Goal: Transaction & Acquisition: Purchase product/service

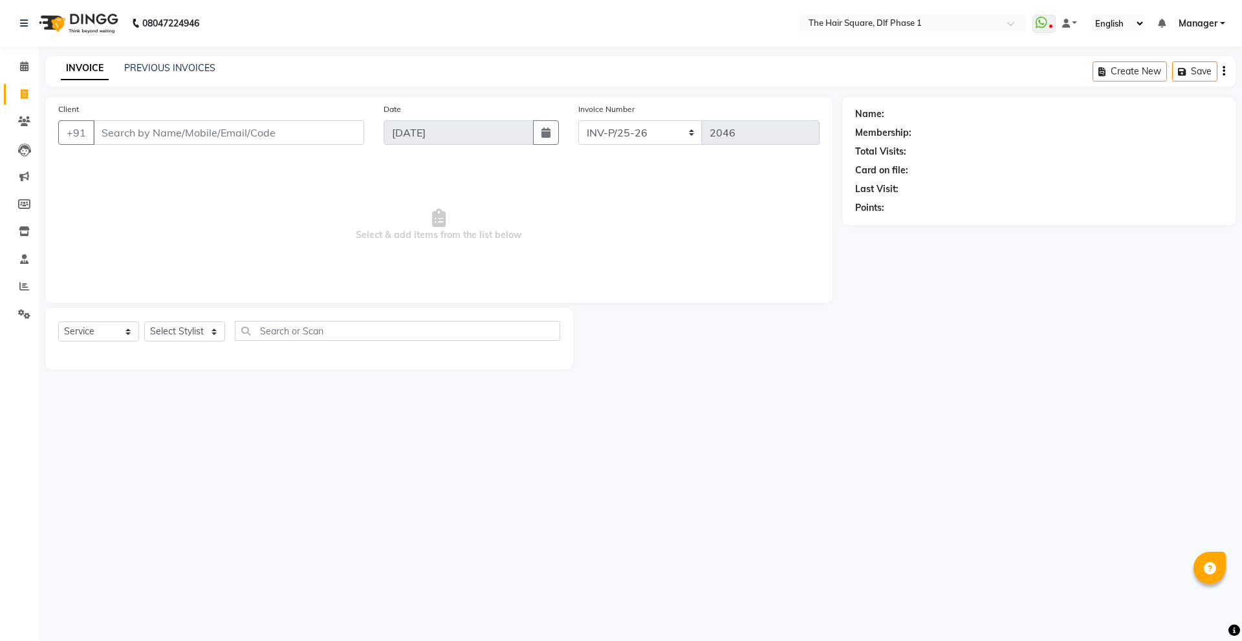
select select "5766"
select select "service"
drag, startPoint x: 25, startPoint y: 286, endPoint x: 29, endPoint y: 280, distance: 7.0
click at [25, 286] on icon at bounding box center [24, 286] width 10 height 10
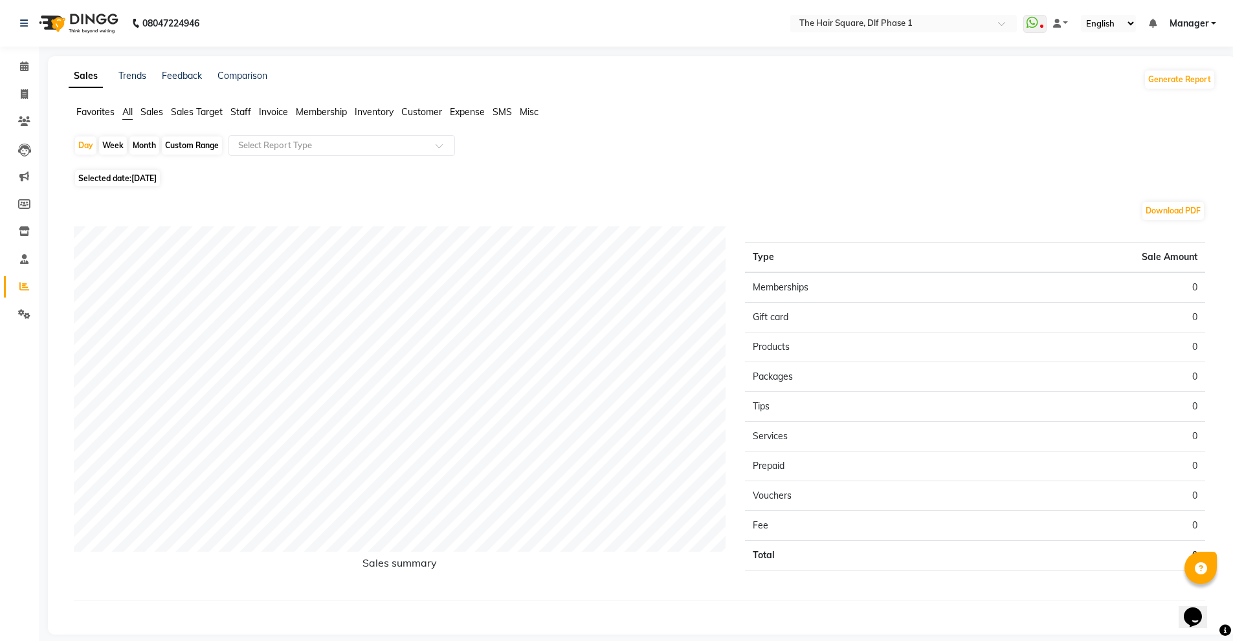
click at [248, 114] on span "Staff" at bounding box center [240, 112] width 21 height 12
click at [157, 171] on span "[DATE]" at bounding box center [143, 171] width 25 height 10
select select "9"
select select "2025"
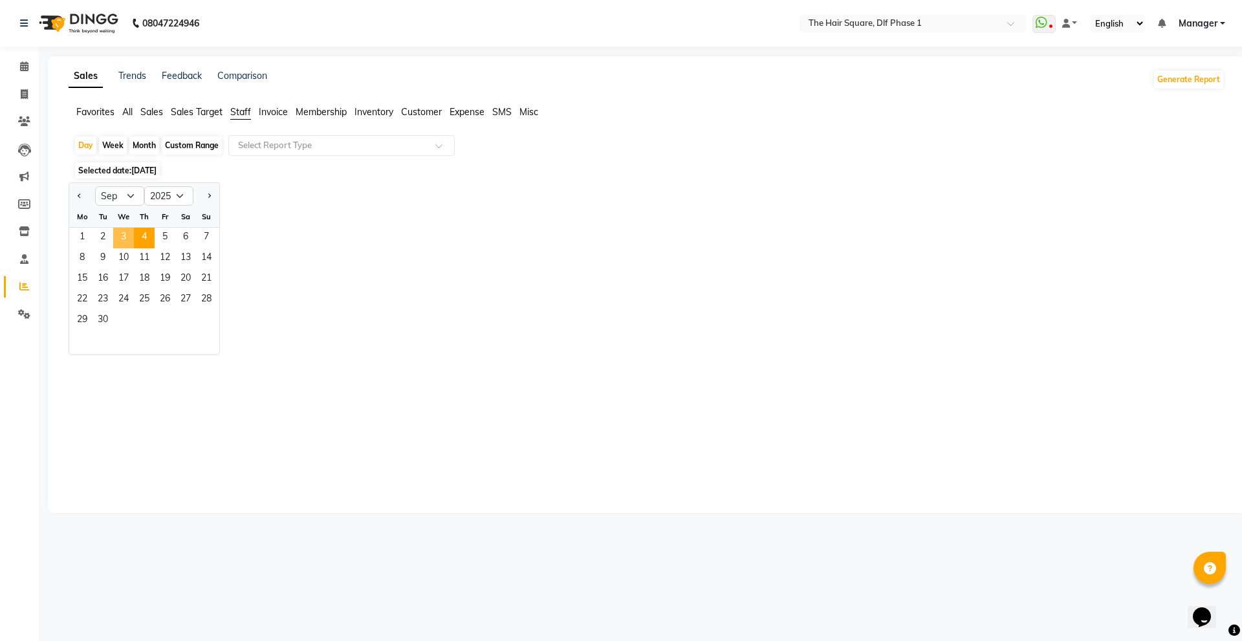
click at [125, 243] on span "3" at bounding box center [123, 238] width 21 height 21
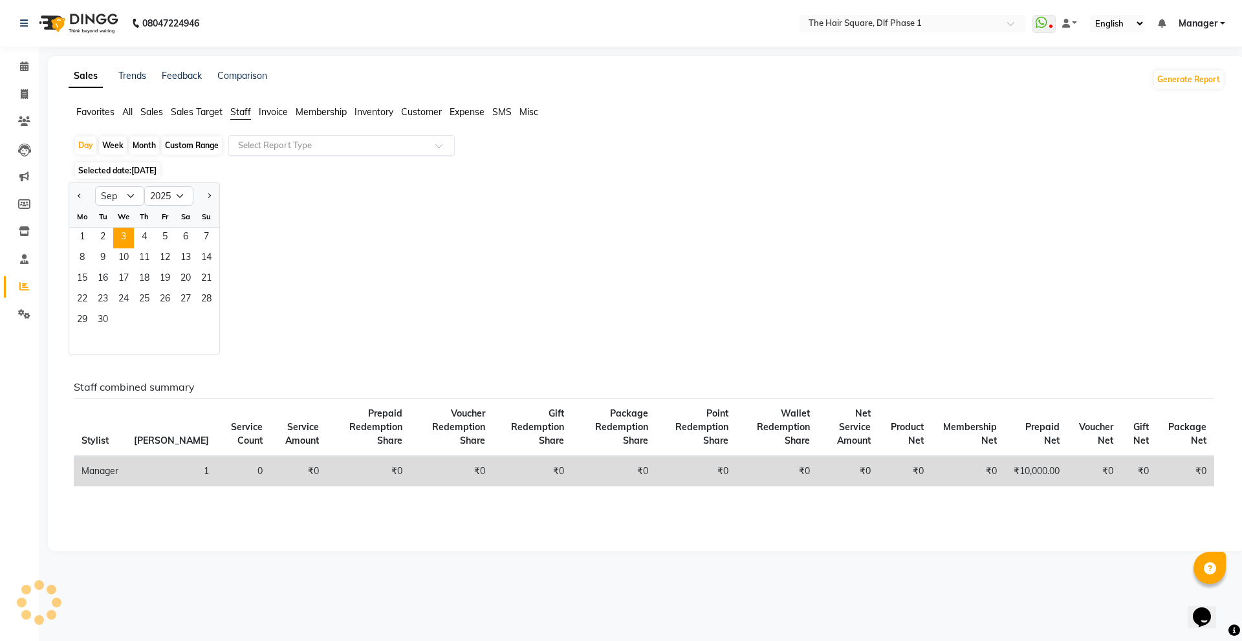
click at [248, 148] on input "text" at bounding box center [329, 145] width 186 height 13
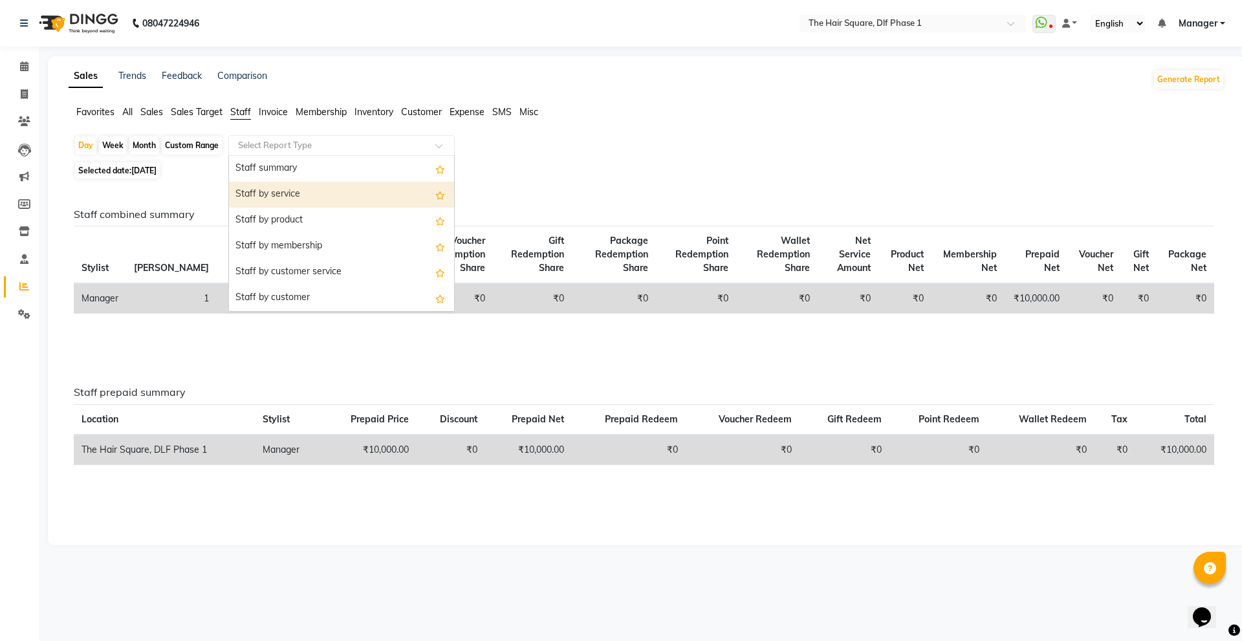
click at [256, 192] on div "Staff by service" at bounding box center [341, 195] width 225 height 26
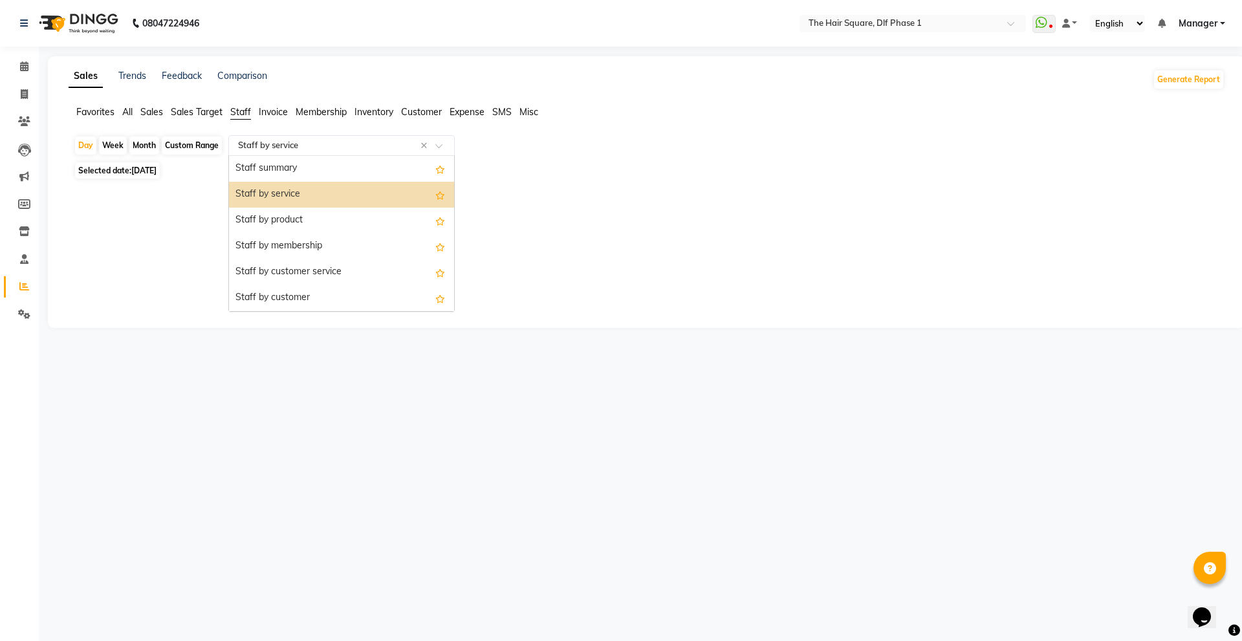
click at [282, 146] on input "text" at bounding box center [329, 145] width 186 height 13
click at [284, 163] on div "Staff summary" at bounding box center [341, 169] width 225 height 26
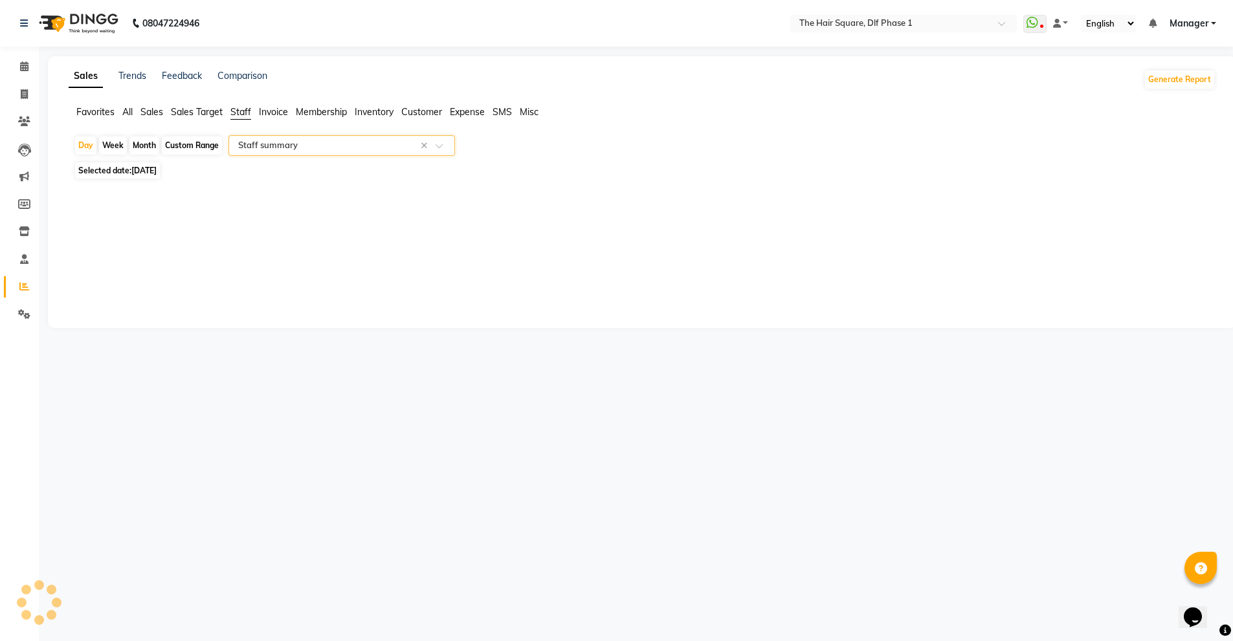
select select "full_report"
select select "csv"
click at [142, 168] on span "03-09-2025" at bounding box center [143, 171] width 25 height 10
select select "9"
select select "2025"
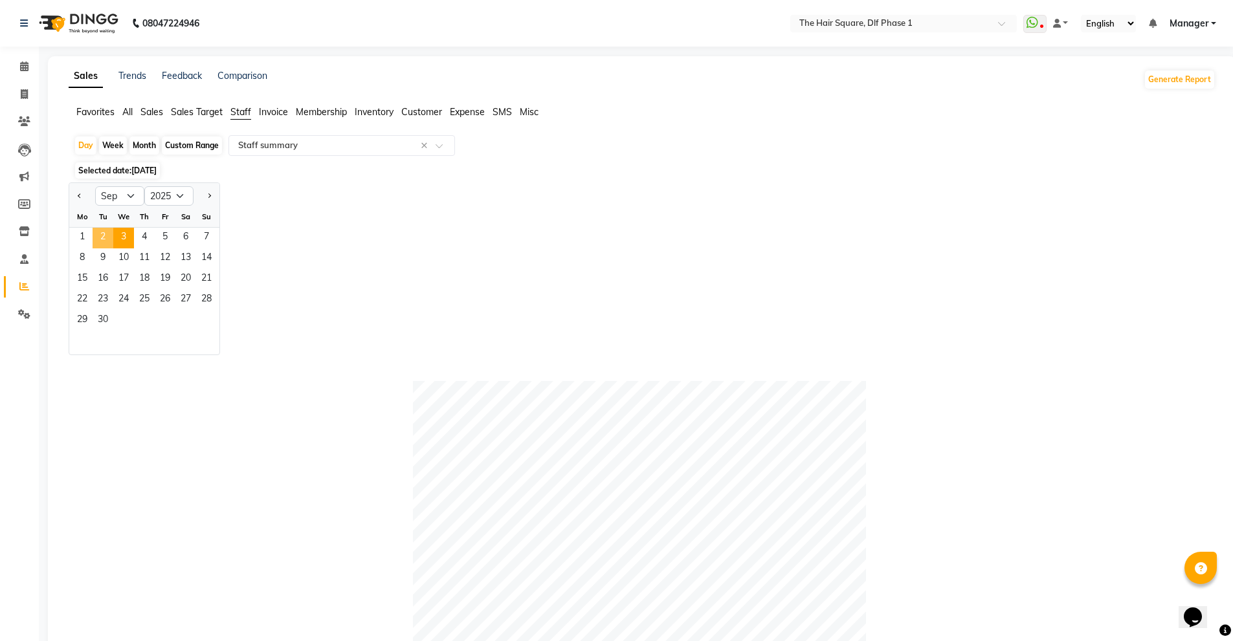
click at [101, 240] on span "2" at bounding box center [103, 238] width 21 height 21
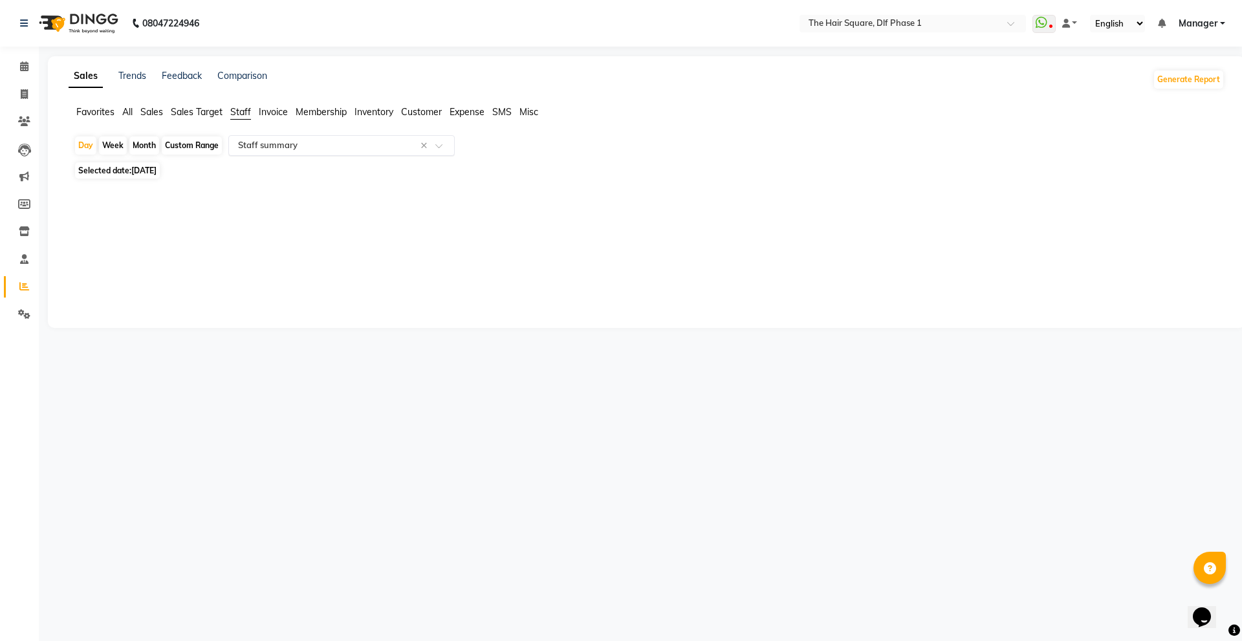
click at [352, 143] on input "text" at bounding box center [329, 145] width 186 height 13
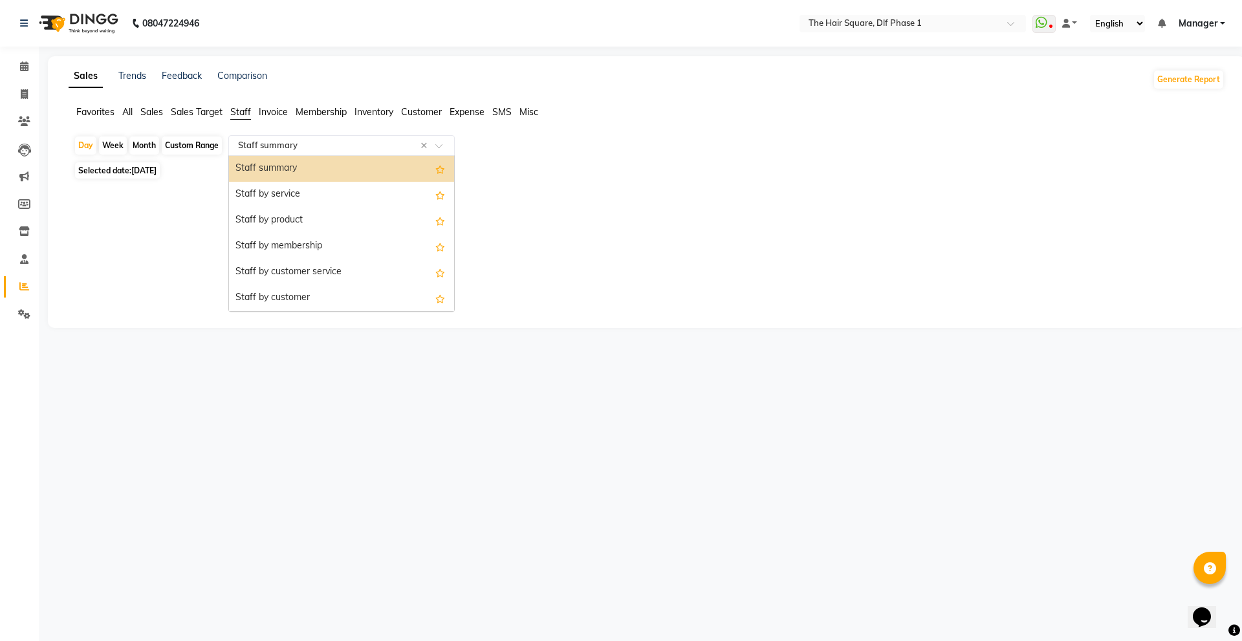
click at [336, 166] on div "Staff summary" at bounding box center [341, 169] width 225 height 26
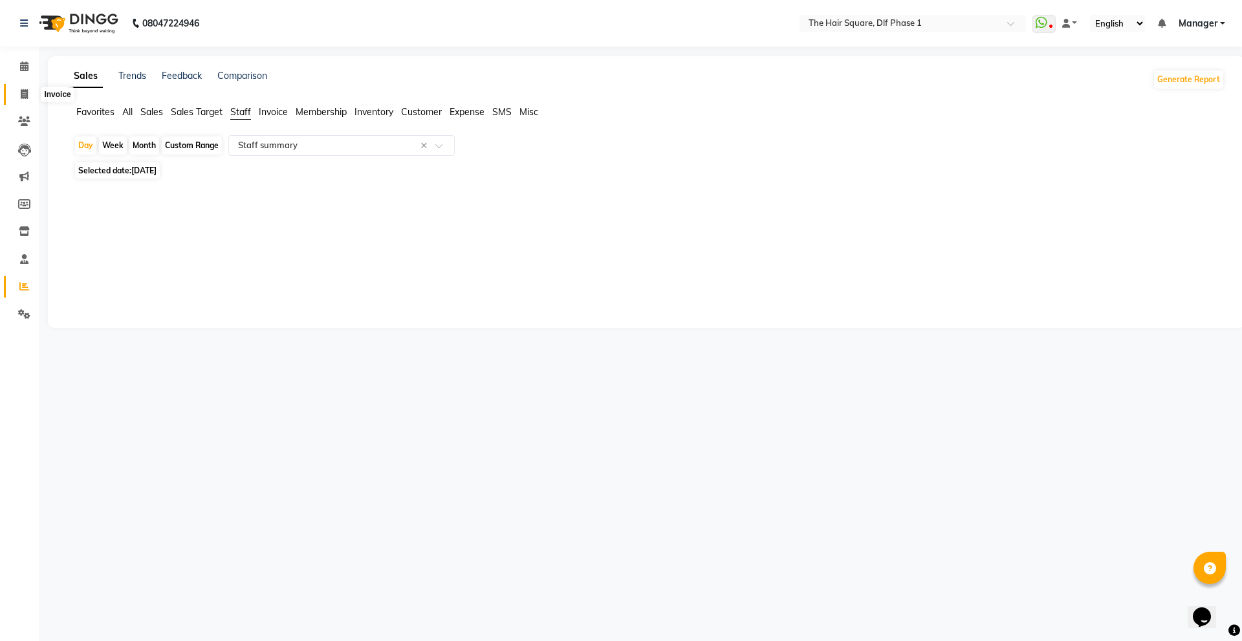
click at [27, 95] on icon at bounding box center [24, 94] width 7 height 10
select select "5766"
select select "service"
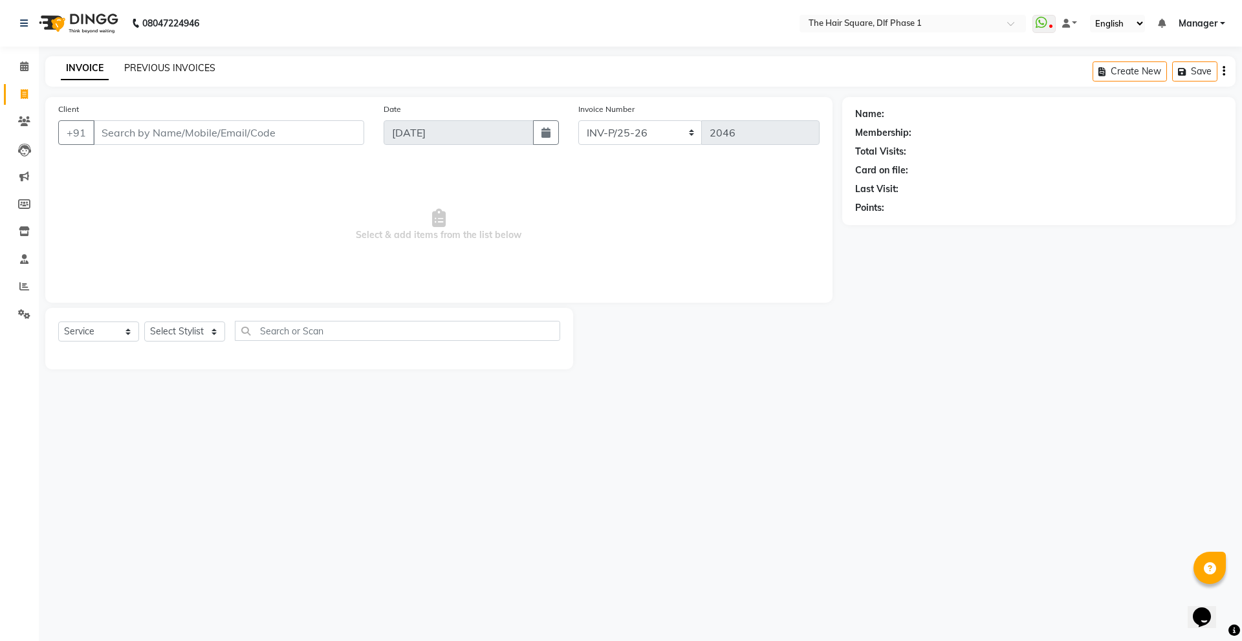
click at [156, 64] on link "PREVIOUS INVOICES" at bounding box center [169, 68] width 91 height 12
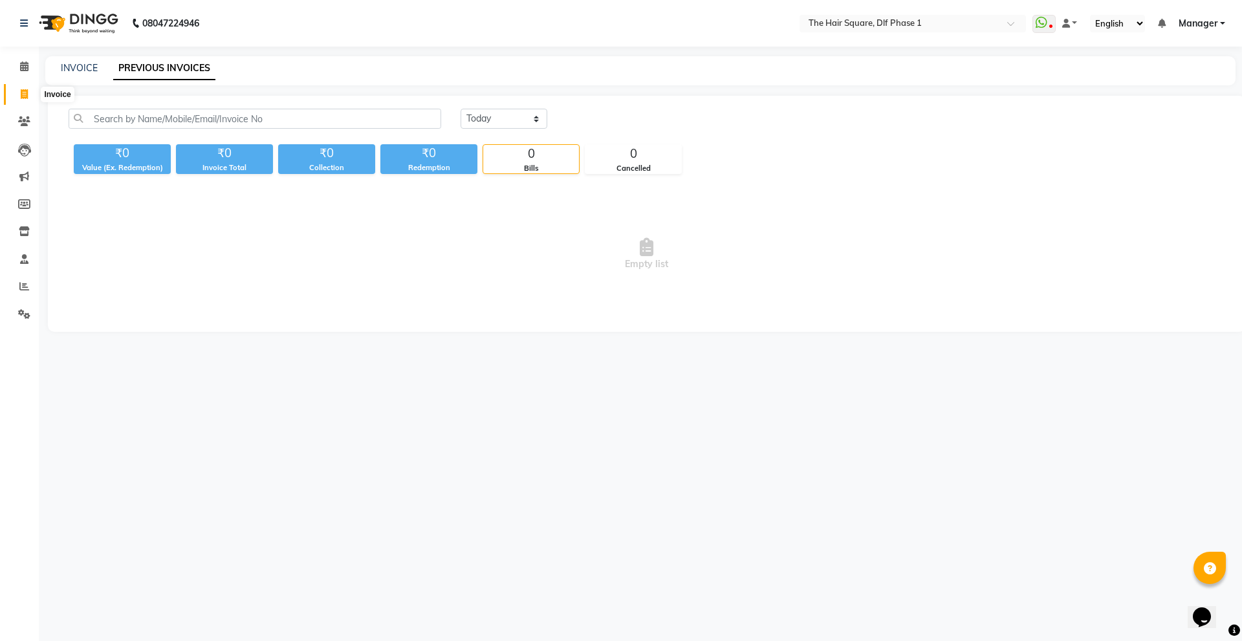
click at [29, 93] on span at bounding box center [24, 94] width 23 height 15
select select "service"
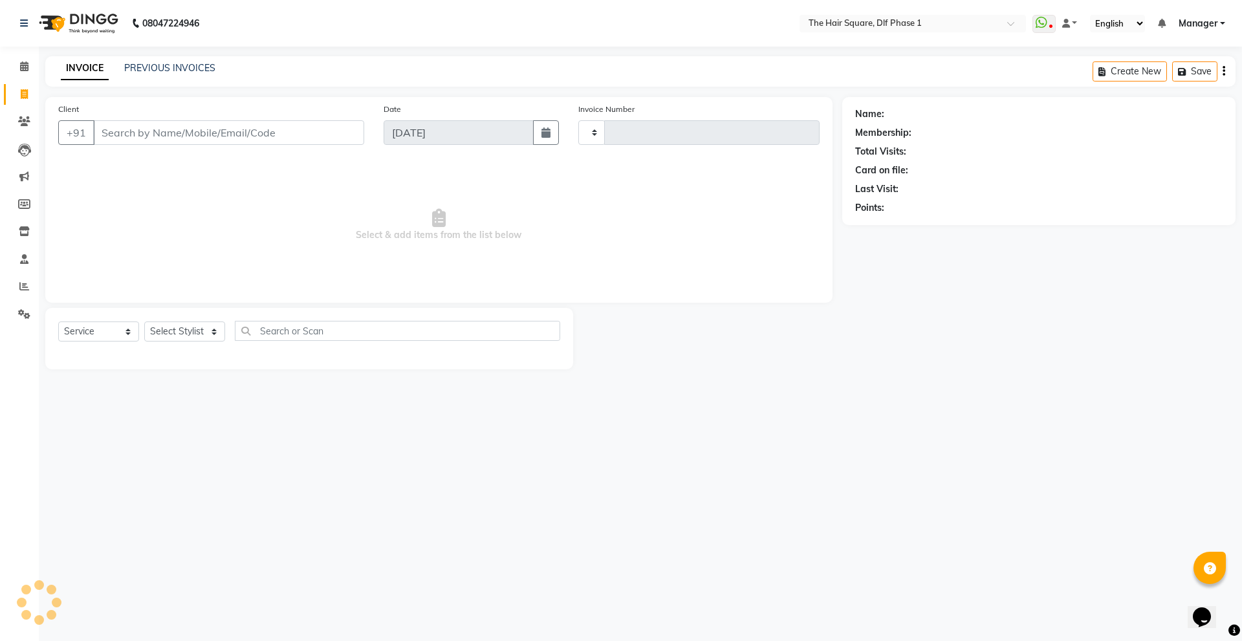
type input "2046"
select select "5766"
click at [23, 287] on icon at bounding box center [24, 286] width 10 height 10
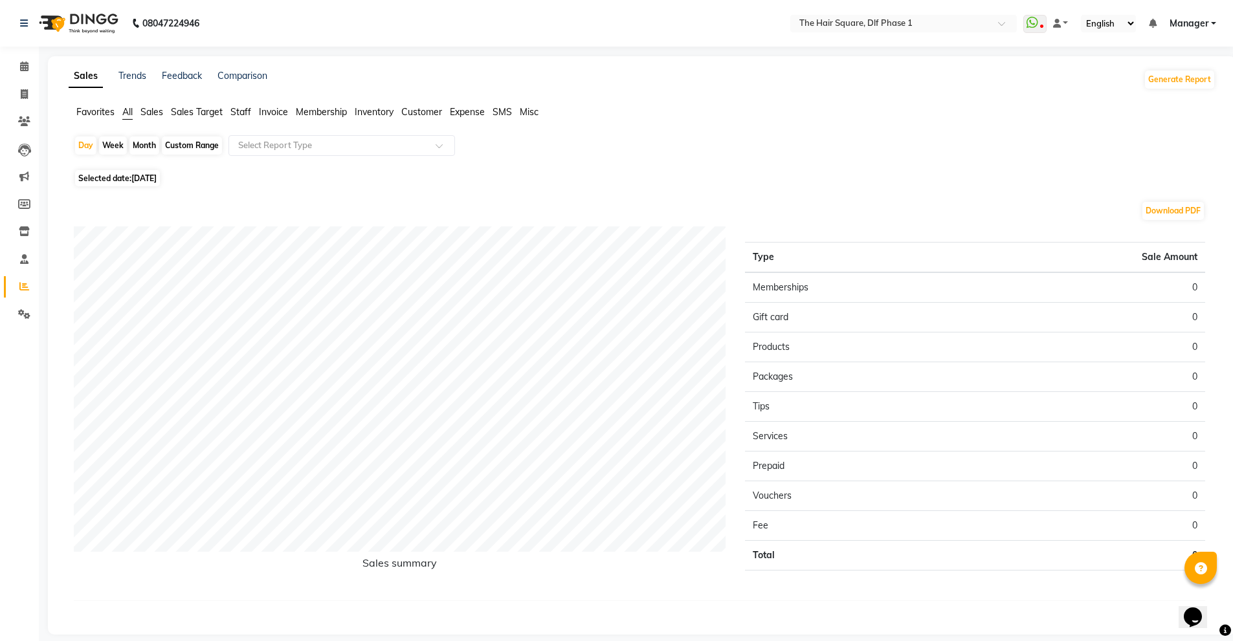
click at [124, 174] on span "Selected date: 04-09-2025" at bounding box center [117, 178] width 85 height 16
select select "9"
select select "2025"
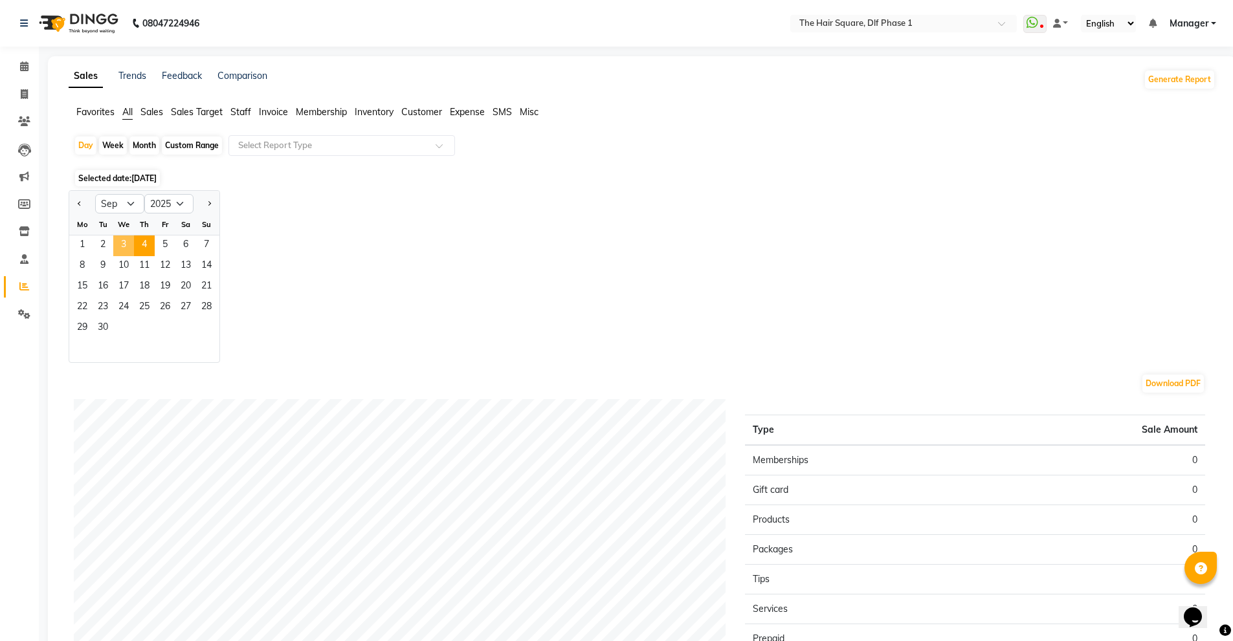
click at [122, 246] on span "3" at bounding box center [123, 246] width 21 height 21
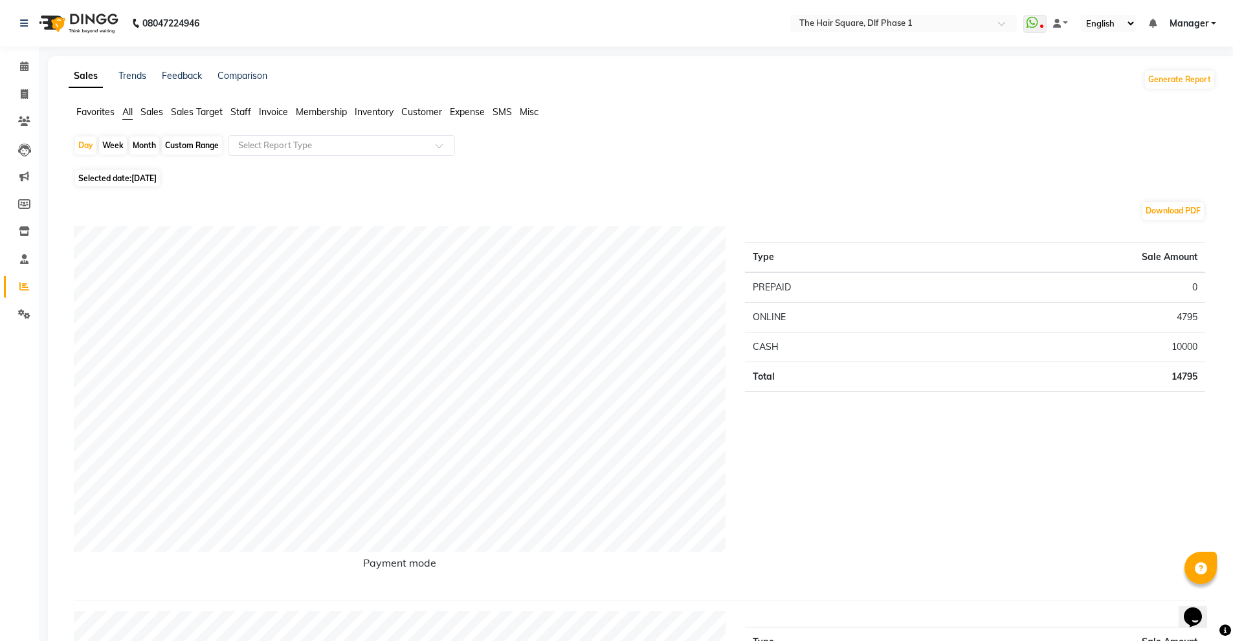
click at [234, 110] on span "Staff" at bounding box center [240, 112] width 21 height 12
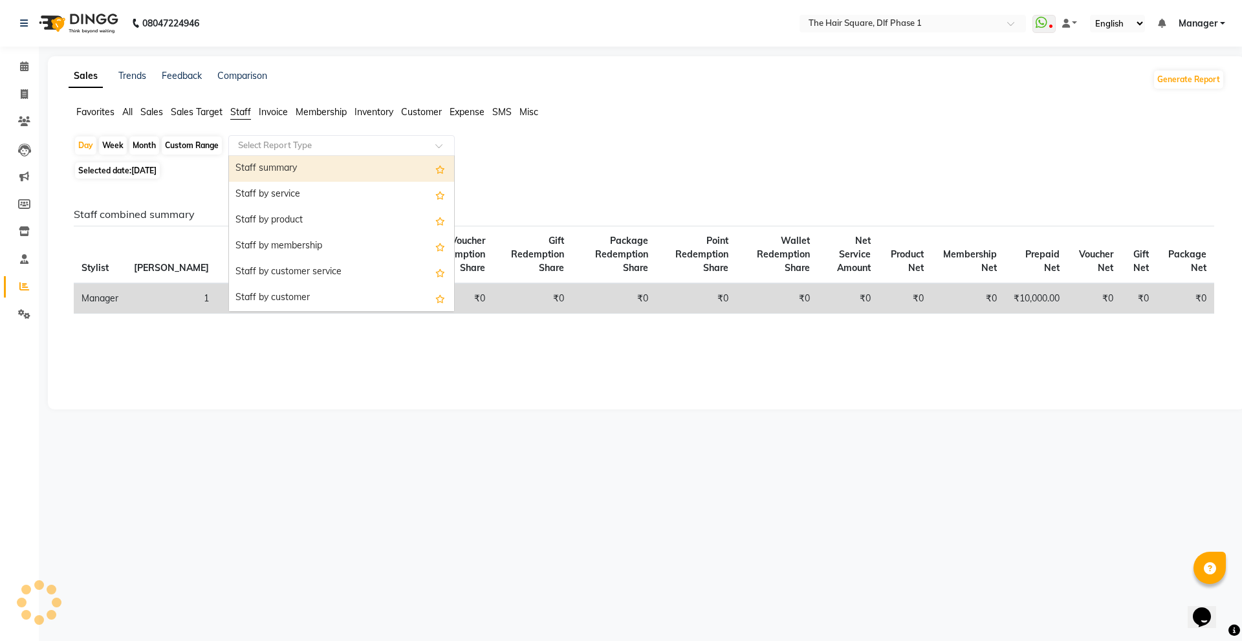
click at [270, 139] on input "text" at bounding box center [329, 145] width 186 height 13
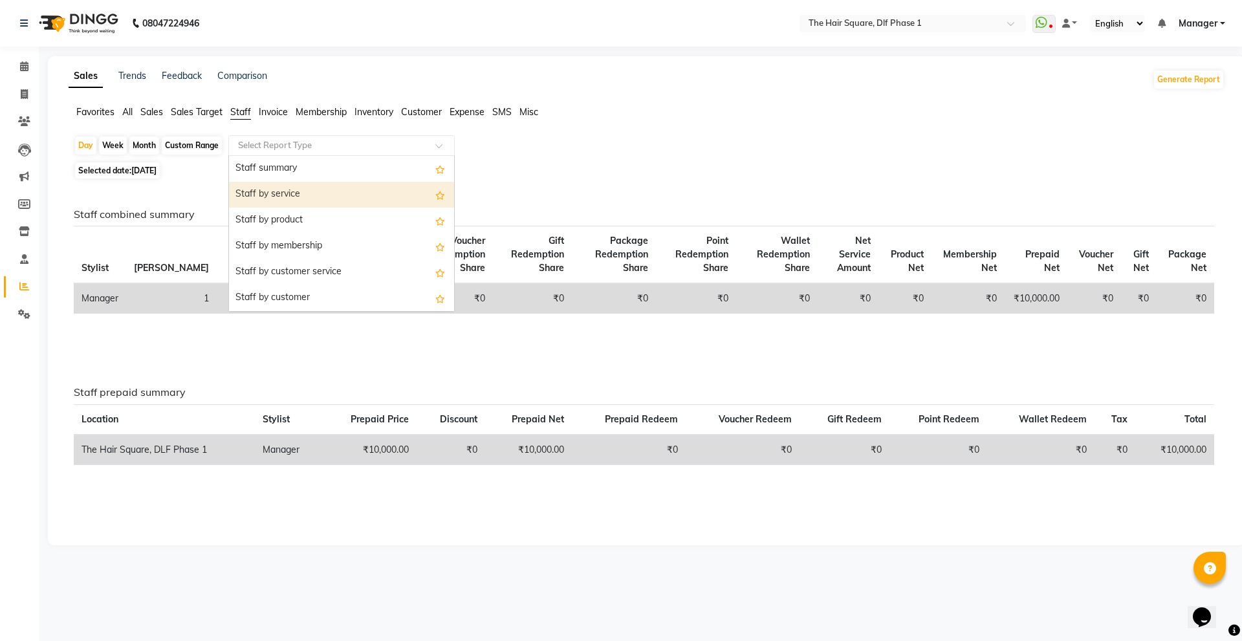
click at [267, 193] on div "Staff by service" at bounding box center [341, 195] width 225 height 26
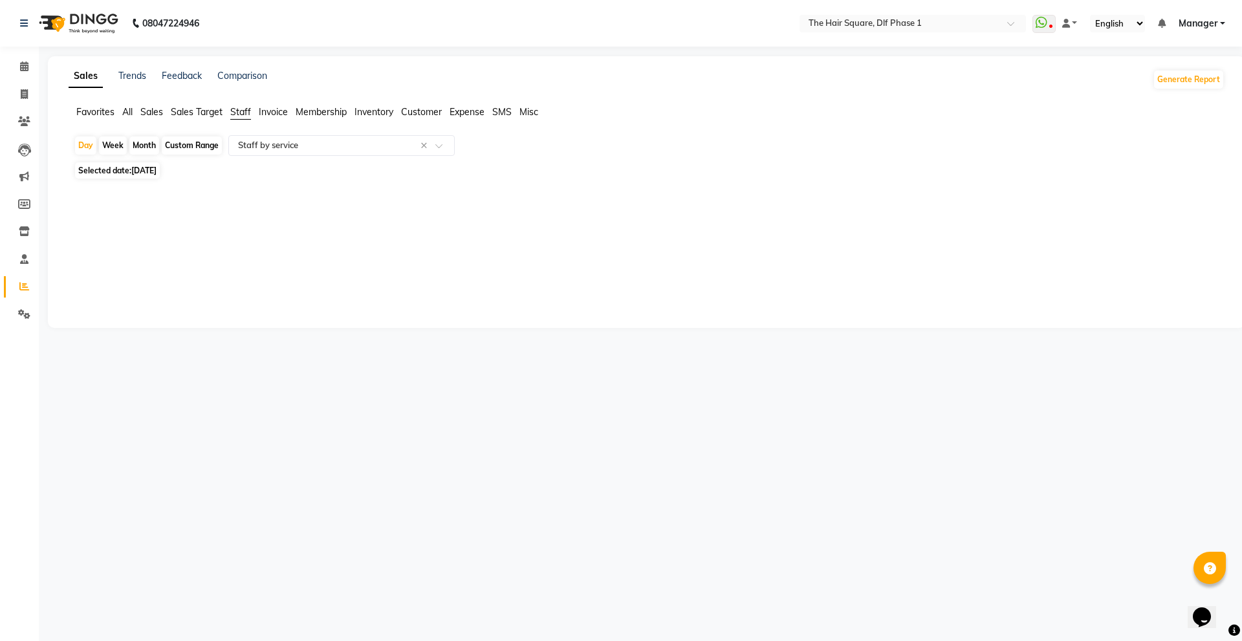
click at [290, 196] on div at bounding box center [643, 192] width 1161 height 21
click at [25, 92] on icon at bounding box center [24, 94] width 7 height 10
select select "service"
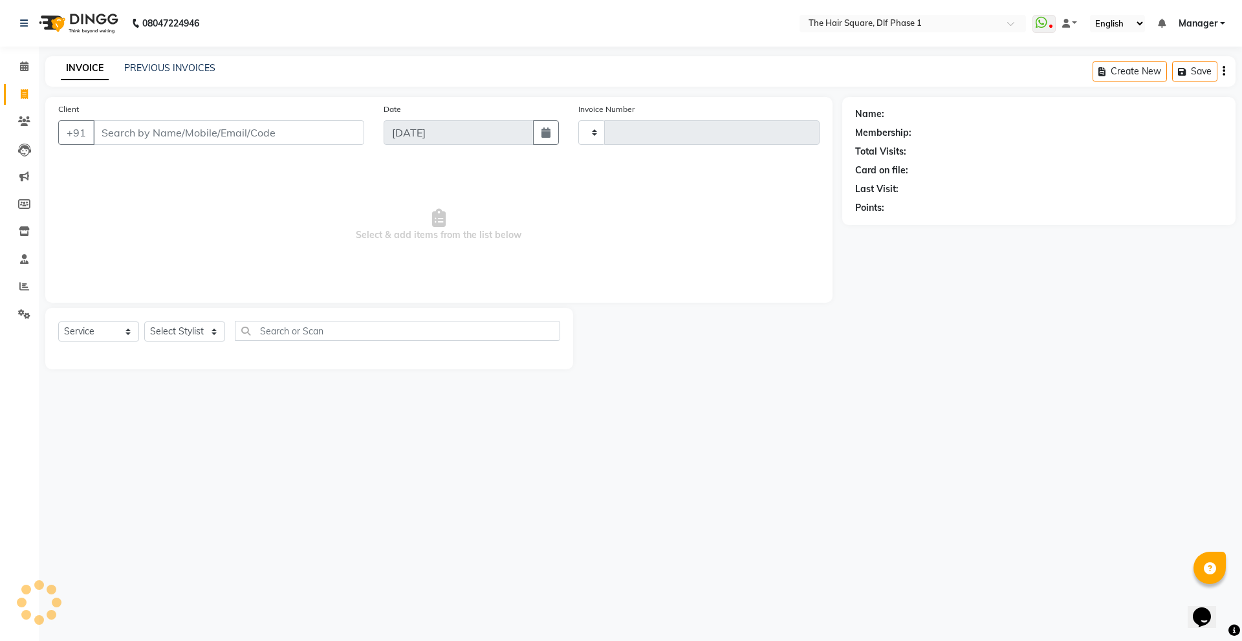
type input "2046"
select select "5766"
click at [174, 70] on link "PREVIOUS INVOICES" at bounding box center [169, 68] width 91 height 12
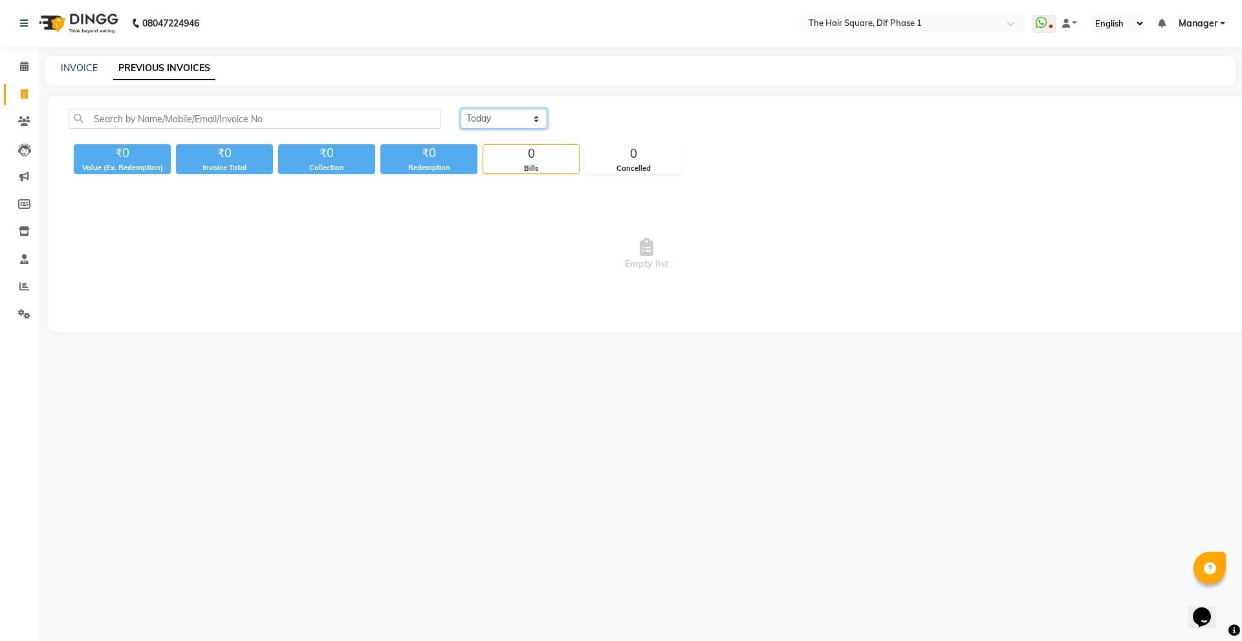
click at [536, 117] on select "Today Yesterday Custom Range" at bounding box center [504, 119] width 87 height 20
select select "yesterday"
click at [461, 109] on select "Today Yesterday Custom Range" at bounding box center [504, 119] width 87 height 20
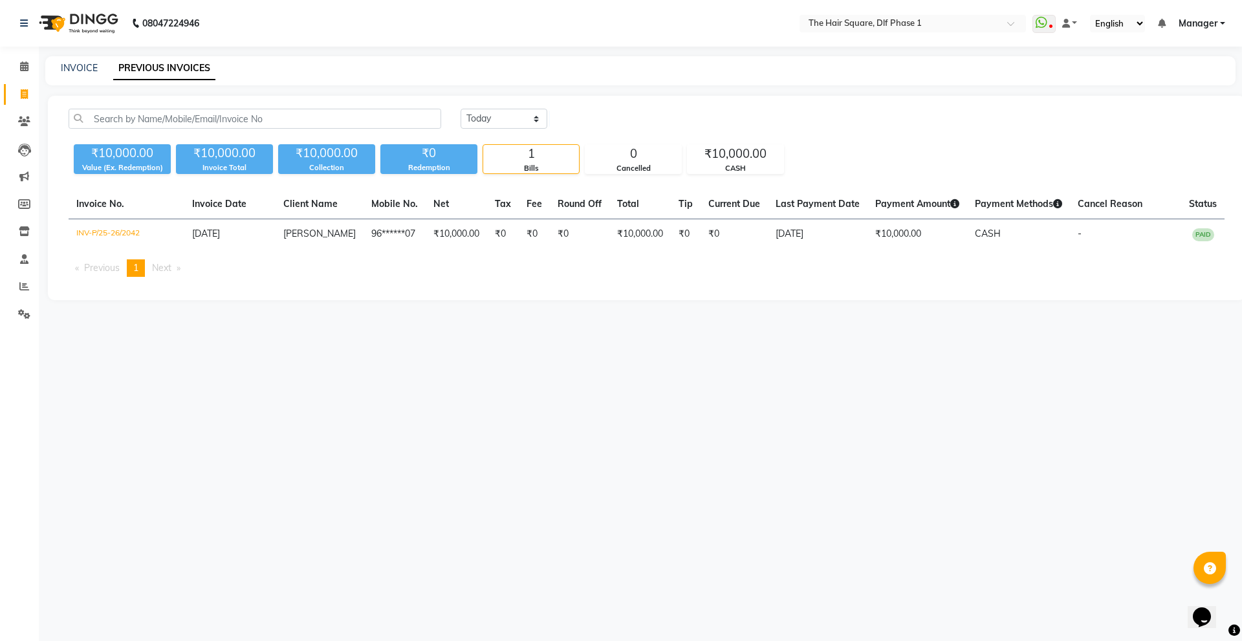
click at [1207, 608] on icon "Chat widget" at bounding box center [1202, 617] width 18 height 19
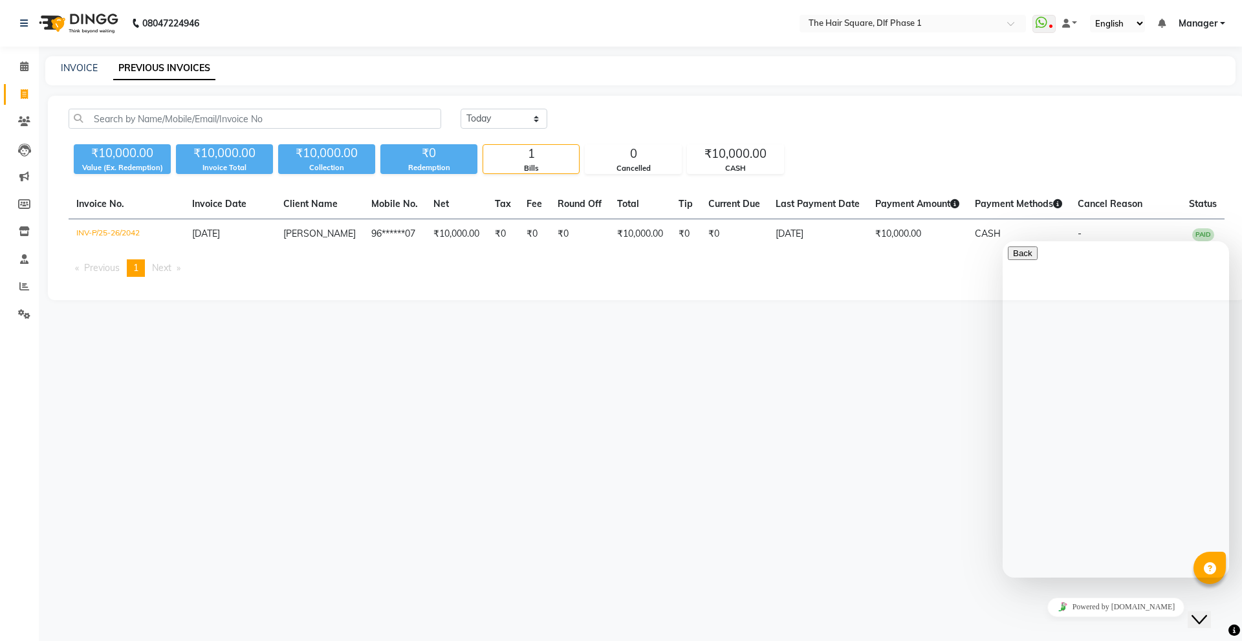
click at [1053, 624] on textarea at bounding box center [1067, 629] width 118 height 10
type textarea "hello"
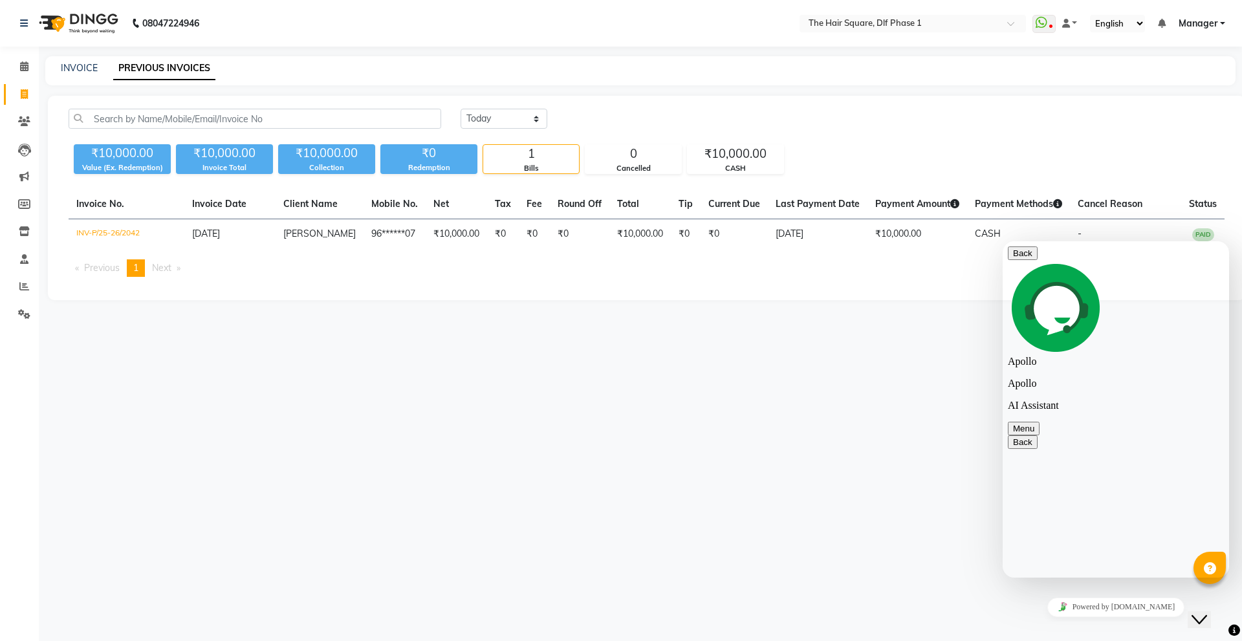
type textarea "my ding is not proper working"
type textarea "not showing online work"
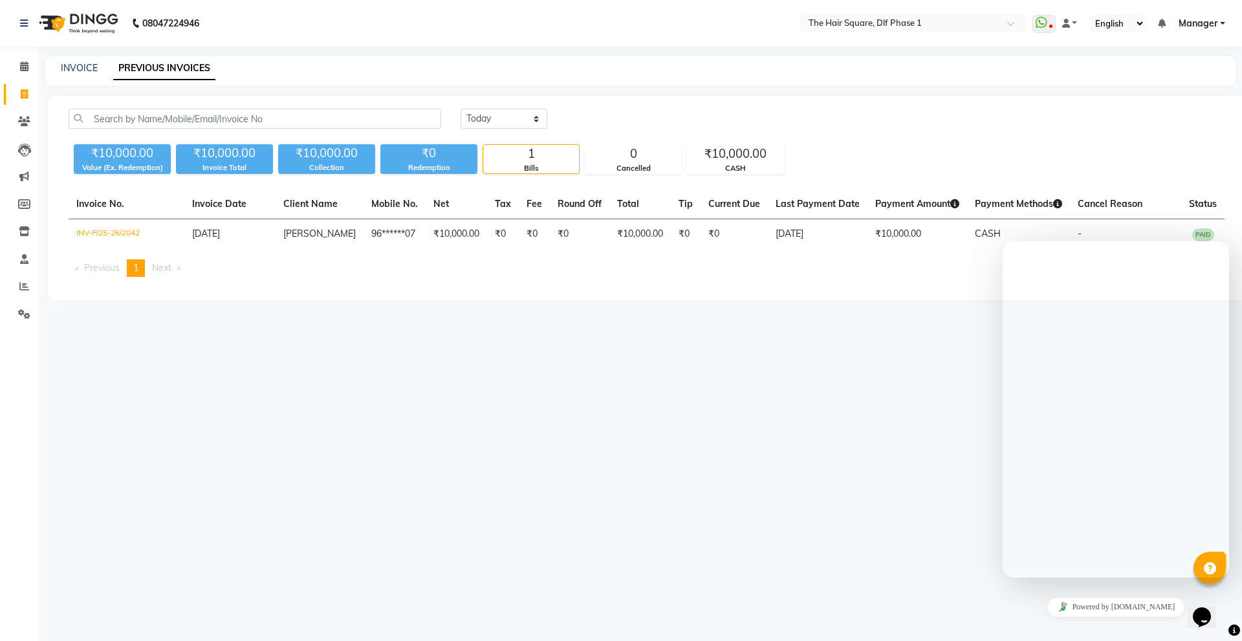
click at [696, 366] on div "08047224946 Select Location × The Hair Square, Dlf Phase 1 WhatsApp Status ✕ St…" at bounding box center [621, 320] width 1242 height 641
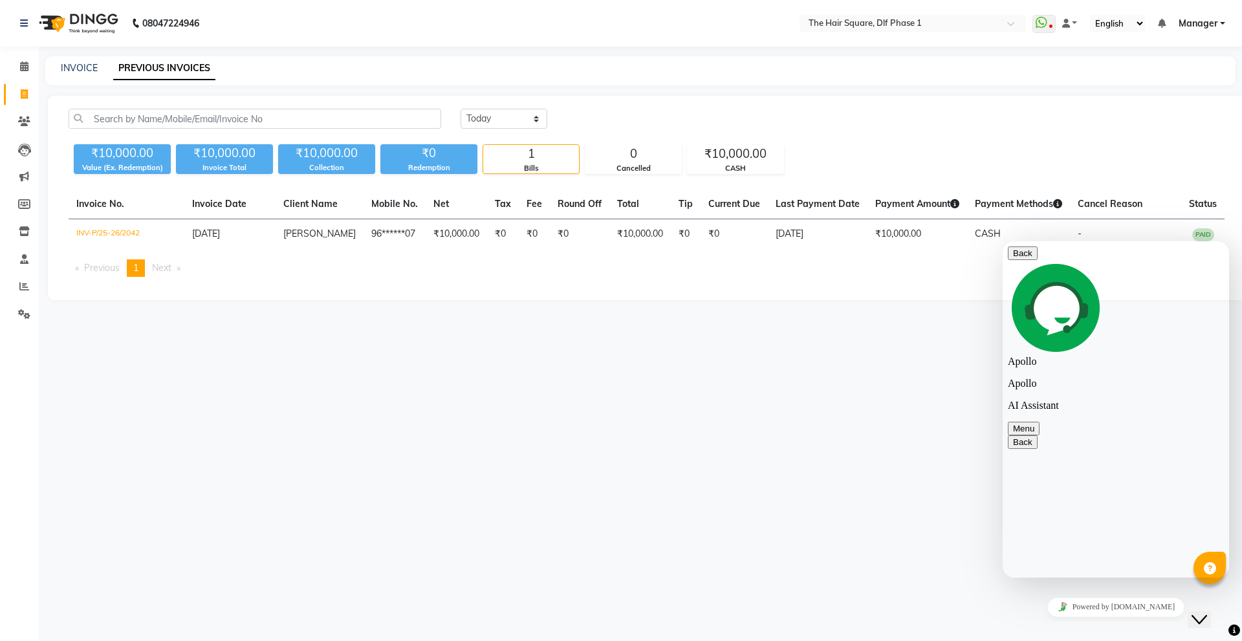
scroll to position [385, 0]
click at [795, 385] on div "08047224946 Select Location × The Hair Square, Dlf Phase 1 WhatsApp Status ✕ St…" at bounding box center [621, 320] width 1242 height 641
click at [878, 357] on div "08047224946 Select Location × The Hair Square, Dlf Phase 1 WhatsApp Status ✕ St…" at bounding box center [621, 320] width 1242 height 641
click at [1101, 598] on div "Powered by tawk.to" at bounding box center [1116, 607] width 216 height 19
click at [1024, 254] on button "Back" at bounding box center [1023, 254] width 30 height 14
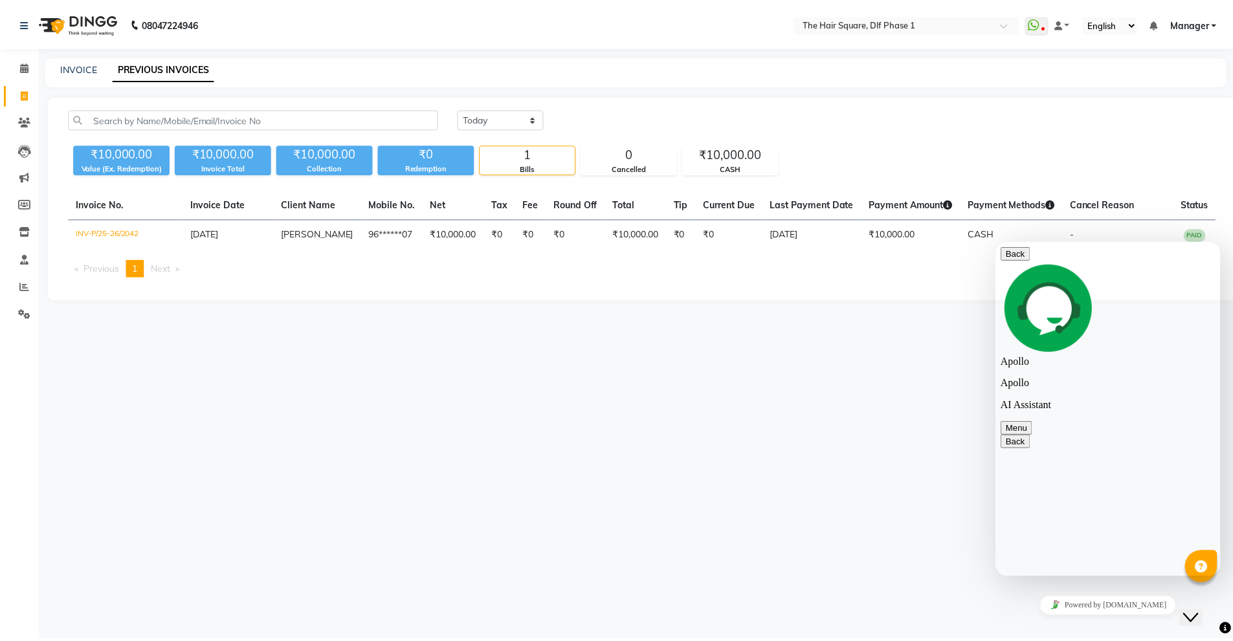
scroll to position [353, 0]
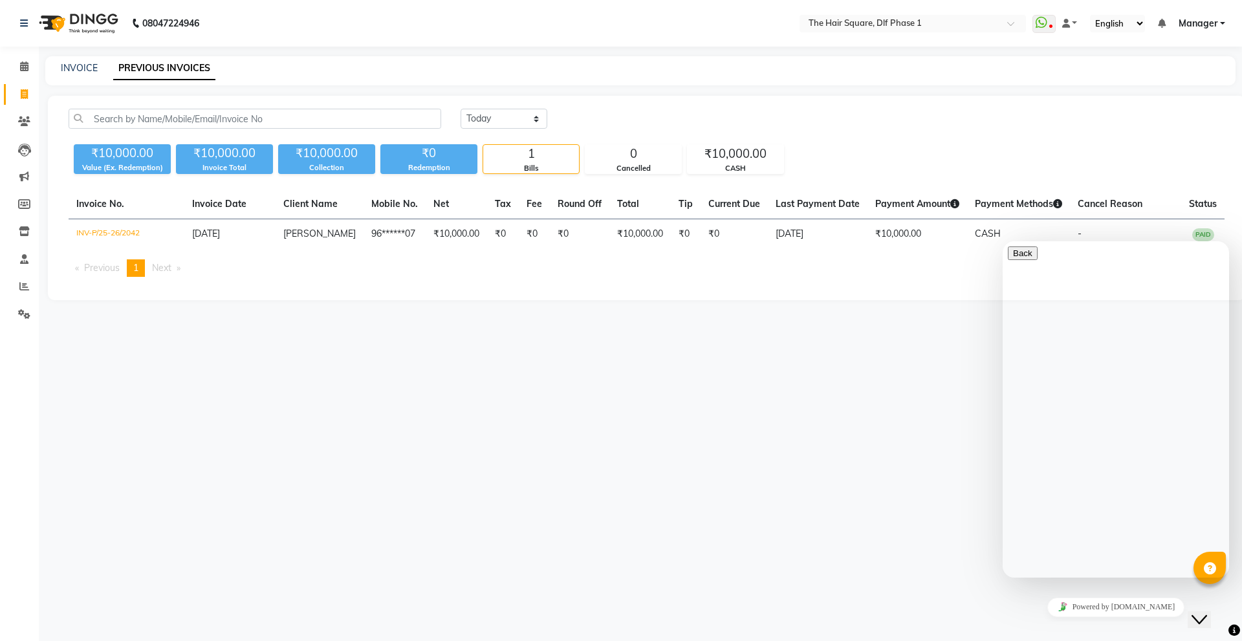
click at [884, 346] on div "08047224946 Select Location × The Hair Square, Dlf Phase 1 WhatsApp Status ✕ St…" at bounding box center [621, 320] width 1242 height 641
click at [1202, 612] on icon "Close Chat This icon closes the chat window." at bounding box center [1200, 620] width 16 height 16
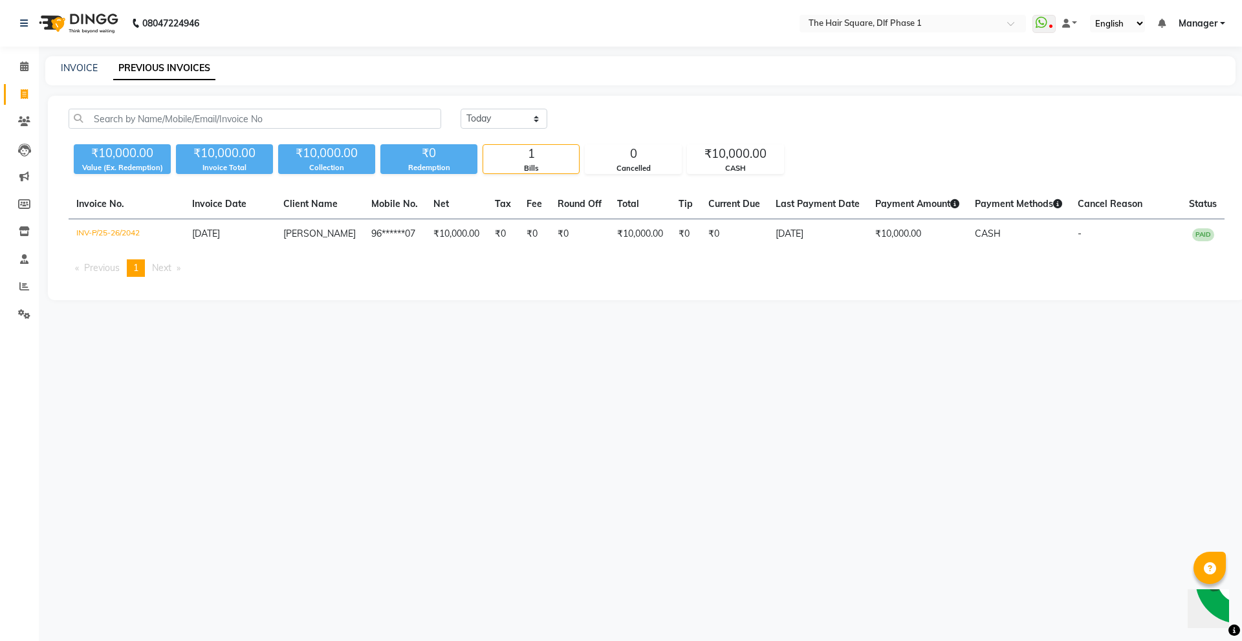
drag, startPoint x: 716, startPoint y: 317, endPoint x: 602, endPoint y: 303, distance: 114.8
click at [602, 303] on main "INVOICE PREVIOUS INVOICES Today Yesterday Custom Range ₹10,000.00 Value (Ex. Re…" at bounding box center [640, 187] width 1203 height 263
click at [78, 65] on link "INVOICE" at bounding box center [79, 68] width 37 height 12
select select "5766"
select select "service"
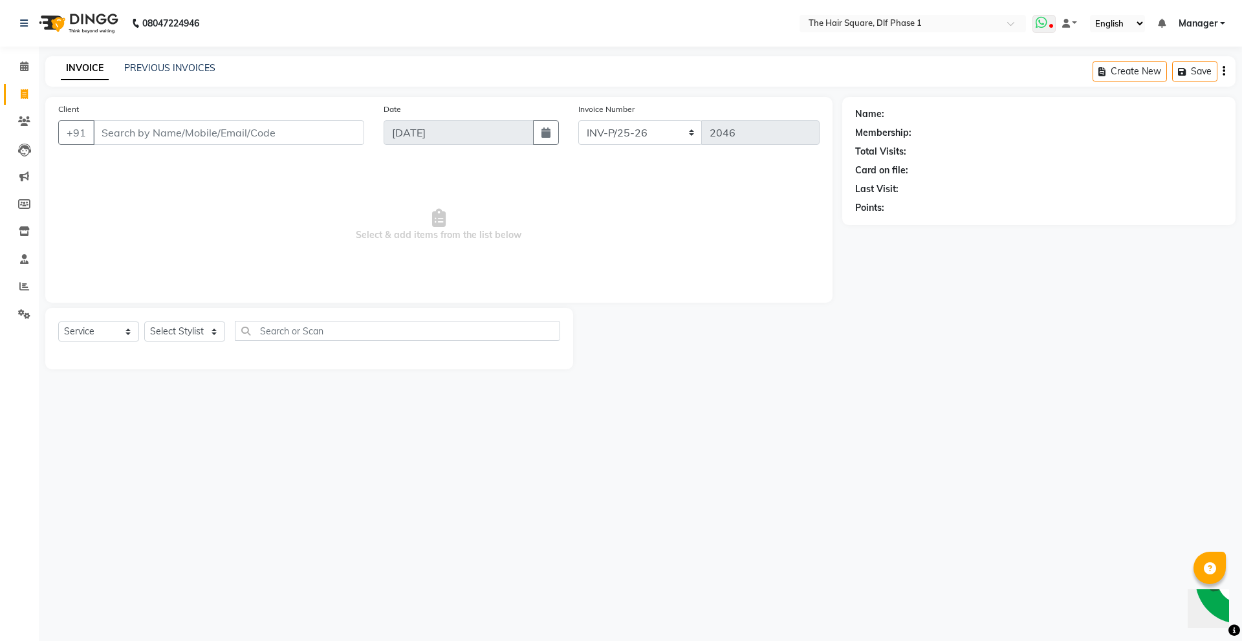
click at [1041, 28] on span at bounding box center [1044, 24] width 23 height 18
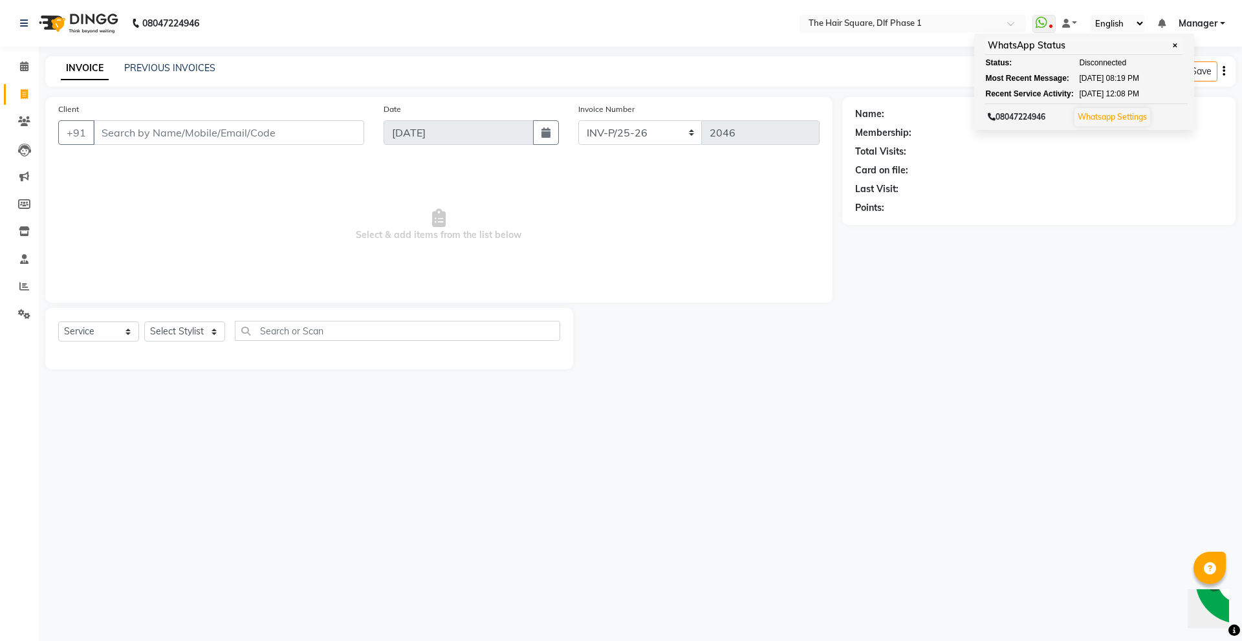
click at [995, 176] on div "Card on file:" at bounding box center [1039, 171] width 368 height 14
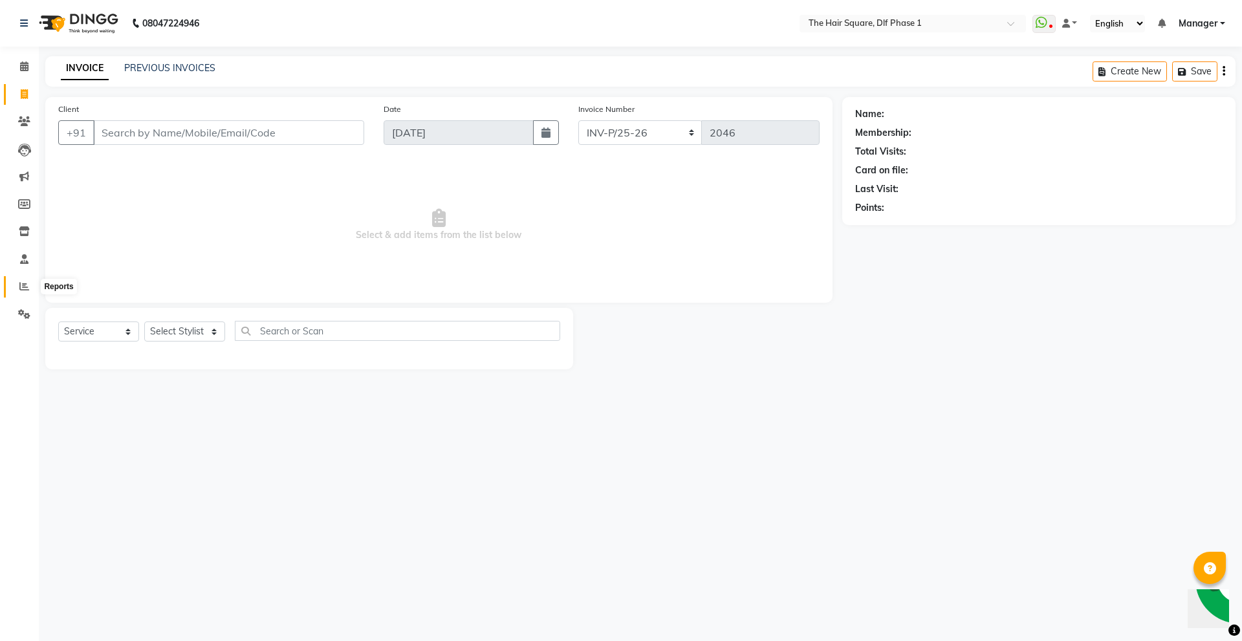
click at [27, 285] on icon at bounding box center [24, 286] width 10 height 10
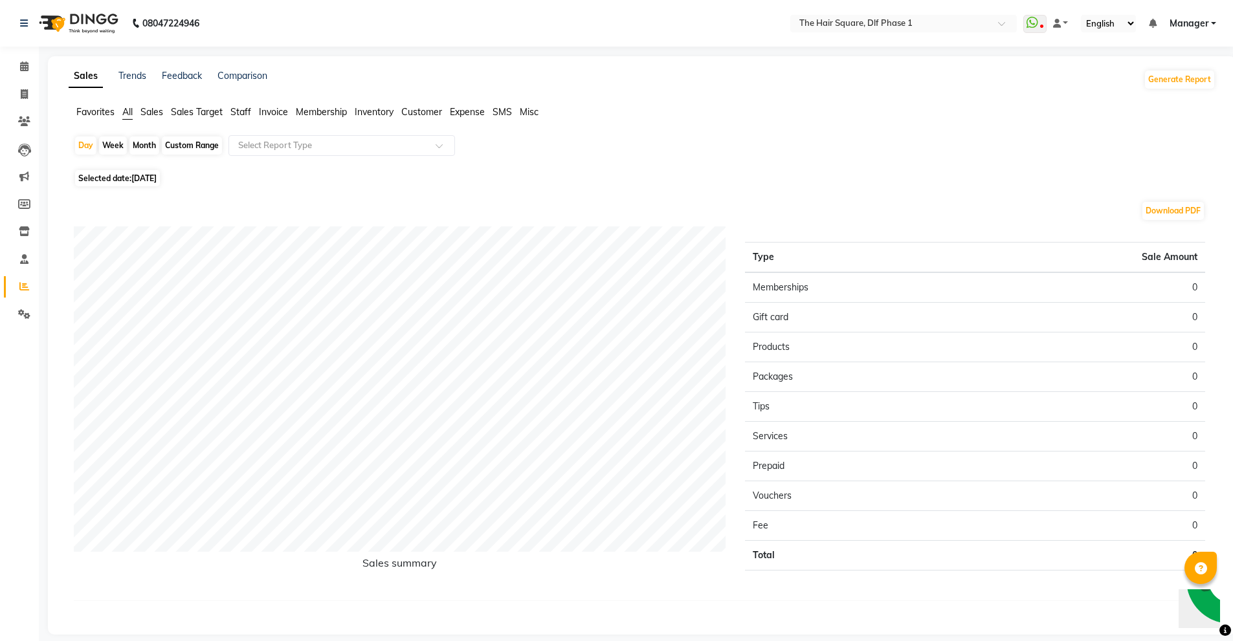
click at [250, 113] on span "Staff" at bounding box center [240, 112] width 21 height 12
click at [127, 173] on span "Selected date: 04-09-2025" at bounding box center [117, 170] width 85 height 16
select select "9"
select select "2025"
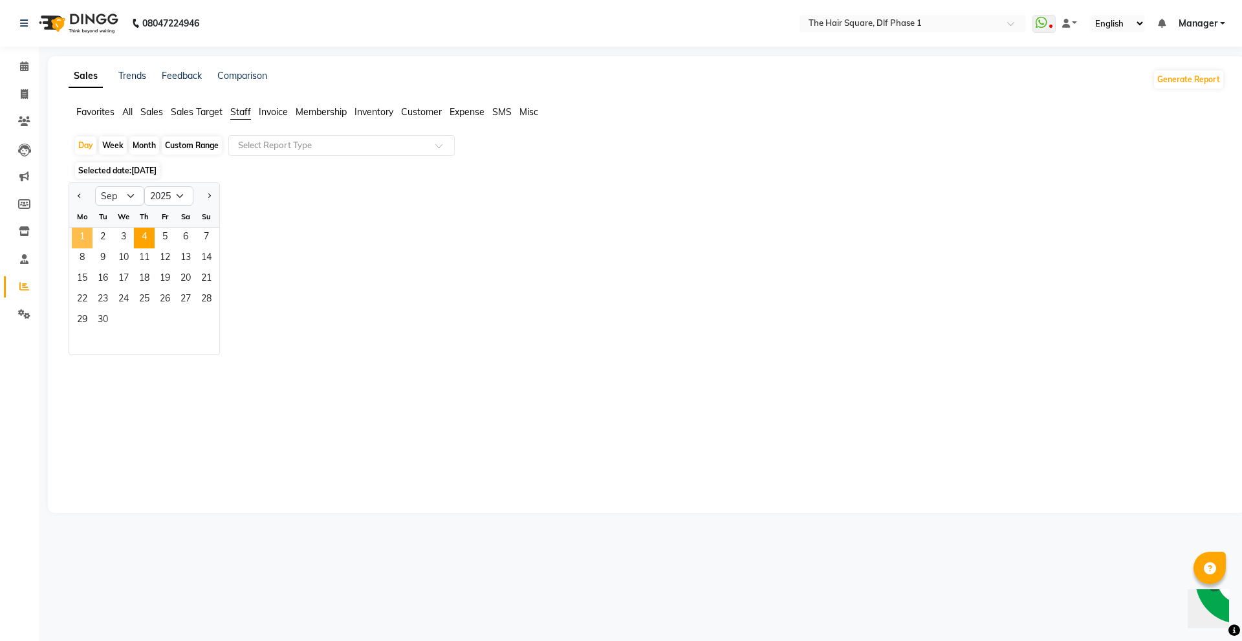
click at [91, 236] on span "1" at bounding box center [82, 238] width 21 height 21
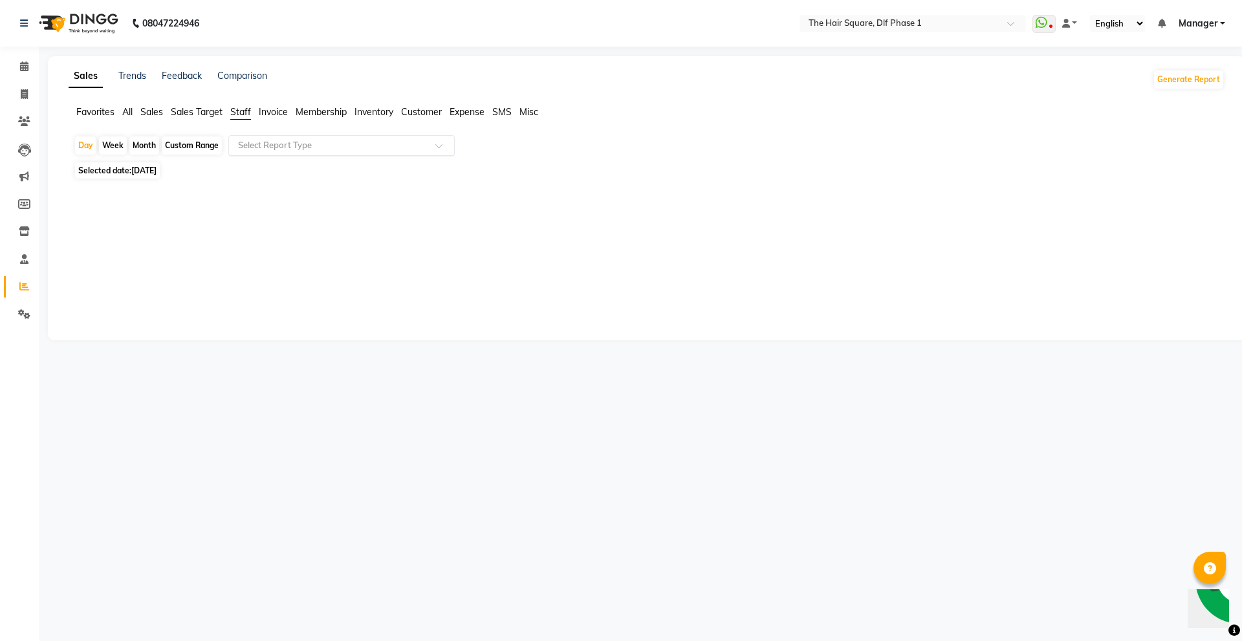
click at [275, 144] on input "text" at bounding box center [329, 145] width 186 height 13
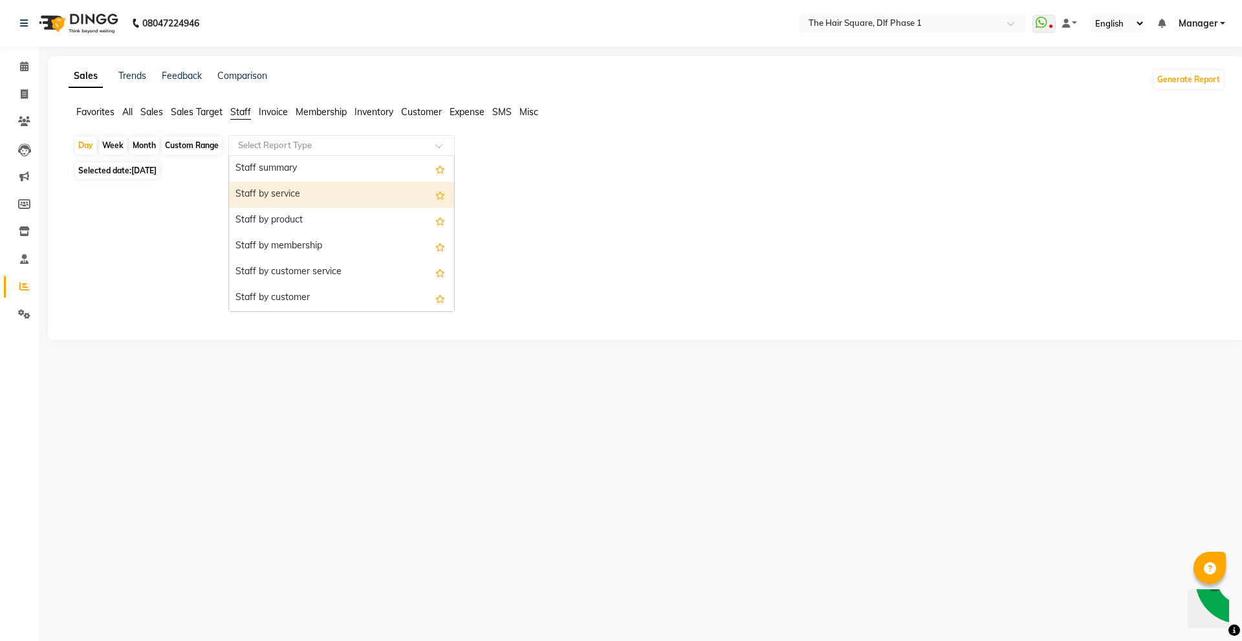
click at [288, 188] on div "Staff by service" at bounding box center [341, 195] width 225 height 26
click at [303, 146] on input "text" at bounding box center [329, 145] width 186 height 13
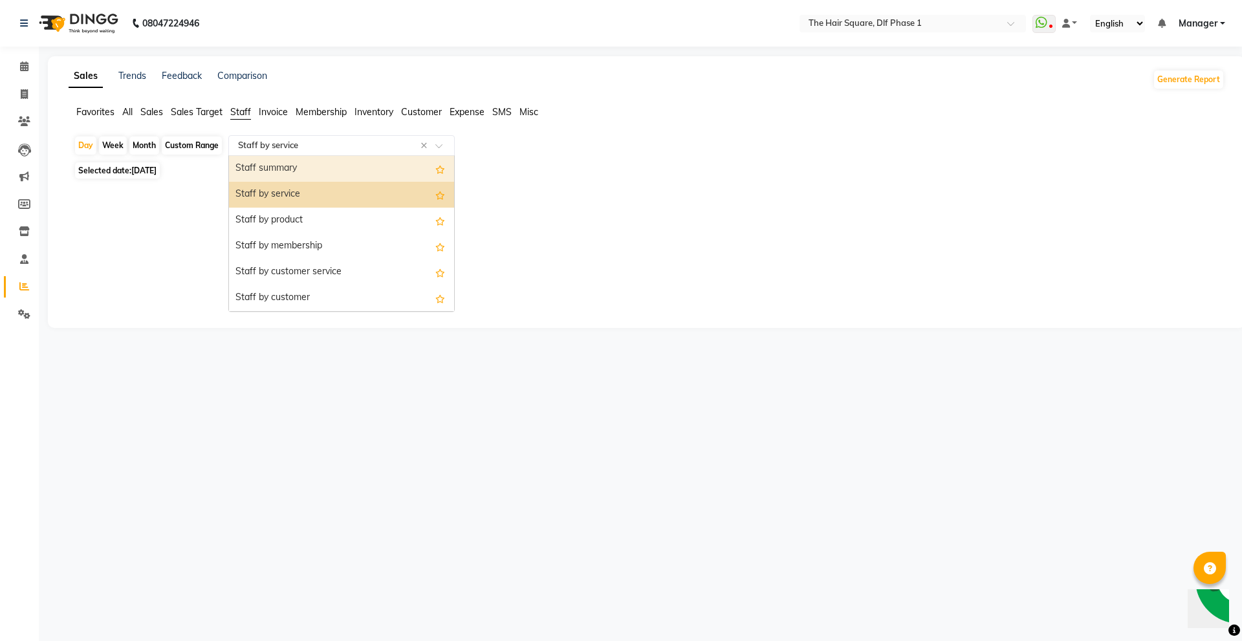
click at [304, 165] on div "Staff summary" at bounding box center [341, 169] width 225 height 26
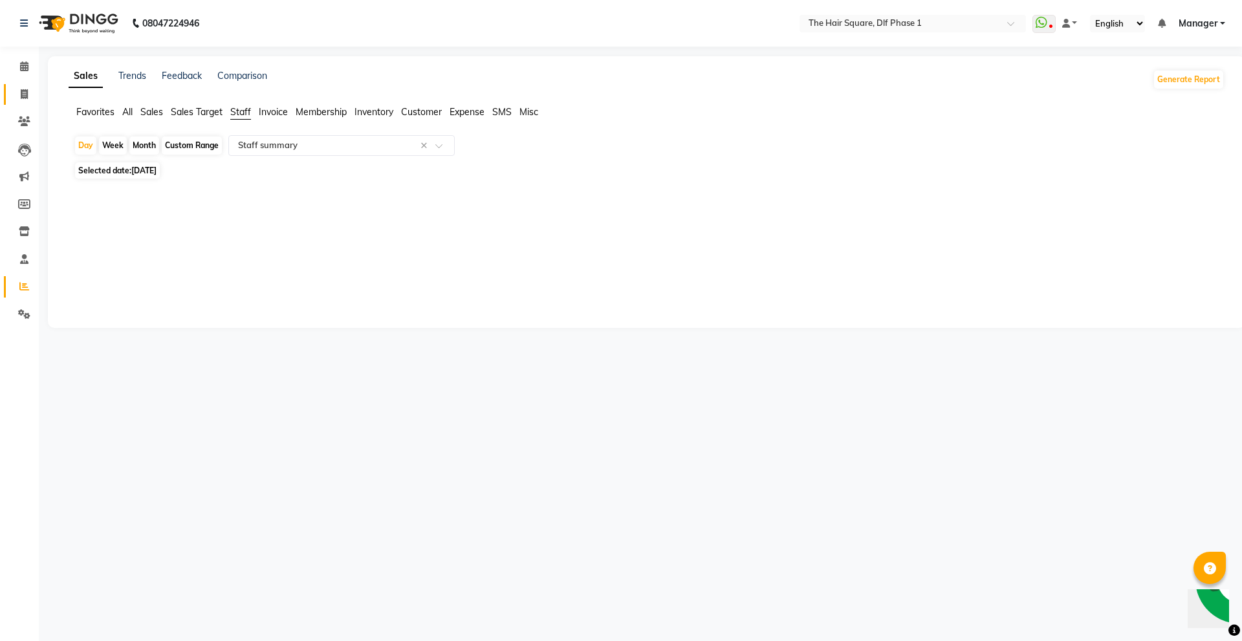
click at [27, 86] on link "Invoice" at bounding box center [19, 94] width 31 height 21
select select "5766"
select select "service"
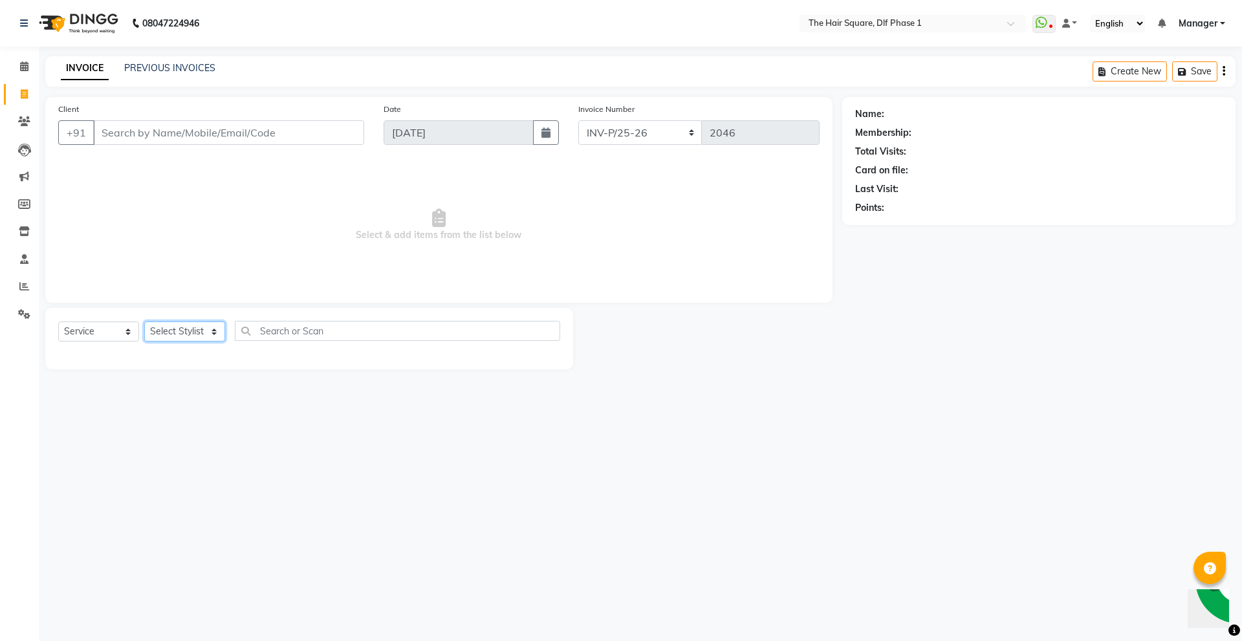
click at [205, 331] on select "Select Stylist [PERSON_NAME] AMIT [PERSON_NAME] [PERSON_NAME] [PERSON_NAME] Man…" at bounding box center [184, 332] width 81 height 20
select select "39560"
click at [144, 322] on select "Select Stylist [PERSON_NAME] AMIT [PERSON_NAME] [PERSON_NAME] [PERSON_NAME] Man…" at bounding box center [184, 332] width 81 height 20
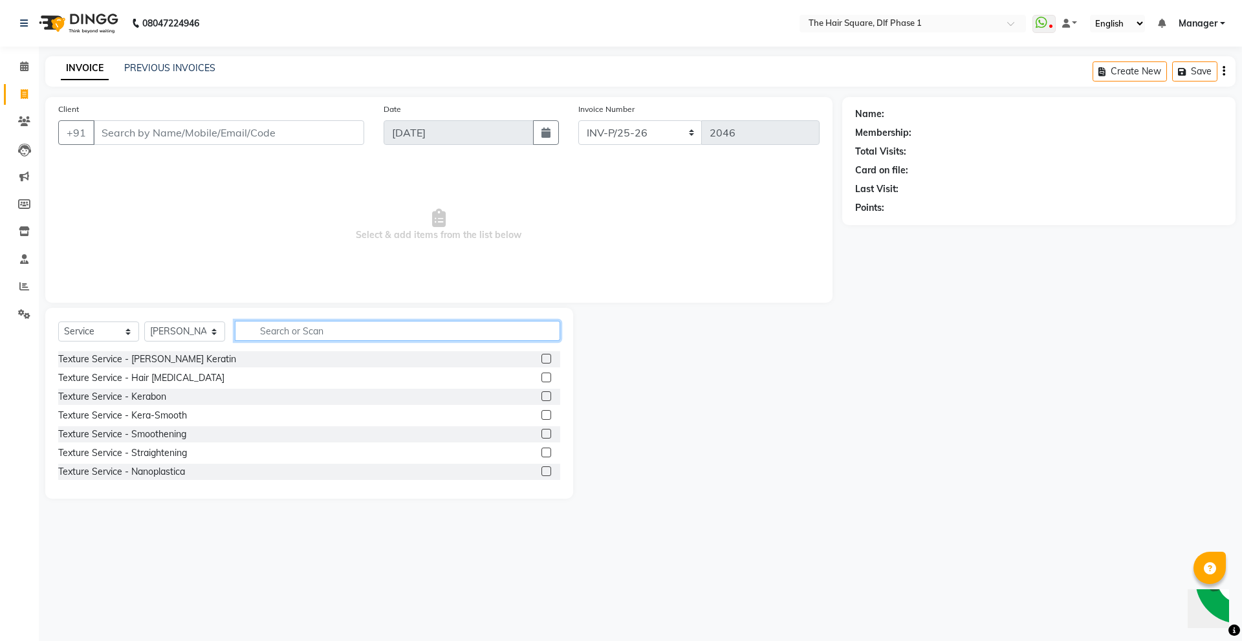
click at [297, 326] on input "text" at bounding box center [397, 331] width 325 height 20
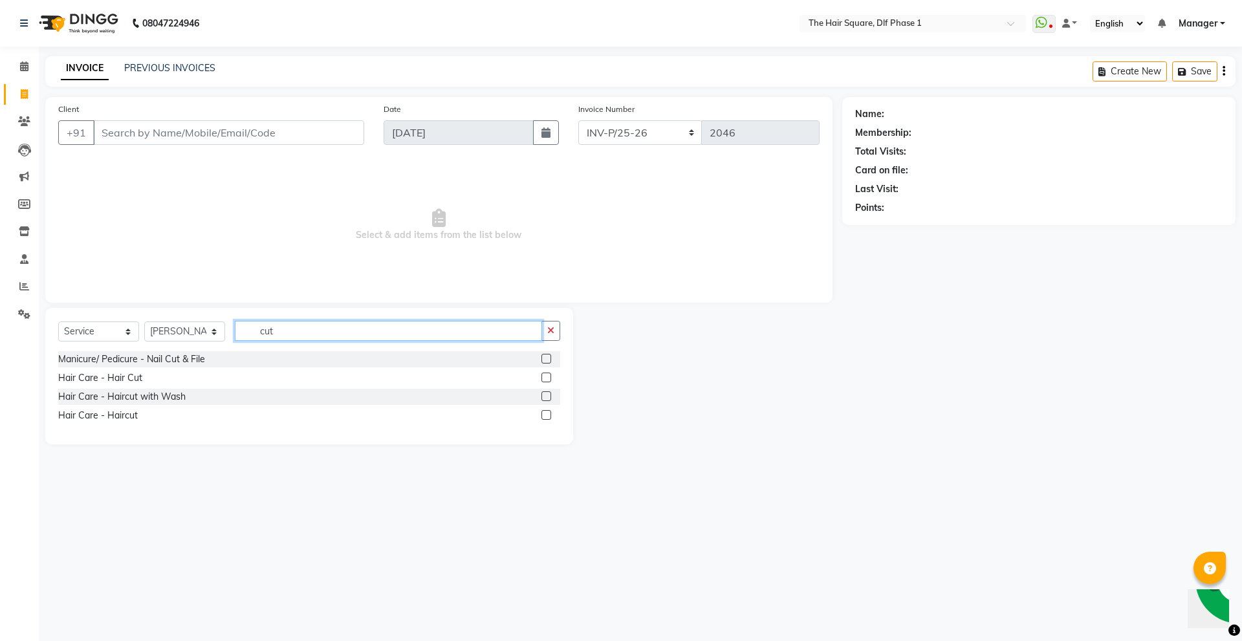
type input "cut"
click at [95, 423] on div "Hair Care - Haircut" at bounding box center [309, 416] width 502 height 16
click at [106, 410] on div "Hair Care - Haircut" at bounding box center [98, 416] width 80 height 14
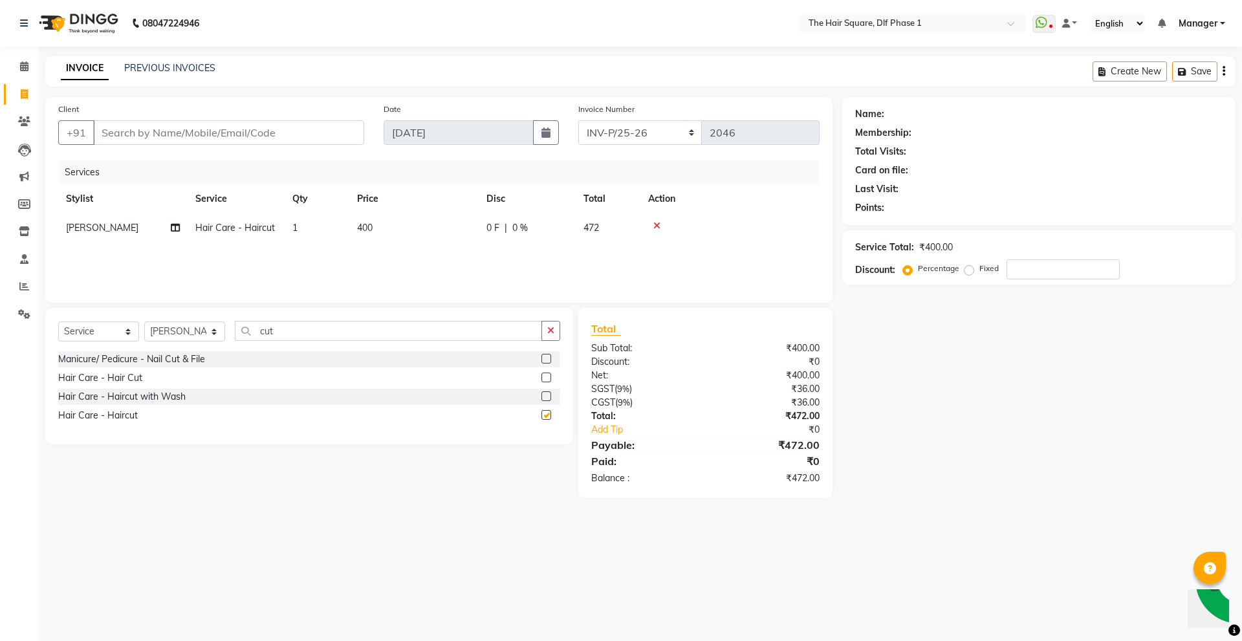
checkbox input "false"
drag, startPoint x: 291, startPoint y: 331, endPoint x: 214, endPoint y: 342, distance: 78.4
click at [214, 342] on div "Select Service Product Membership Package Voucher Prepaid Gift Card Select Styl…" at bounding box center [309, 336] width 502 height 30
type input "bea"
click at [150, 373] on div "Hair Care - [PERSON_NAME] Styling" at bounding box center [134, 378] width 152 height 14
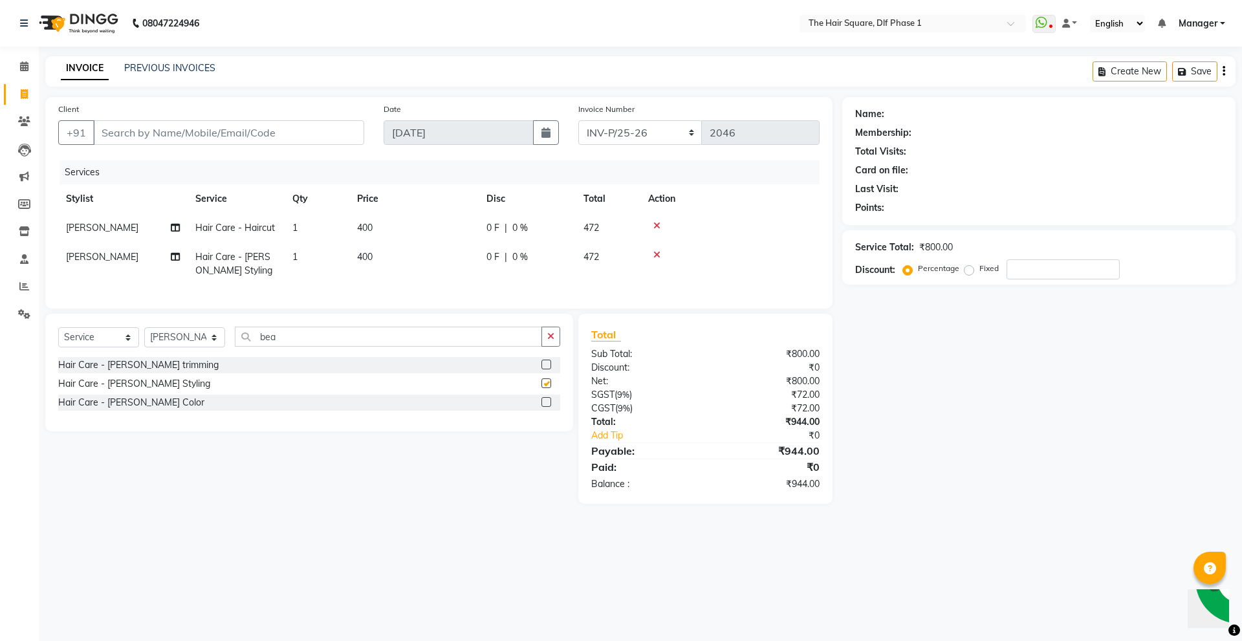
checkbox input "false"
drag, startPoint x: 292, startPoint y: 346, endPoint x: 203, endPoint y: 360, distance: 90.4
click at [203, 357] on div "Select Service Product Membership Package Voucher Prepaid Gift Card Select Styl…" at bounding box center [309, 342] width 502 height 30
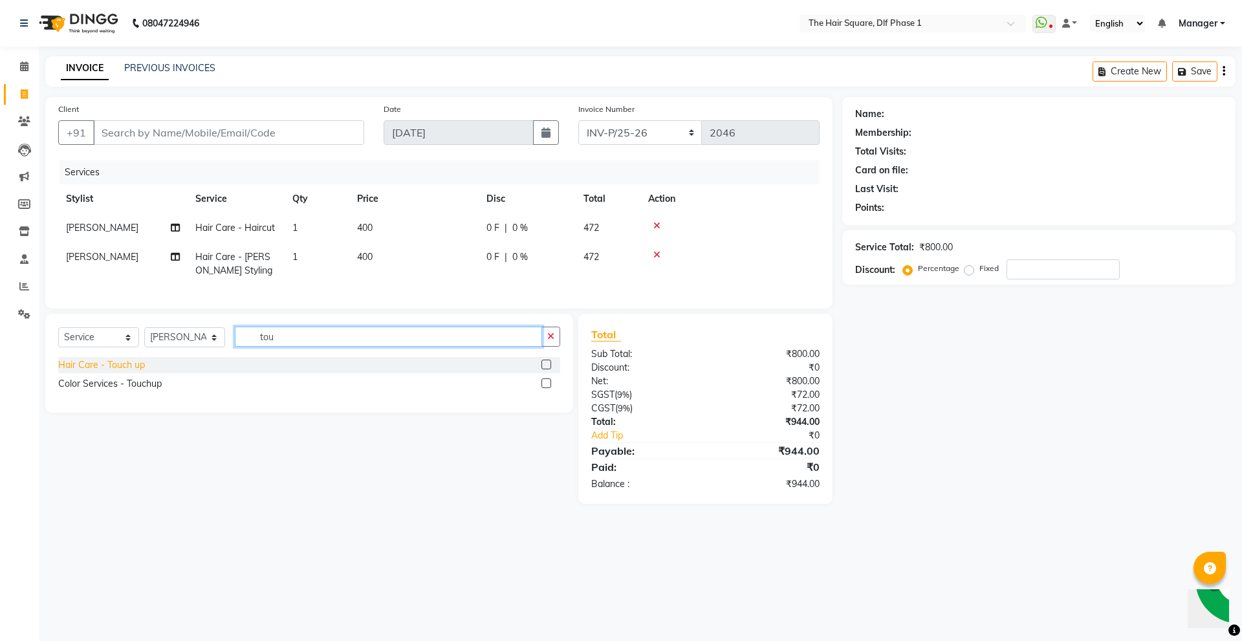
type input "tou"
click at [131, 371] on div "Hair Care - Touch up" at bounding box center [101, 365] width 87 height 14
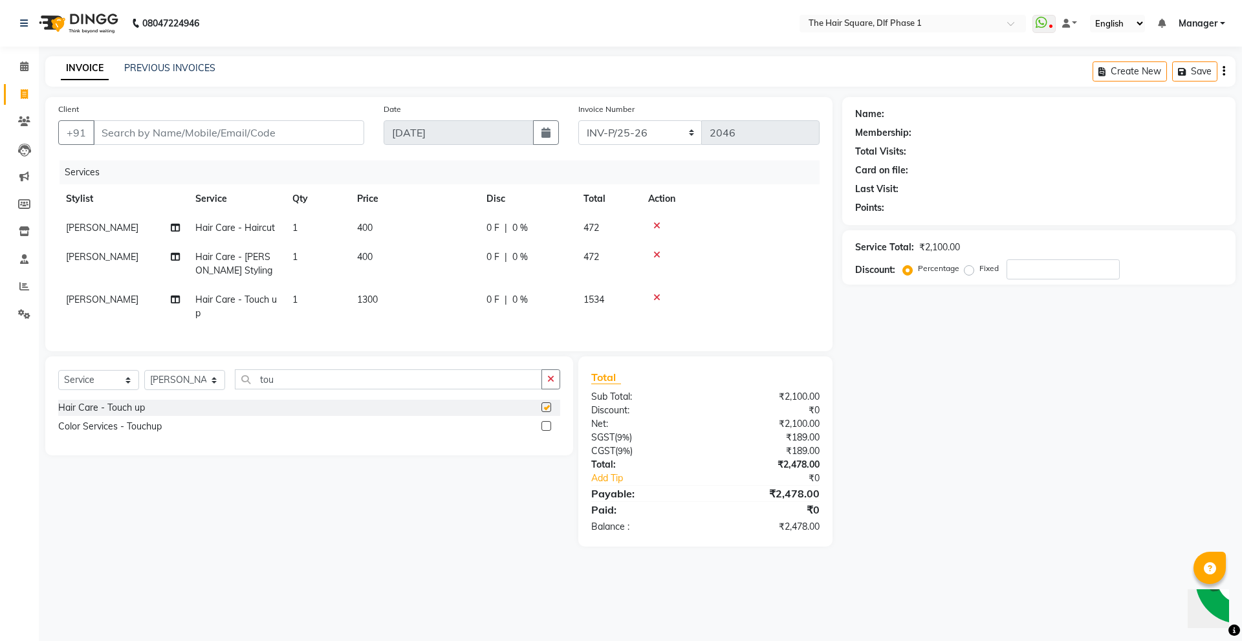
checkbox input "false"
click at [265, 135] on input "Client" at bounding box center [228, 132] width 271 height 25
type input "p"
type input "0"
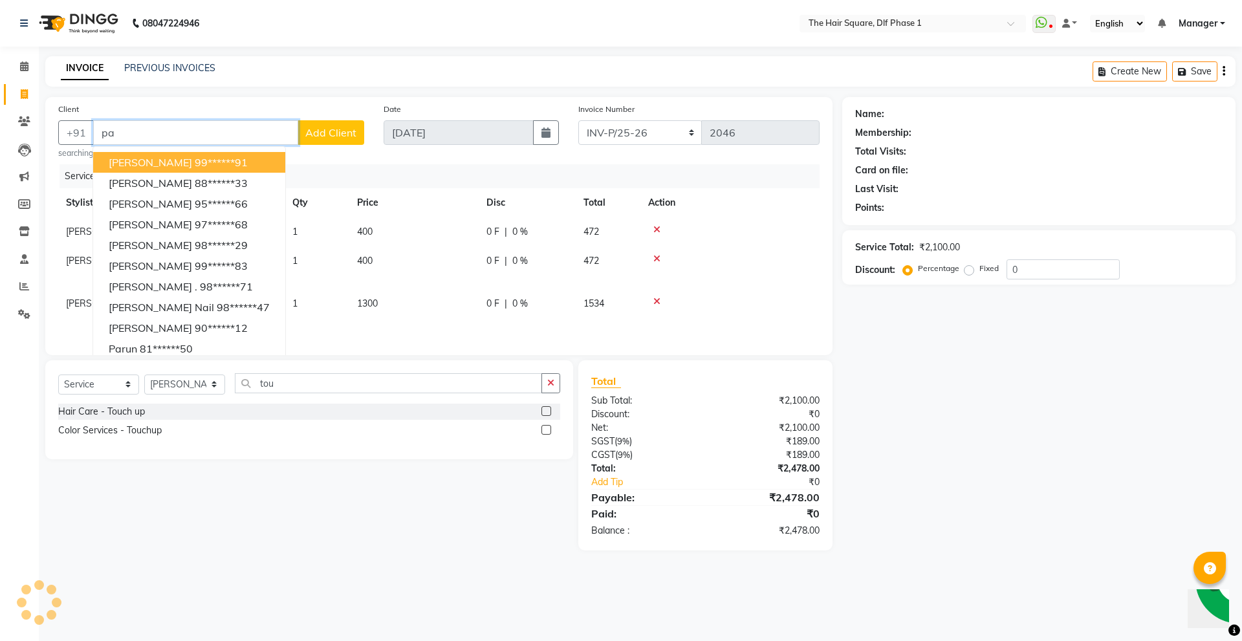
type input "p"
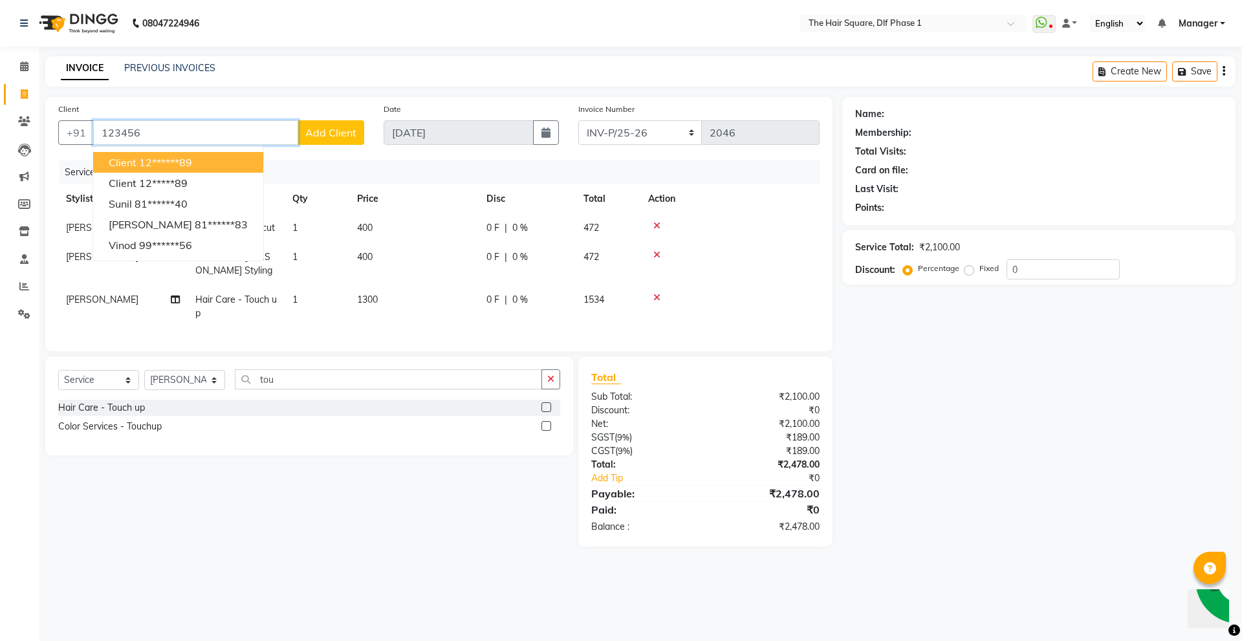
click at [204, 158] on button "Client 12******89" at bounding box center [178, 162] width 170 height 21
type input "12******89"
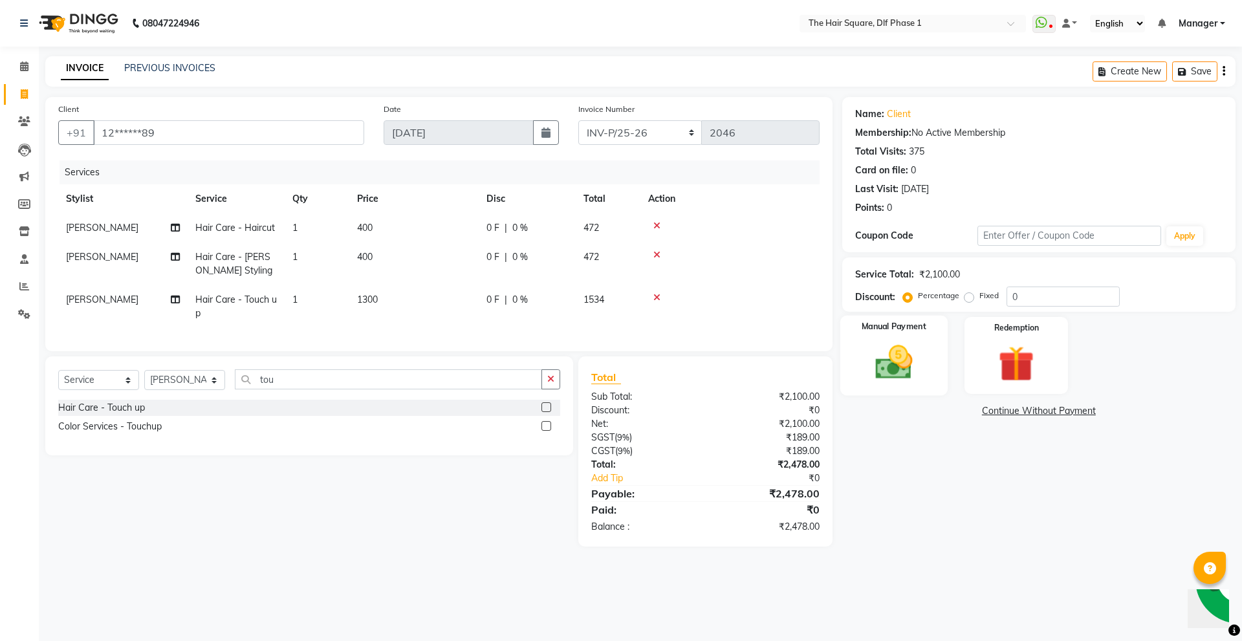
click at [930, 377] on div "Manual Payment" at bounding box center [893, 356] width 107 height 80
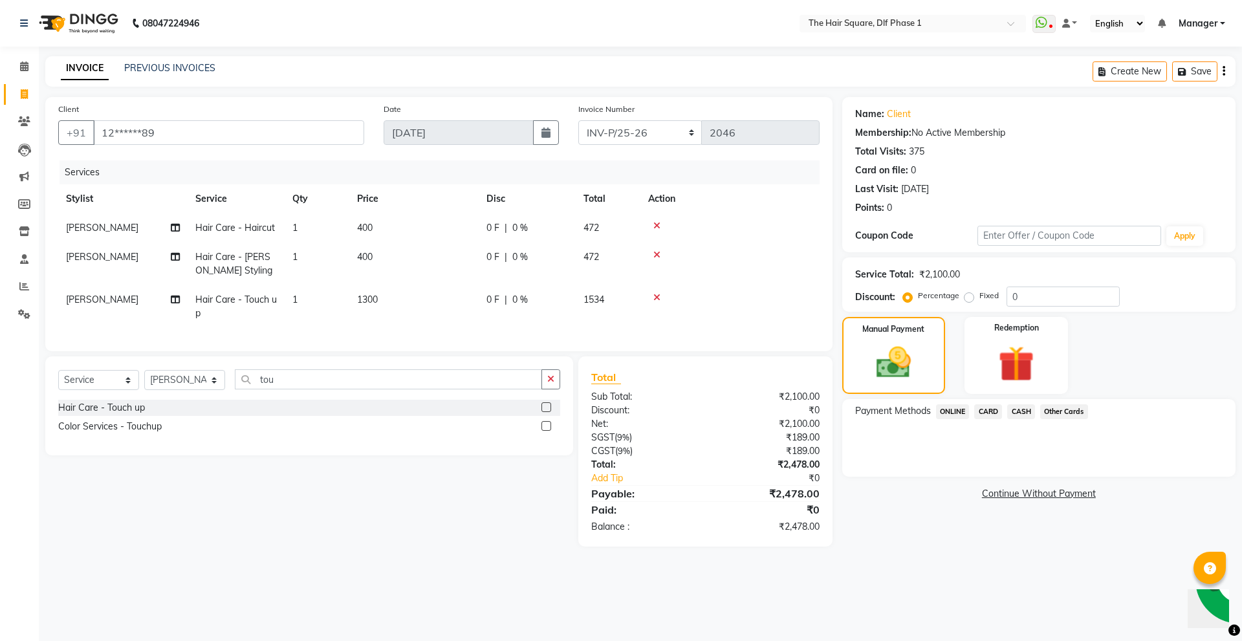
click at [990, 413] on span "CARD" at bounding box center [988, 411] width 28 height 15
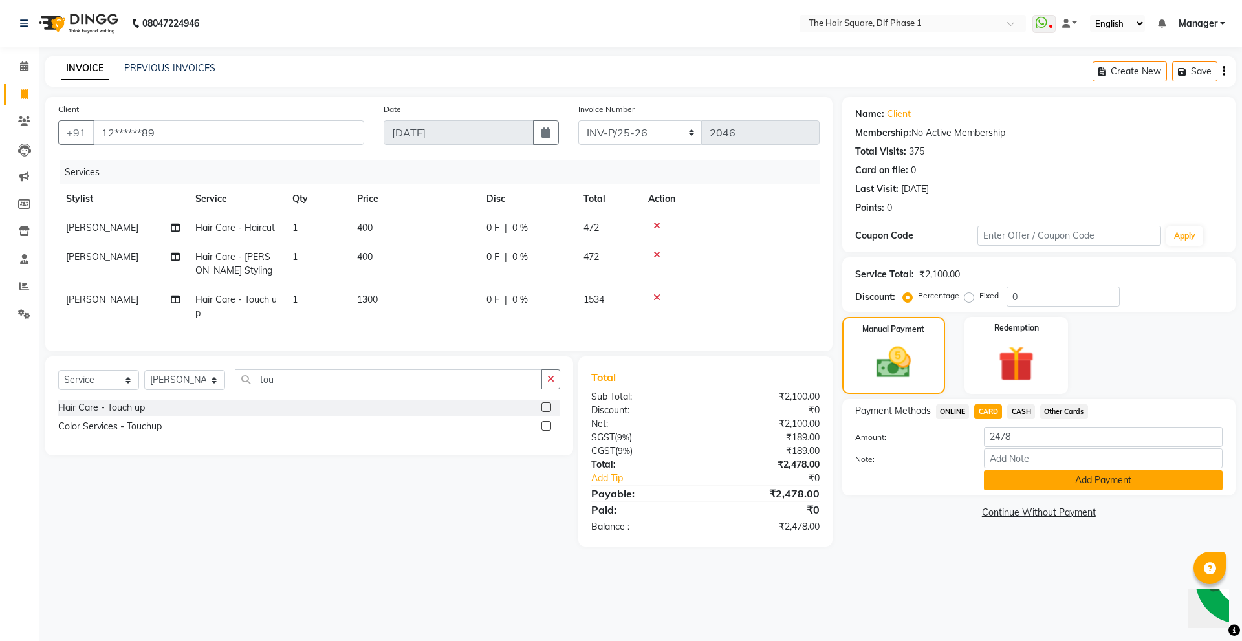
click at [1027, 485] on button "Add Payment" at bounding box center [1103, 480] width 239 height 20
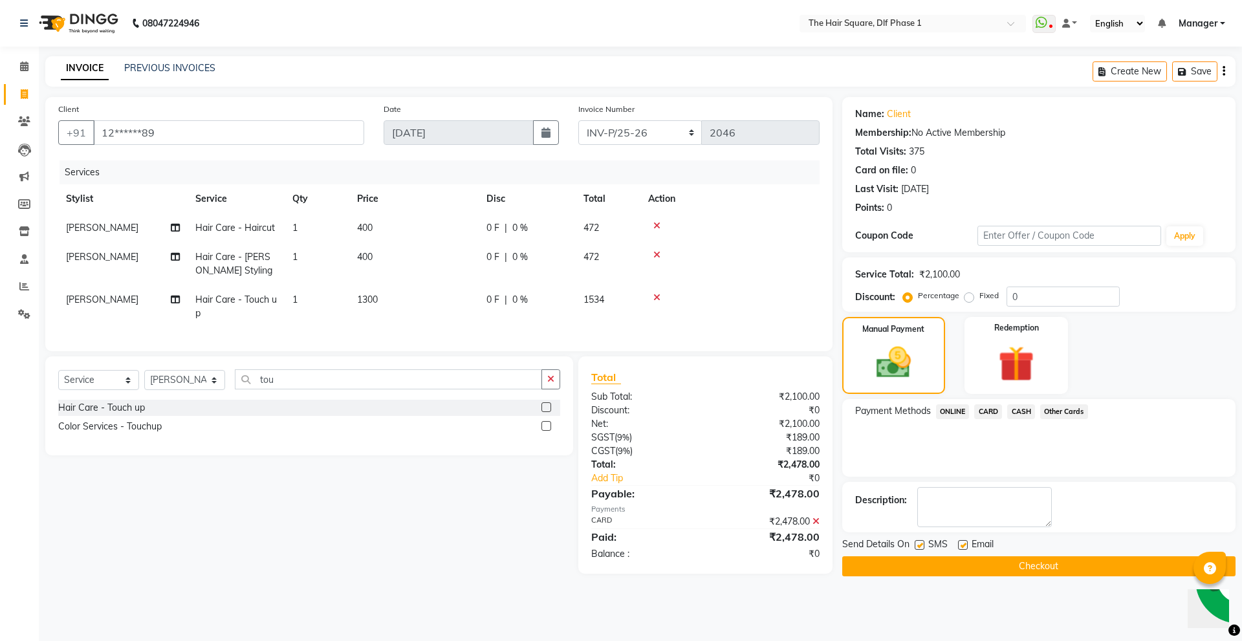
click at [494, 168] on div "Services" at bounding box center [445, 172] width 770 height 24
click at [907, 565] on button "Checkout" at bounding box center [1038, 566] width 393 height 20
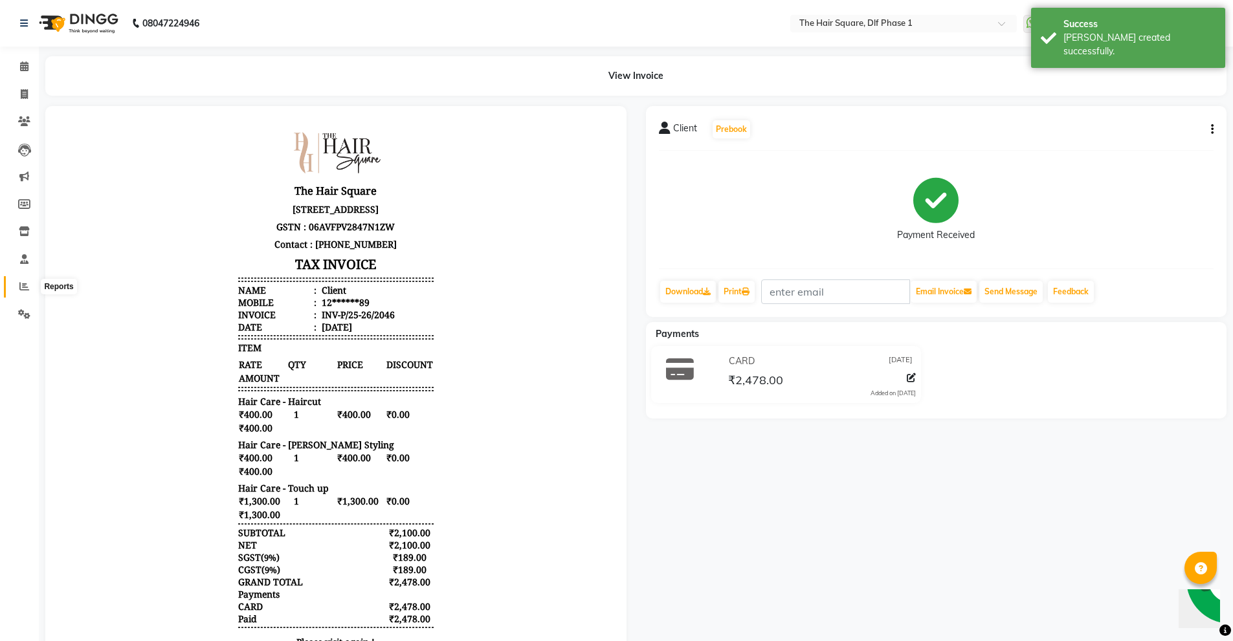
click at [23, 291] on icon at bounding box center [24, 286] width 10 height 10
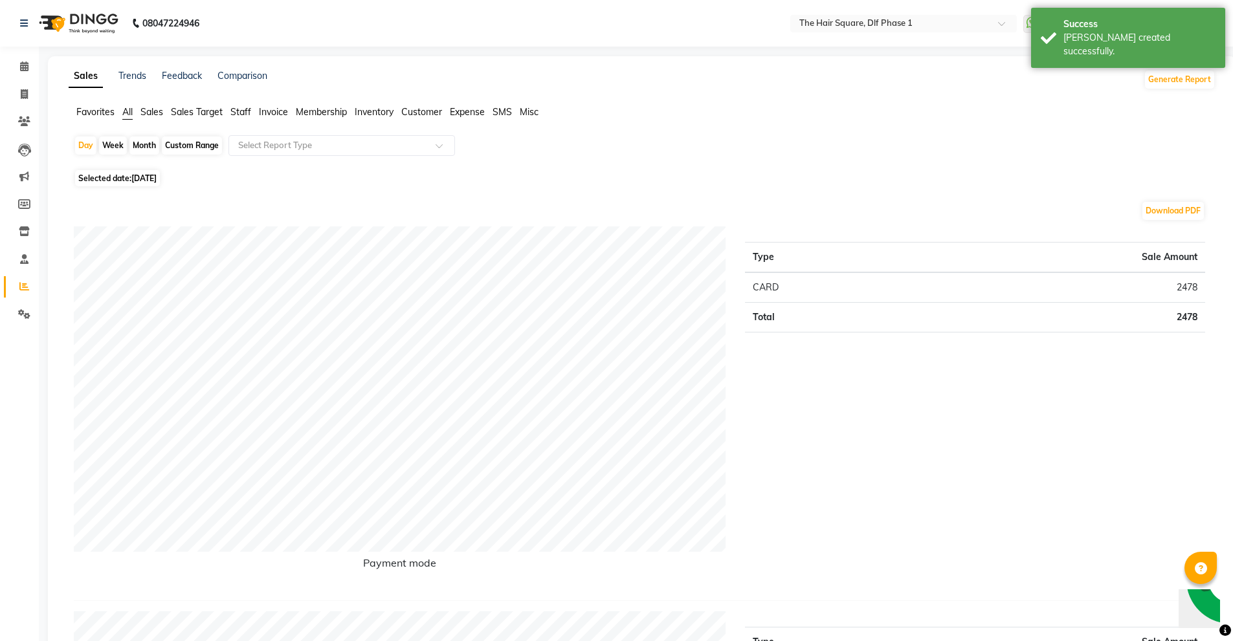
click at [241, 112] on span "Staff" at bounding box center [240, 112] width 21 height 12
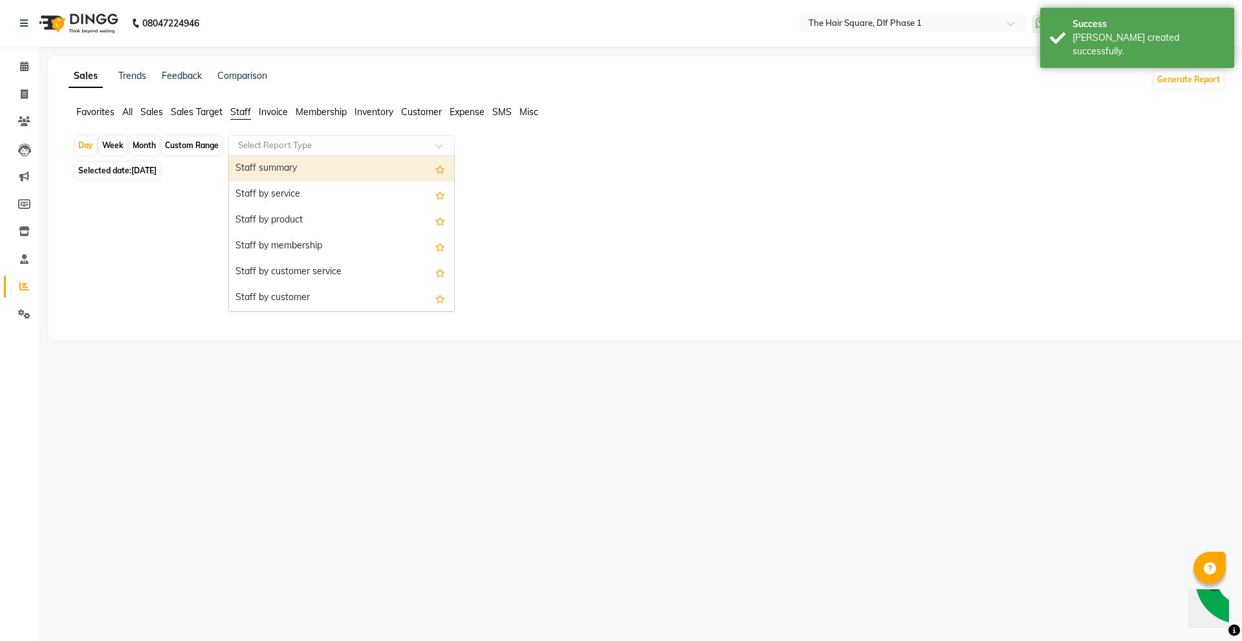
click at [334, 148] on input "text" at bounding box center [329, 145] width 186 height 13
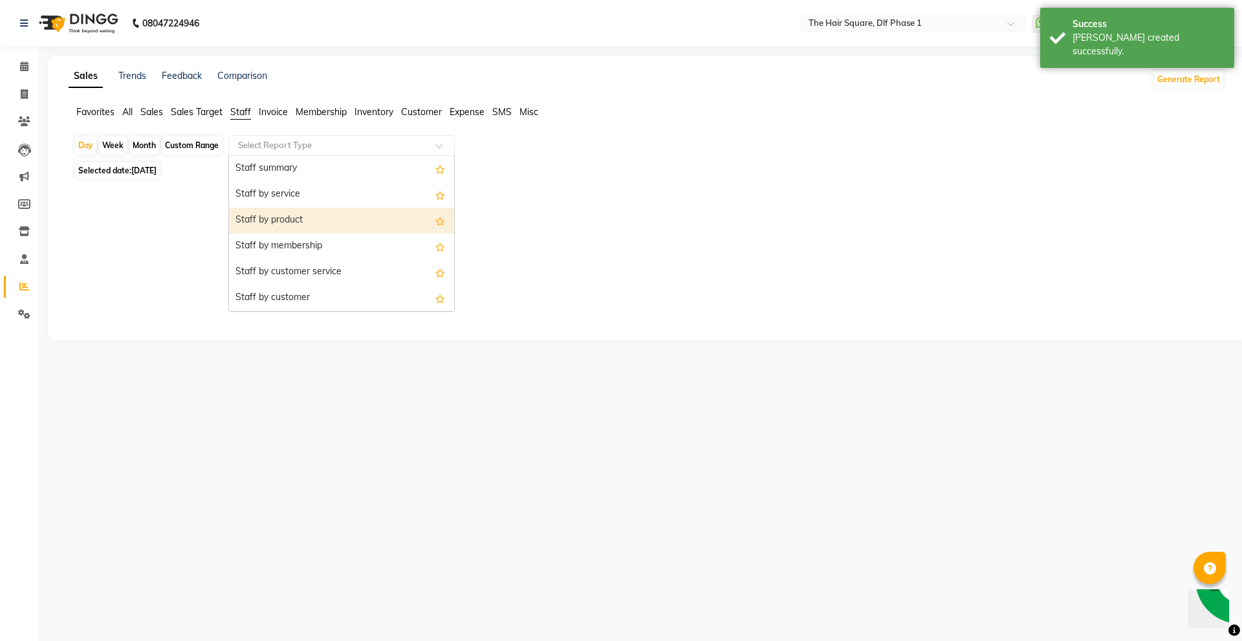
click at [338, 214] on div "Staff by product" at bounding box center [341, 221] width 225 height 26
click at [351, 148] on input "text" at bounding box center [329, 145] width 186 height 13
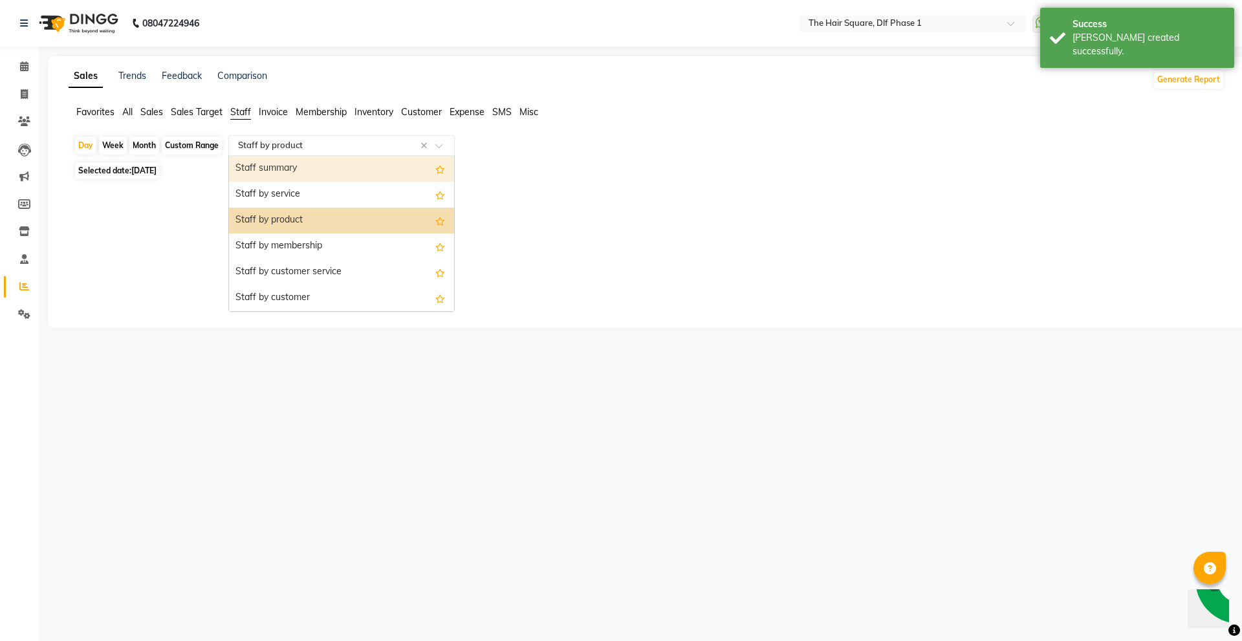
click at [351, 171] on div "Staff summary" at bounding box center [341, 169] width 225 height 26
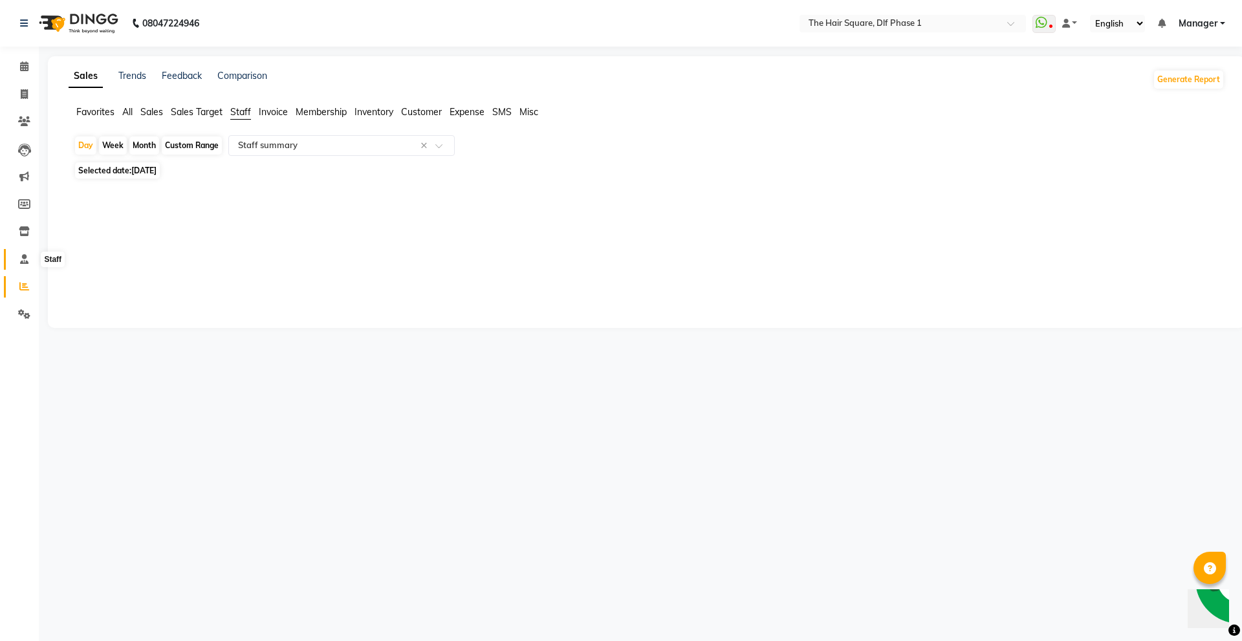
click at [30, 258] on span at bounding box center [24, 259] width 23 height 15
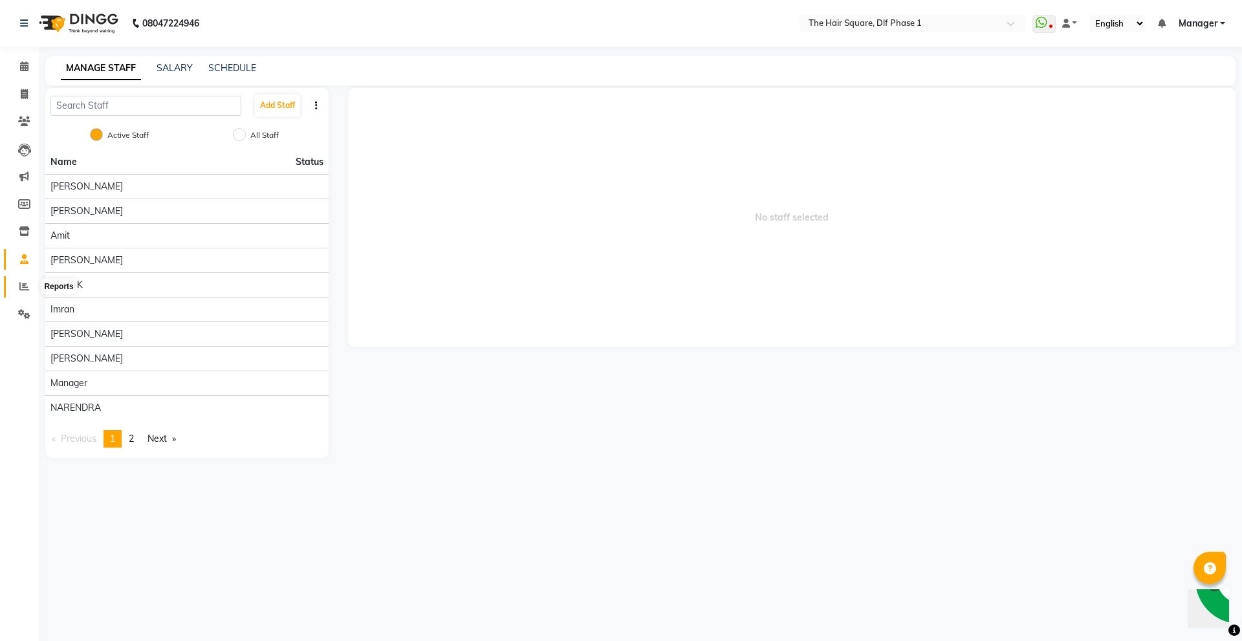
click at [22, 292] on span at bounding box center [24, 287] width 23 height 15
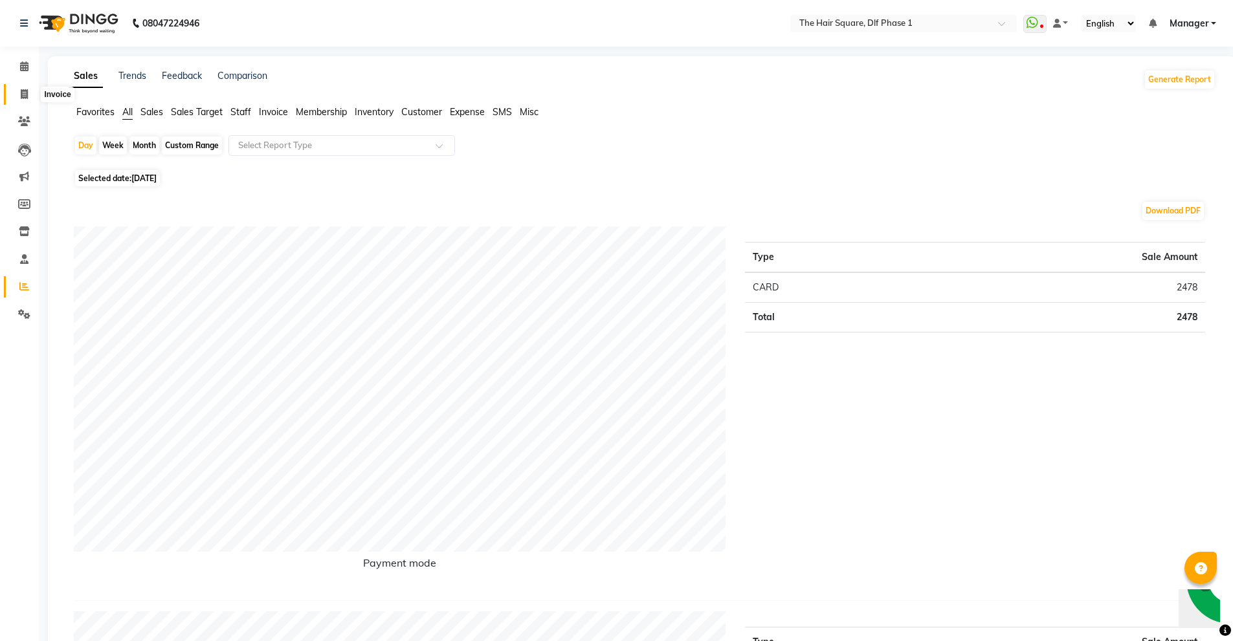
click at [21, 90] on icon at bounding box center [24, 94] width 7 height 10
select select "service"
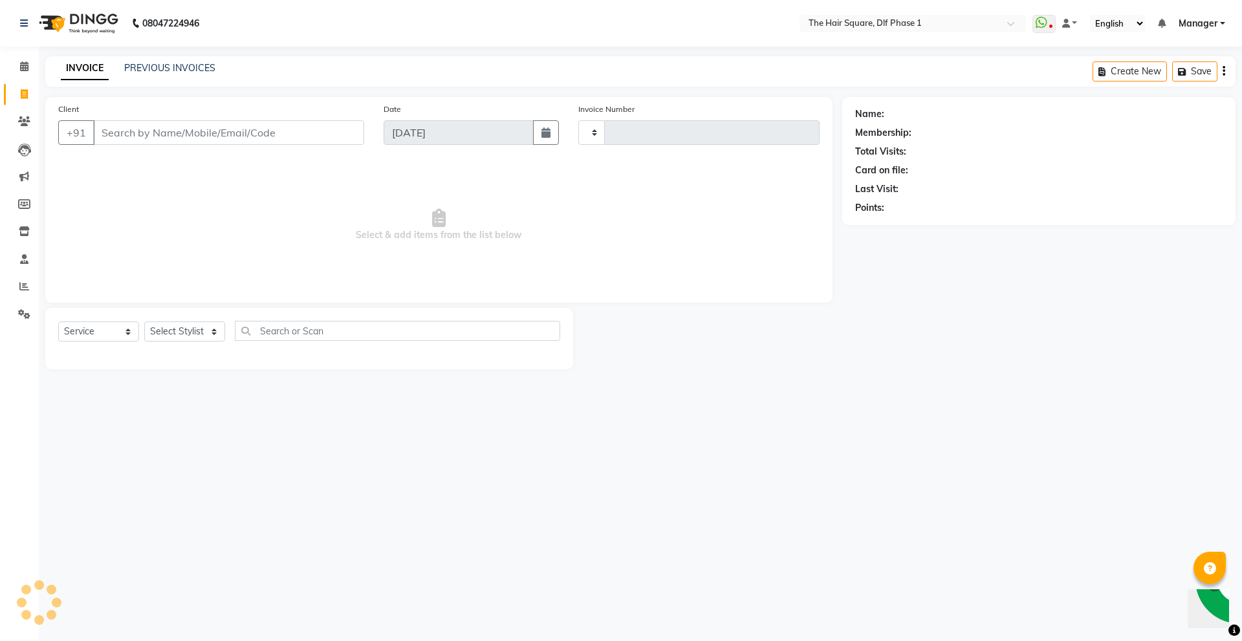
type input "2047"
select select "5766"
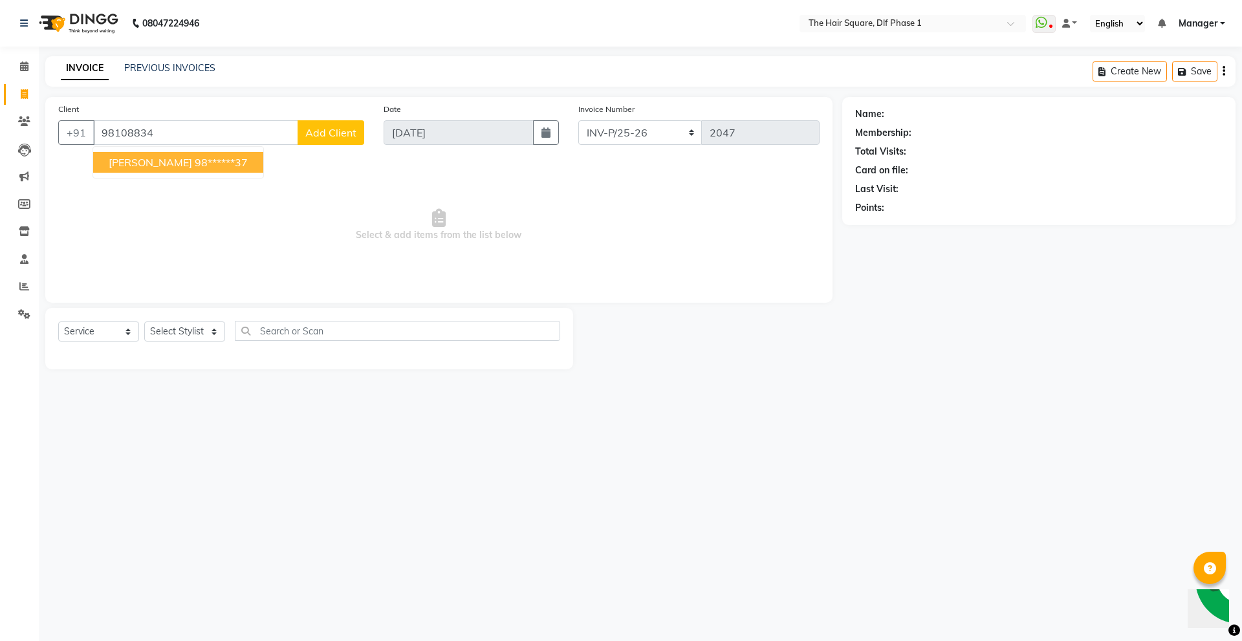
drag, startPoint x: 256, startPoint y: 41, endPoint x: 197, endPoint y: 153, distance: 126.5
click at [198, 153] on button "arjun sharma 98******37" at bounding box center [178, 162] width 170 height 21
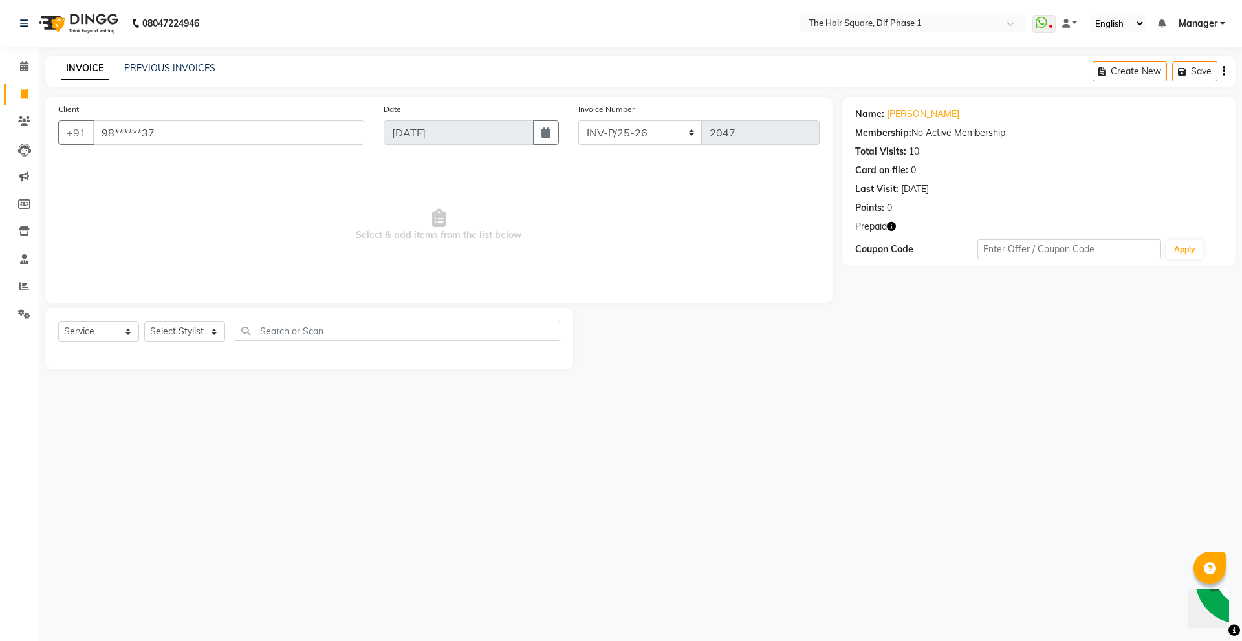
click at [892, 229] on icon "button" at bounding box center [891, 226] width 9 height 9
click at [318, 131] on input "98******37" at bounding box center [228, 132] width 271 height 25
type input "9"
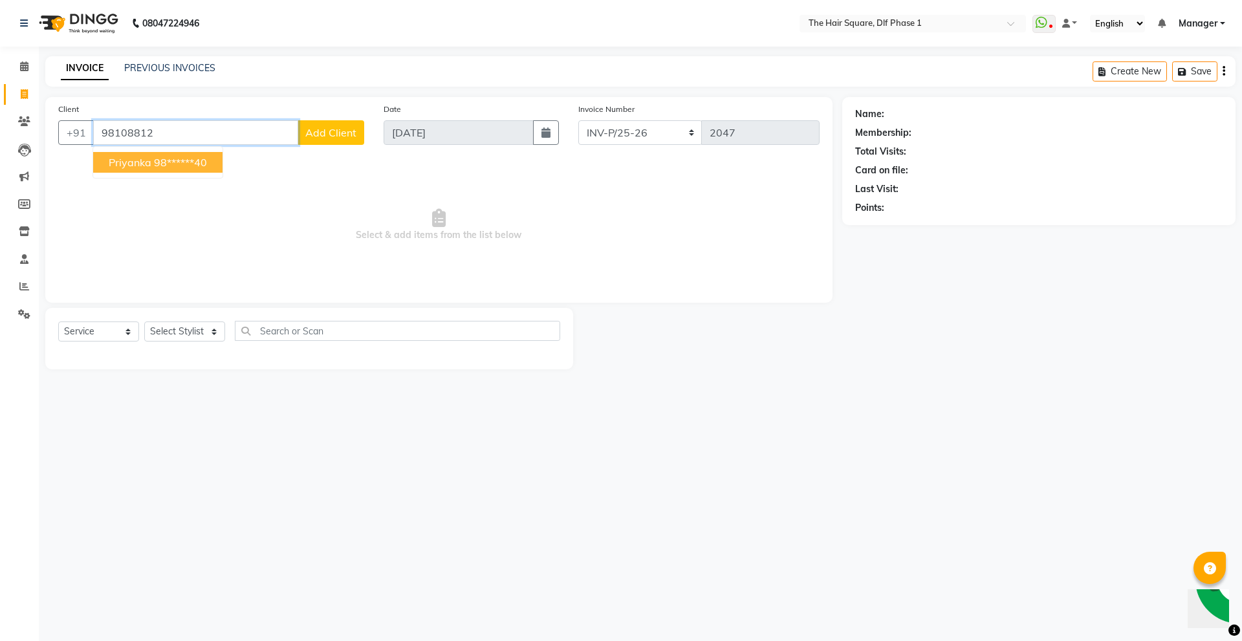
click at [162, 165] on ngb-highlight "98******40" at bounding box center [180, 162] width 53 height 13
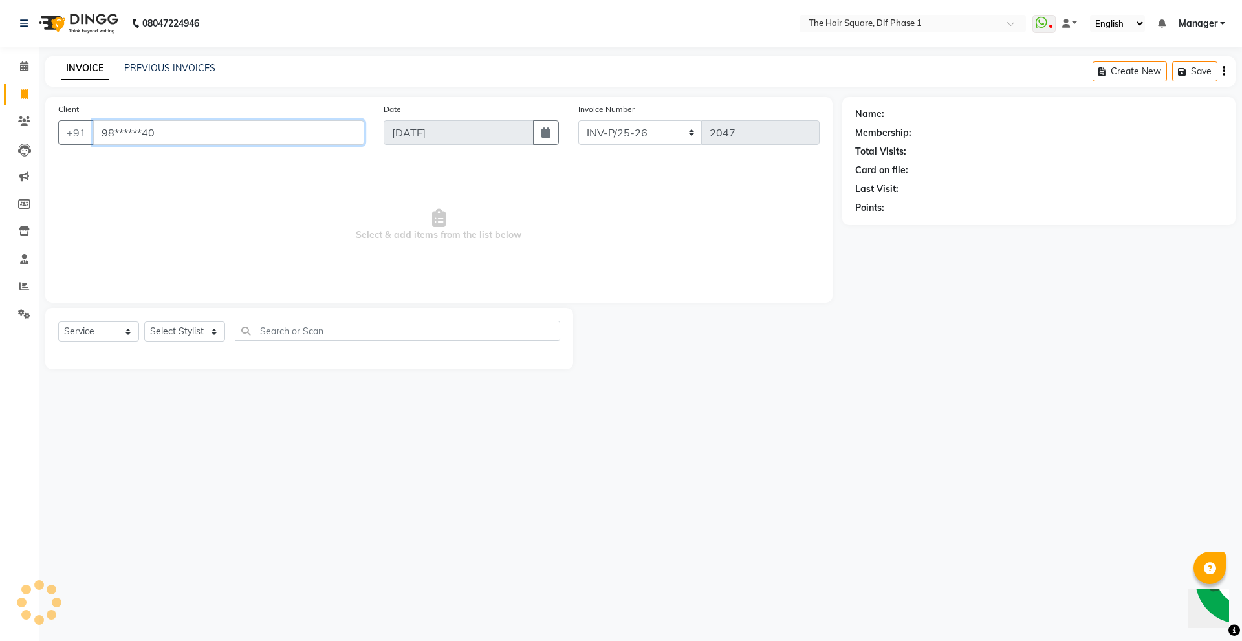
type input "98******40"
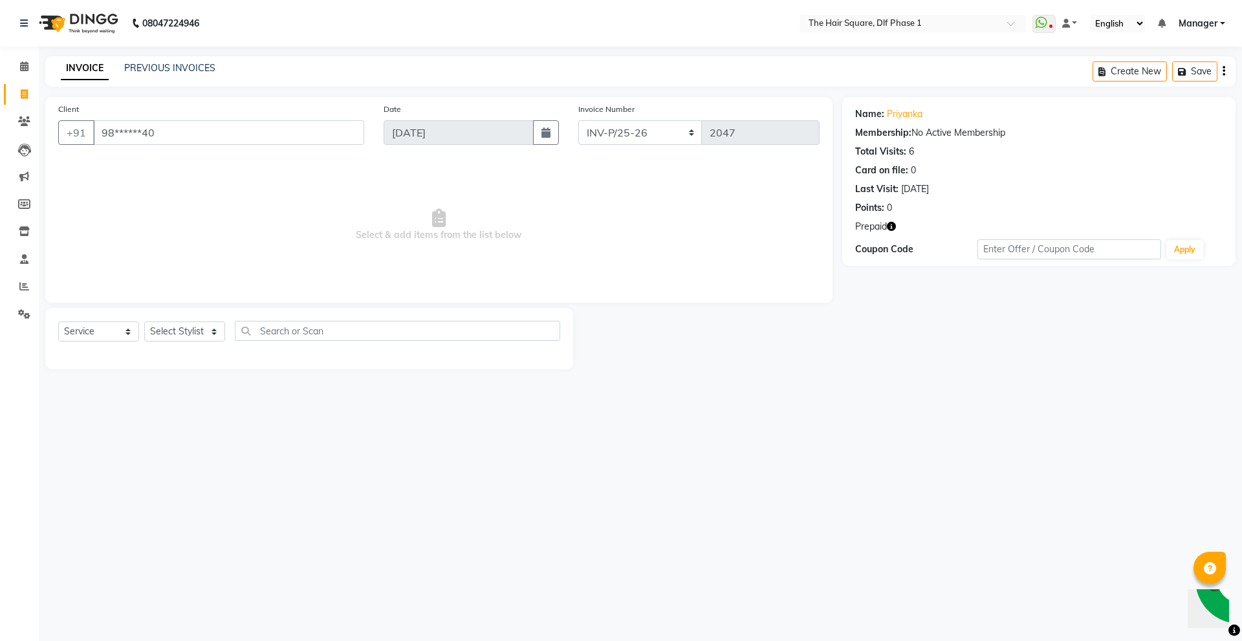
click at [893, 226] on icon "button" at bounding box center [891, 226] width 9 height 9
click at [608, 221] on span "Select & add items from the list below" at bounding box center [439, 224] width 762 height 129
click at [159, 331] on select "Select Stylist [PERSON_NAME] AMIT [PERSON_NAME] [PERSON_NAME] [PERSON_NAME] Man…" at bounding box center [184, 332] width 81 height 20
select select "43703"
click at [144, 322] on select "Select Stylist [PERSON_NAME] AMIT [PERSON_NAME] [PERSON_NAME] [PERSON_NAME] Man…" at bounding box center [184, 332] width 81 height 20
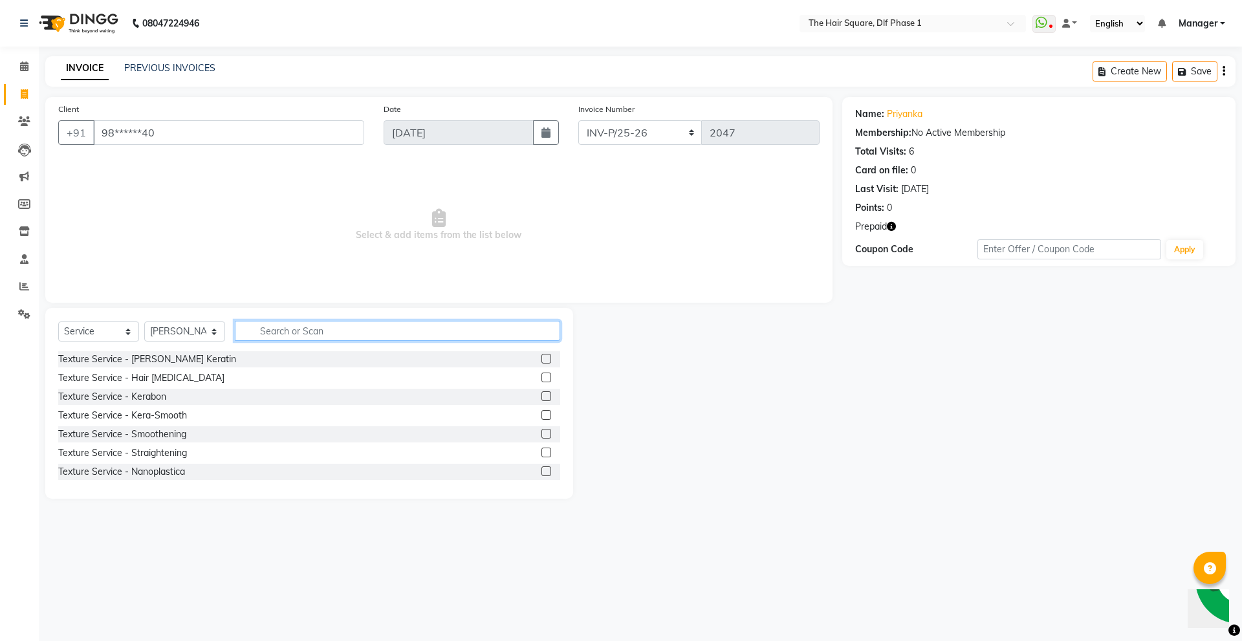
click at [284, 331] on input "text" at bounding box center [397, 331] width 325 height 20
type input "t"
type input "g"
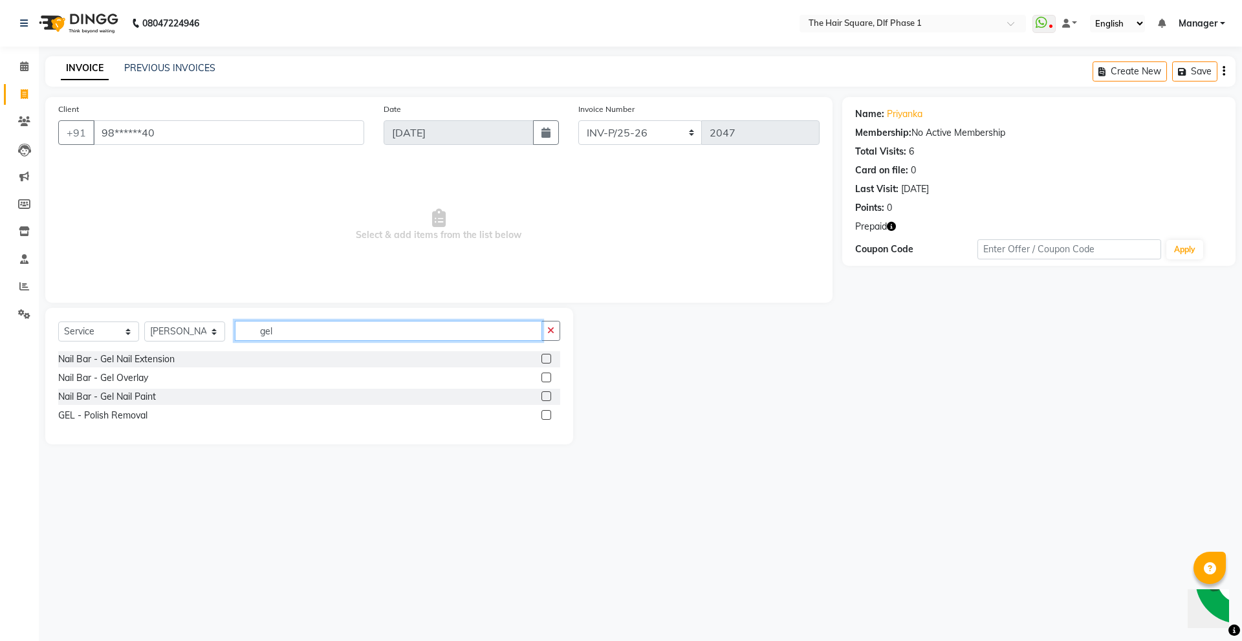
type input "gel"
click at [545, 397] on label at bounding box center [547, 396] width 10 height 10
click at [545, 397] on input "checkbox" at bounding box center [546, 397] width 8 height 8
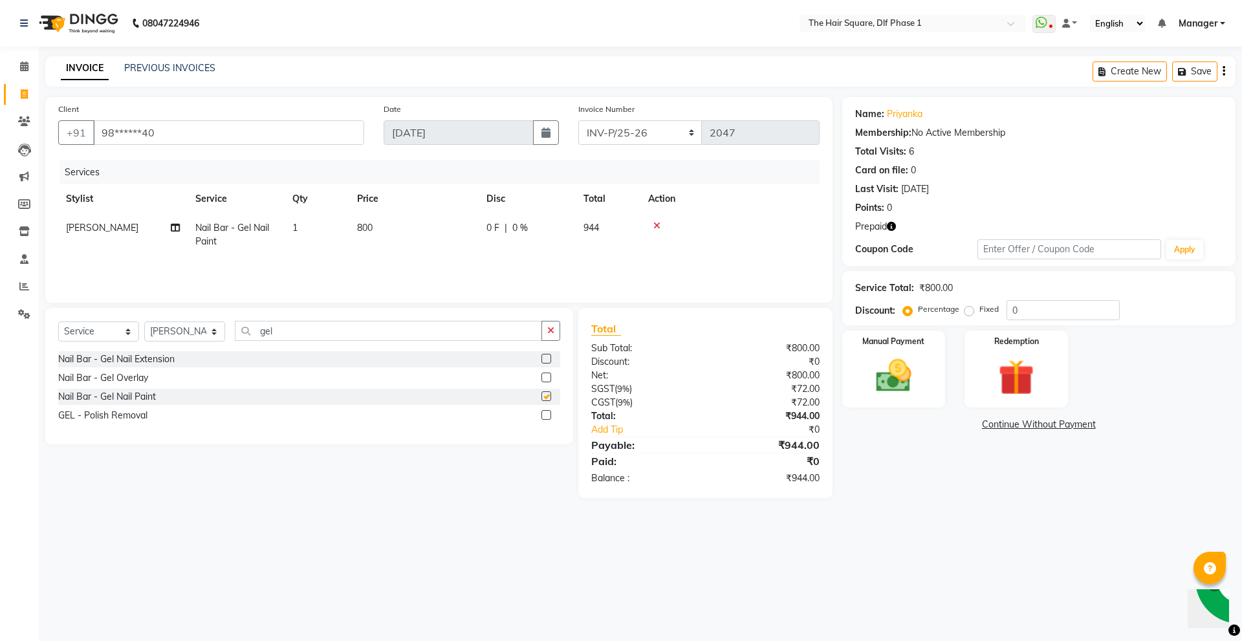
checkbox input "false"
click at [372, 232] on span "800" at bounding box center [365, 228] width 16 height 12
select select "43703"
click at [452, 223] on input "800" at bounding box center [475, 231] width 114 height 20
type input "8"
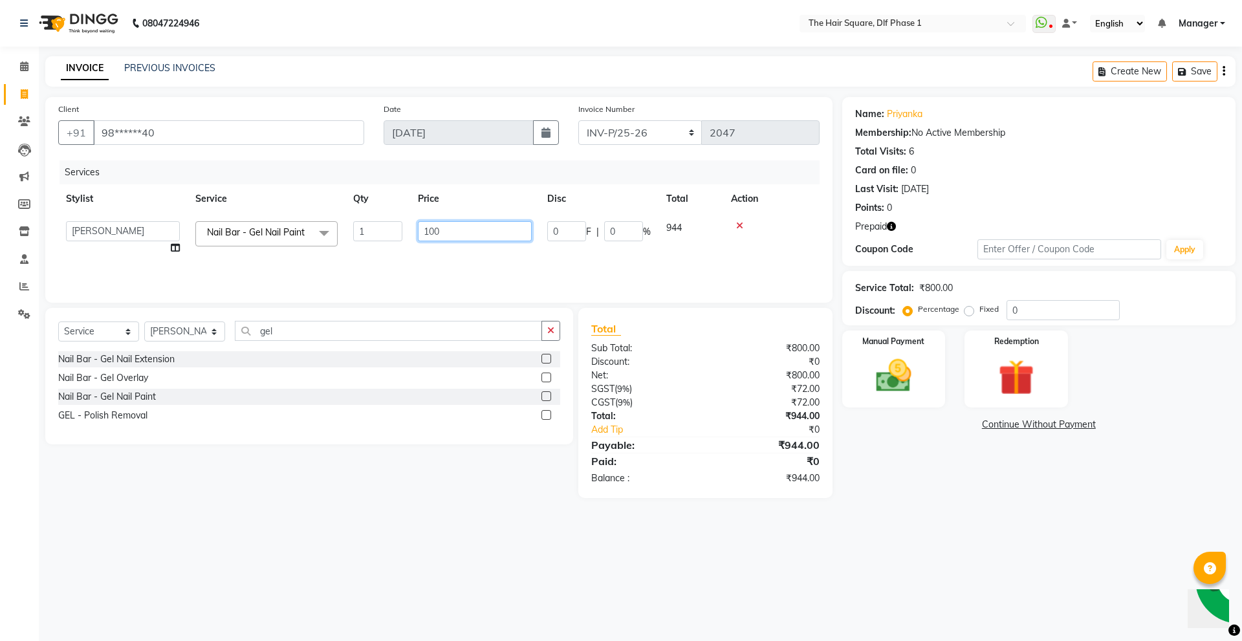
type input "1000"
click at [466, 512] on main "INVOICE PREVIOUS INVOICES Create New Save Client +91 98******40 Date 04-09-2025…" at bounding box center [640, 286] width 1203 height 461
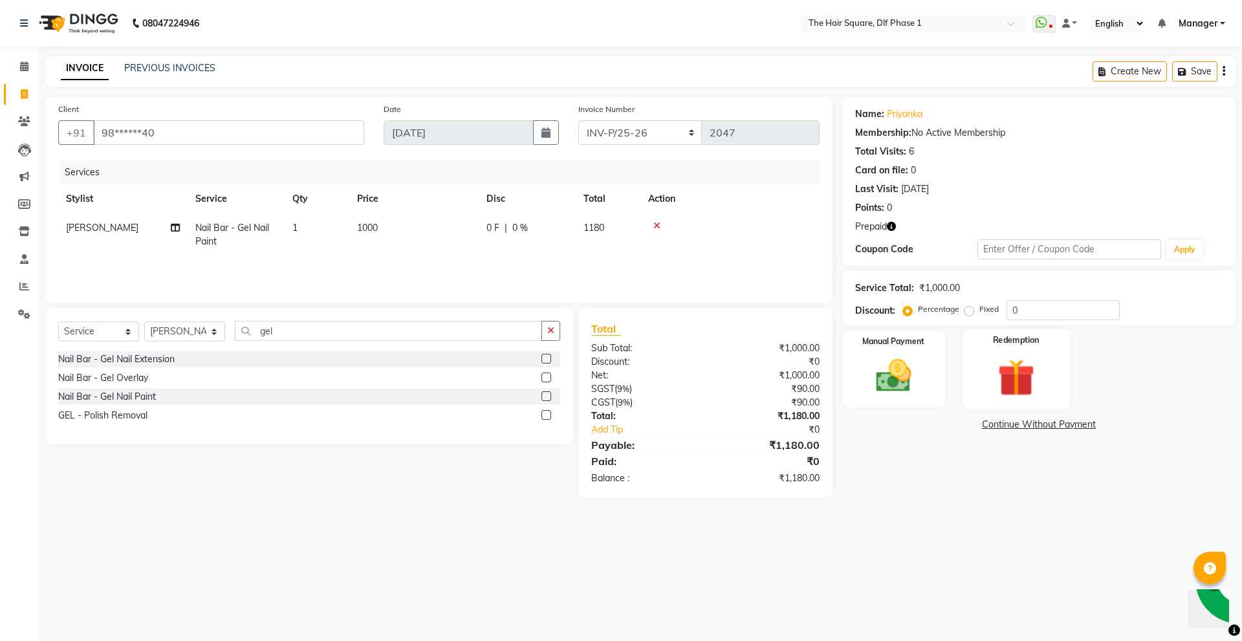
click at [1001, 374] on img at bounding box center [1016, 378] width 60 height 46
click at [969, 425] on span "1" at bounding box center [970, 428] width 7 height 8
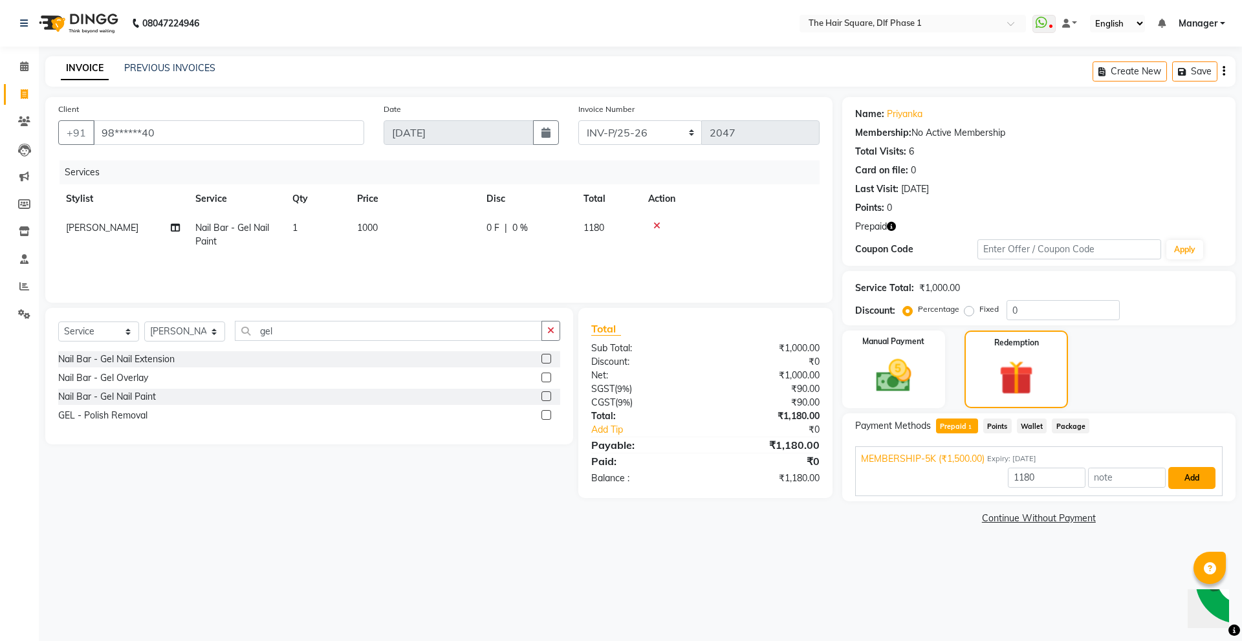
click at [1200, 482] on button "Add" at bounding box center [1192, 478] width 47 height 22
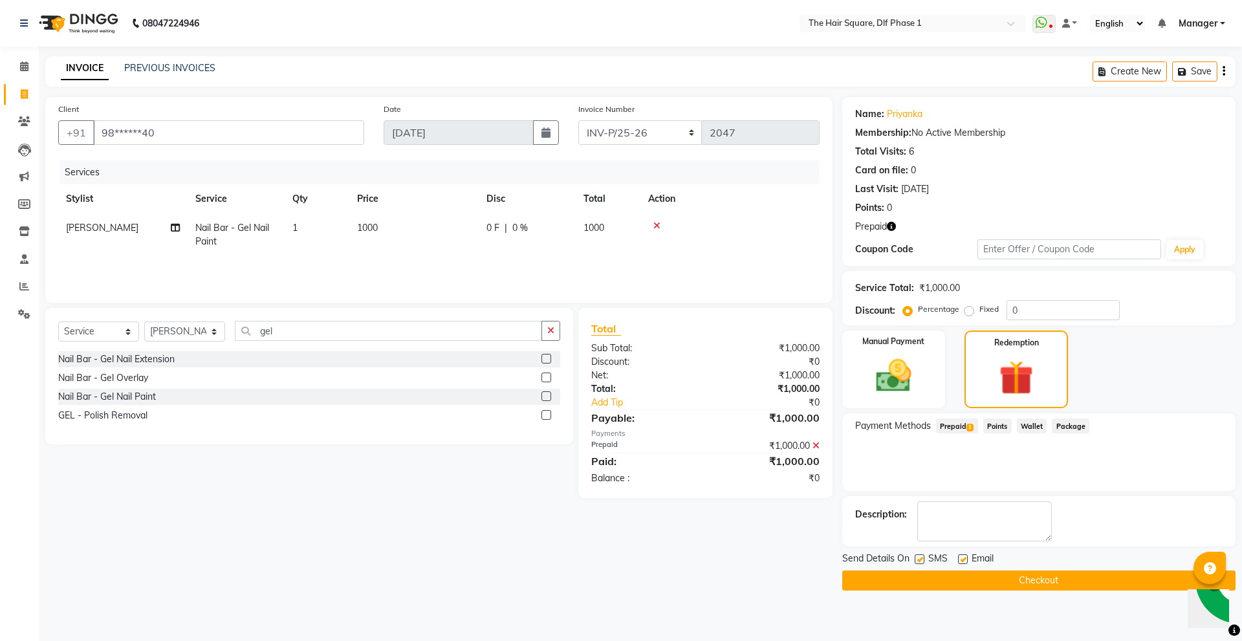
click at [967, 574] on button "Checkout" at bounding box center [1038, 581] width 393 height 20
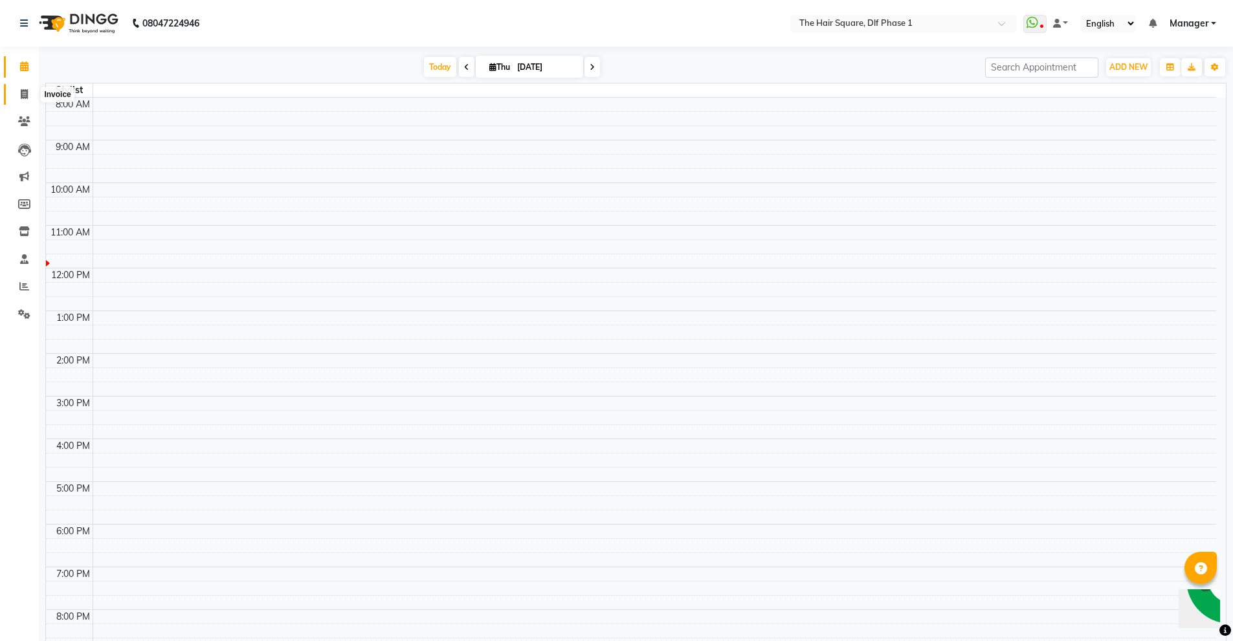
click at [25, 92] on icon at bounding box center [24, 94] width 7 height 10
select select "service"
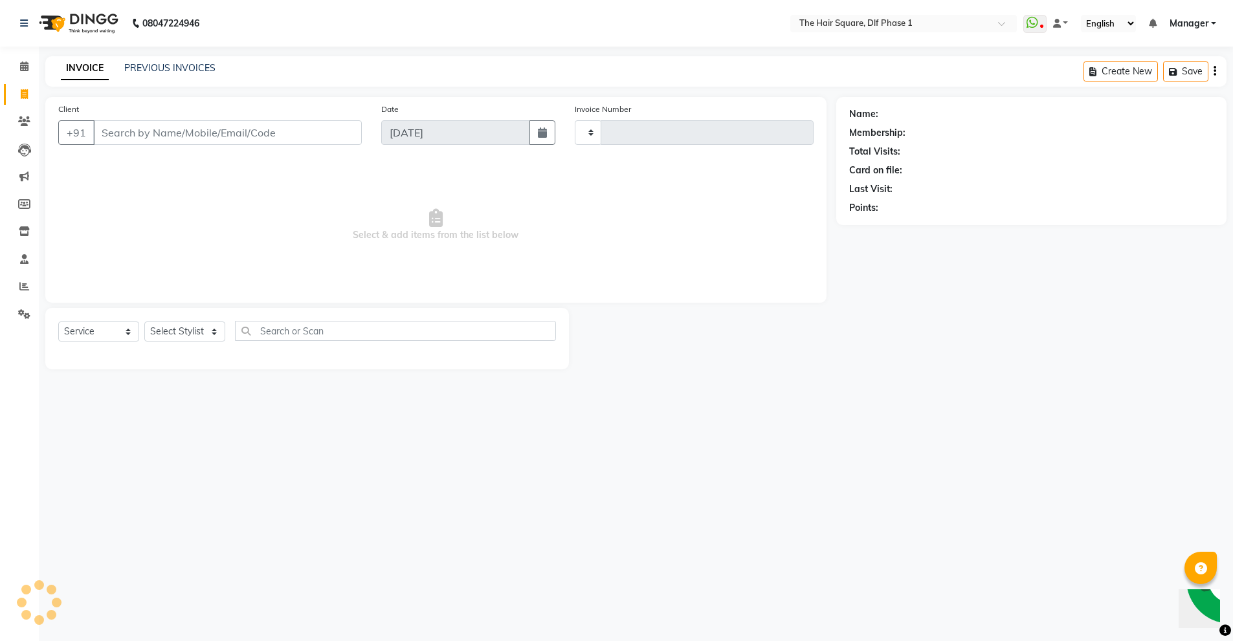
type input "2046"
select select "5766"
type input "9"
drag, startPoint x: 217, startPoint y: 135, endPoint x: 98, endPoint y: 170, distance: 124.1
click at [98, 170] on div "Client [PHONE_NUMBER] Add Client Date [DATE] Invoice Number INV-P-MEMB/25-26 IN…" at bounding box center [438, 200] width 787 height 206
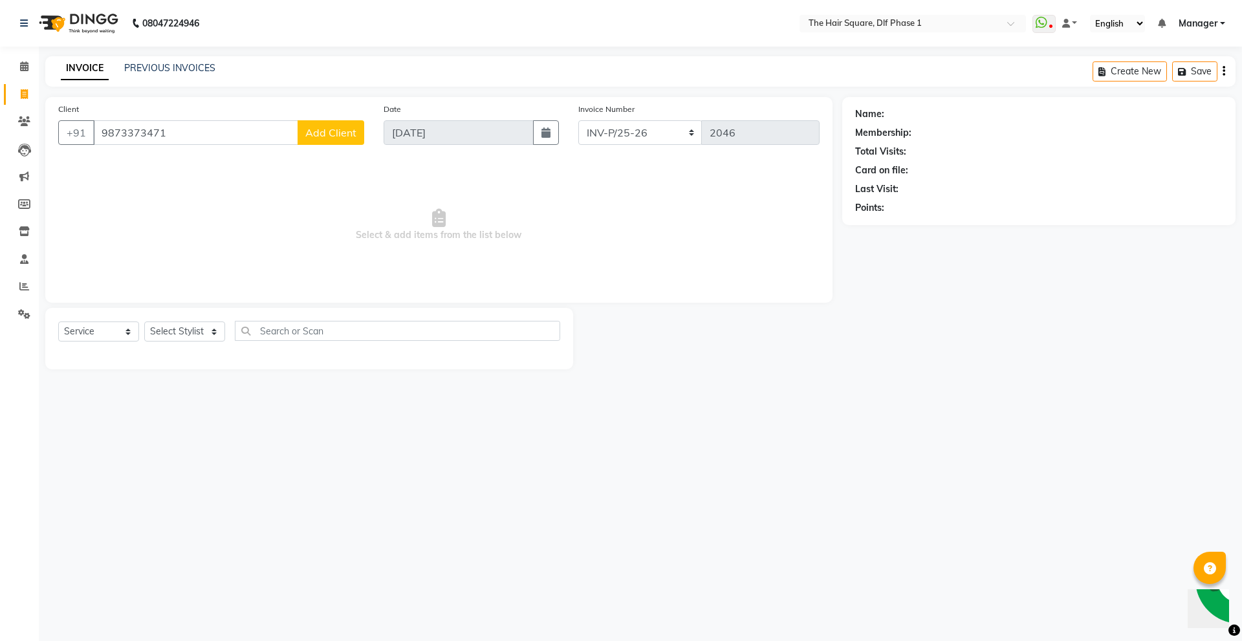
type input "9873373471"
click at [333, 135] on span "Add Client" at bounding box center [330, 132] width 51 height 13
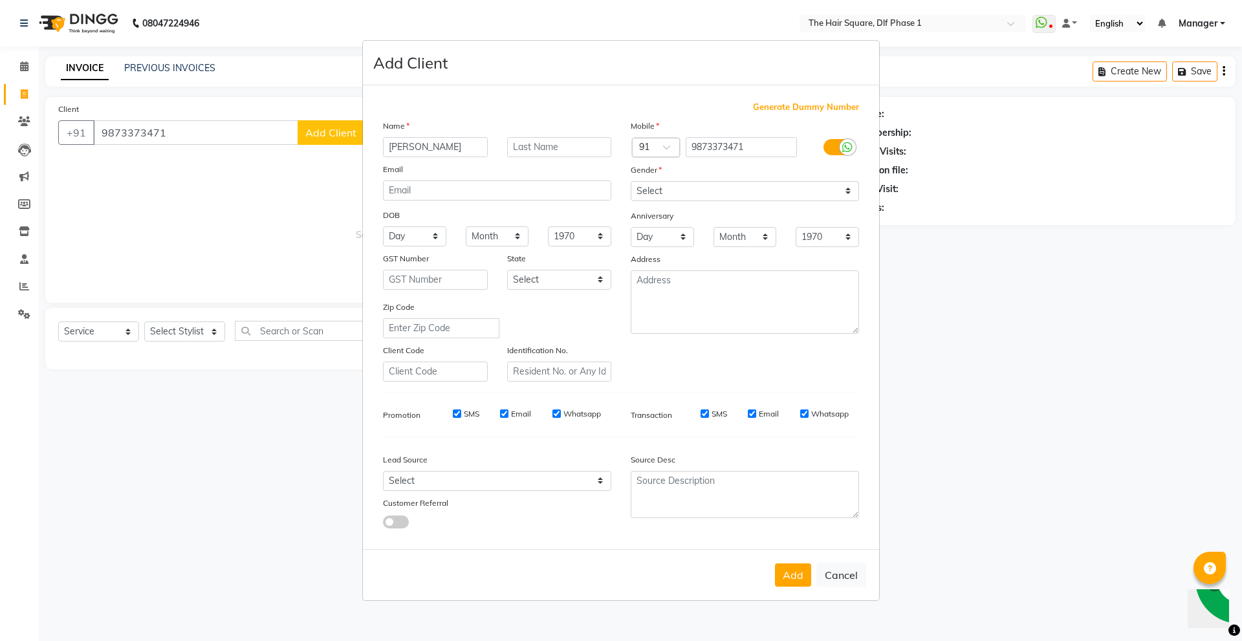
type input "[PERSON_NAME]"
click at [732, 199] on select "Select [DEMOGRAPHIC_DATA] [DEMOGRAPHIC_DATA] Other Prefer Not To Say" at bounding box center [745, 191] width 228 height 20
select select "[DEMOGRAPHIC_DATA]"
click at [631, 181] on select "Select [DEMOGRAPHIC_DATA] [DEMOGRAPHIC_DATA] Other Prefer Not To Say" at bounding box center [745, 191] width 228 height 20
drag, startPoint x: 788, startPoint y: 576, endPoint x: 690, endPoint y: 454, distance: 156.0
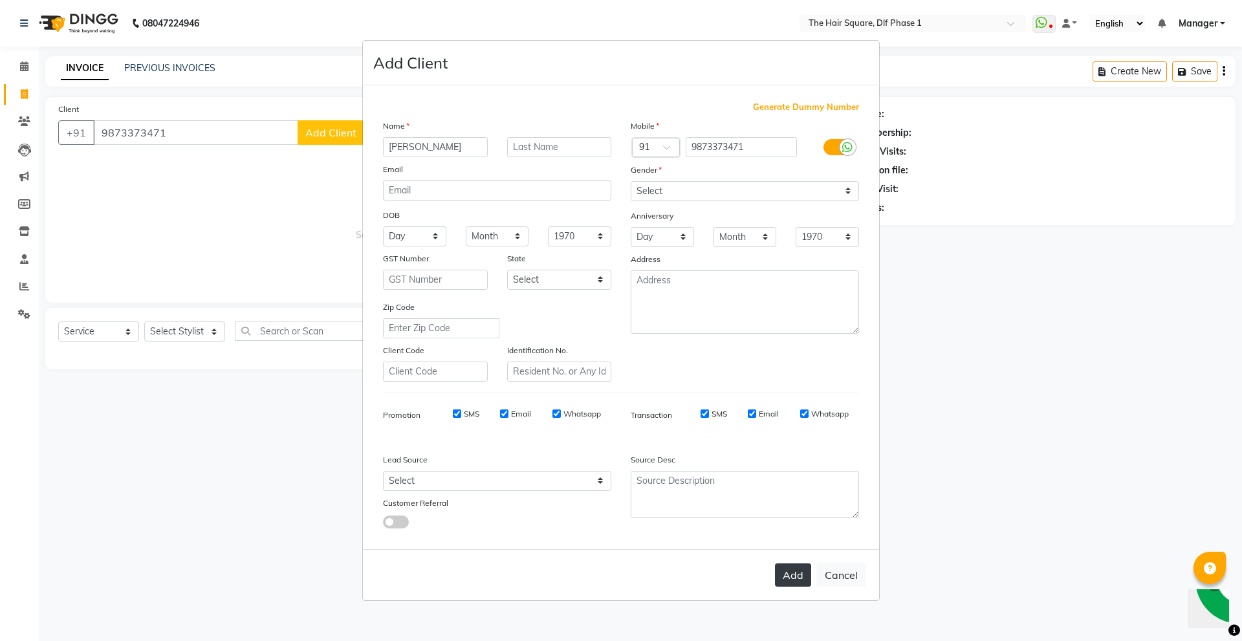
click at [787, 571] on button "Add" at bounding box center [793, 575] width 36 height 23
type input "98******71"
select select
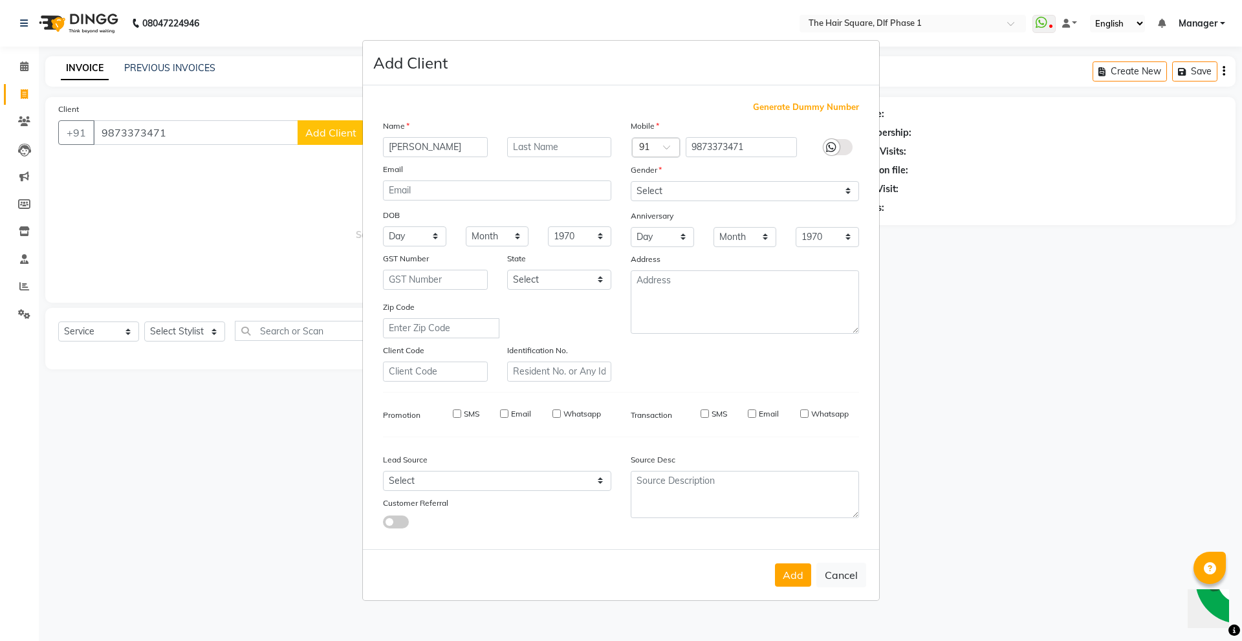
select select
checkbox input "false"
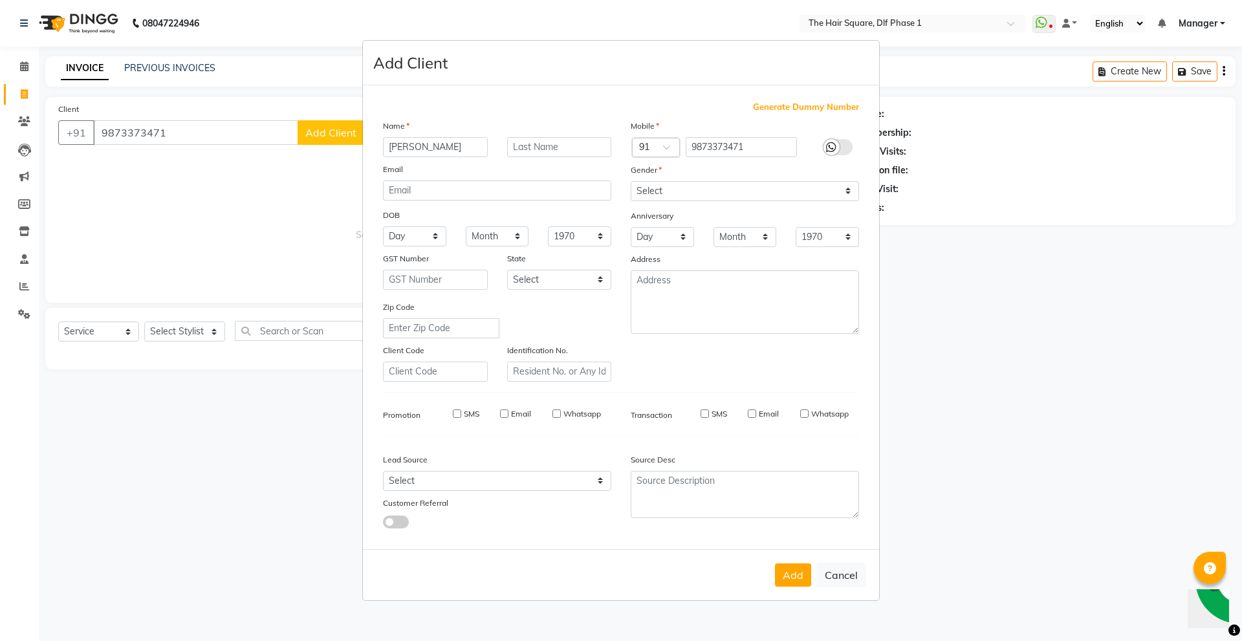
checkbox input "false"
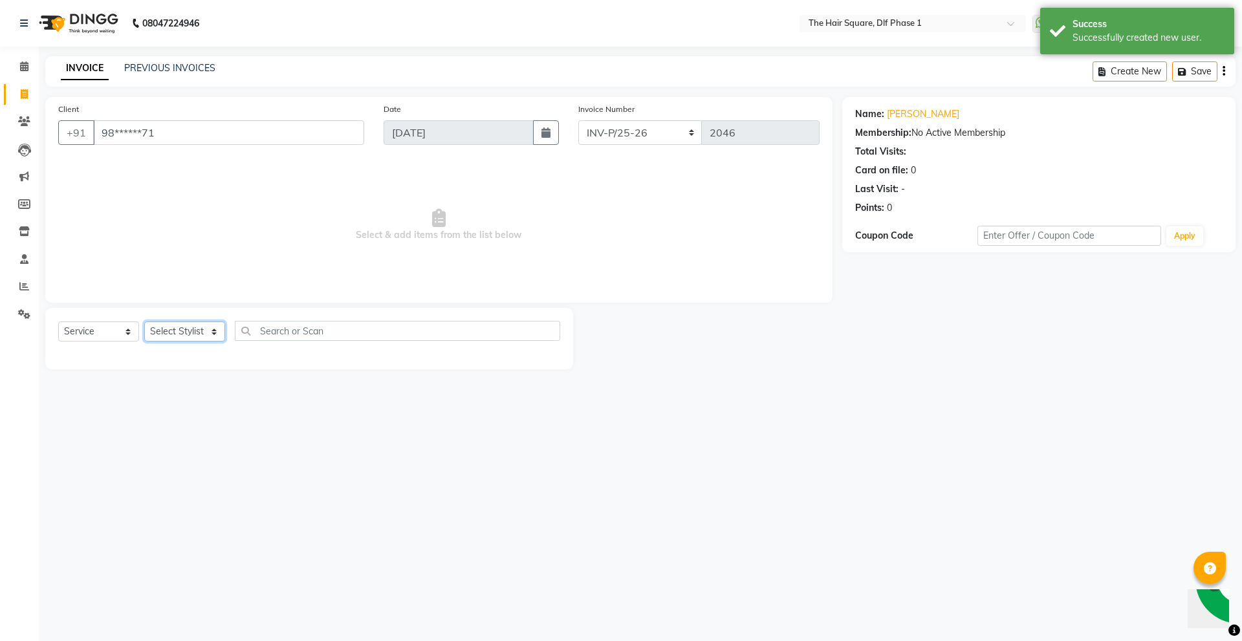
click at [182, 335] on select "Select Stylist [PERSON_NAME] AMIT [PERSON_NAME] [PERSON_NAME] [PERSON_NAME] Man…" at bounding box center [184, 332] width 81 height 20
select select "39747"
click at [144, 322] on select "Select Stylist [PERSON_NAME] AMIT [PERSON_NAME] [PERSON_NAME] [PERSON_NAME] Man…" at bounding box center [184, 332] width 81 height 20
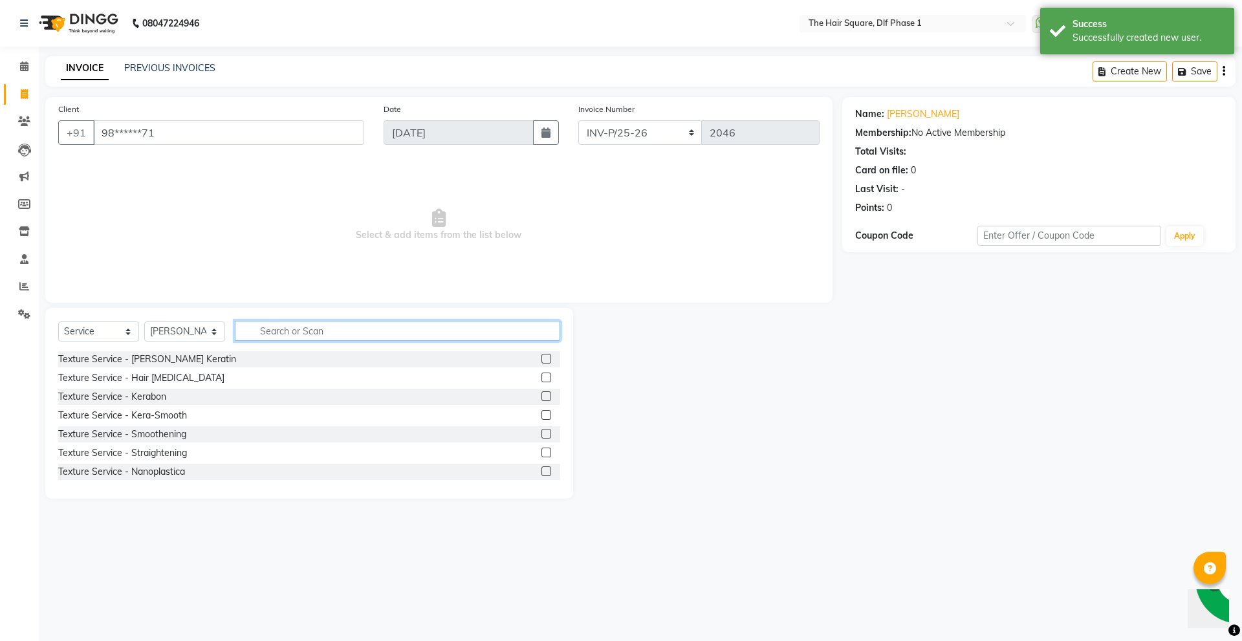
click at [277, 329] on input "text" at bounding box center [397, 331] width 325 height 20
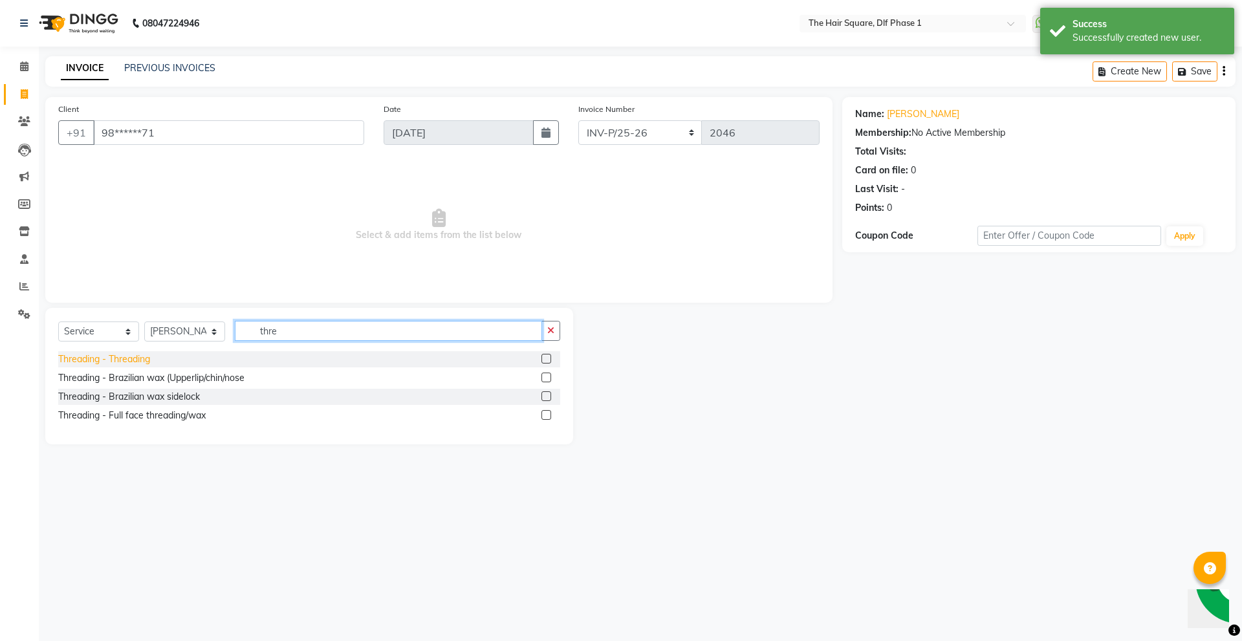
type input "thre"
click at [134, 364] on div "Threading - Threading" at bounding box center [104, 360] width 92 height 14
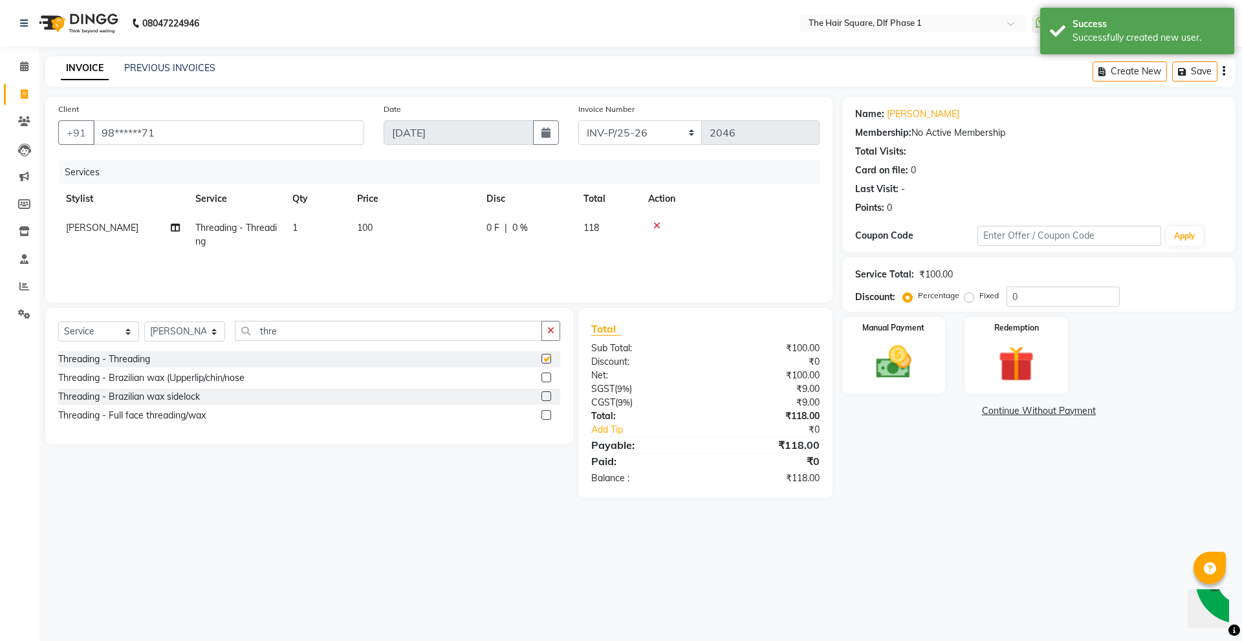
checkbox input "false"
click at [925, 374] on div "Manual Payment" at bounding box center [893, 356] width 107 height 80
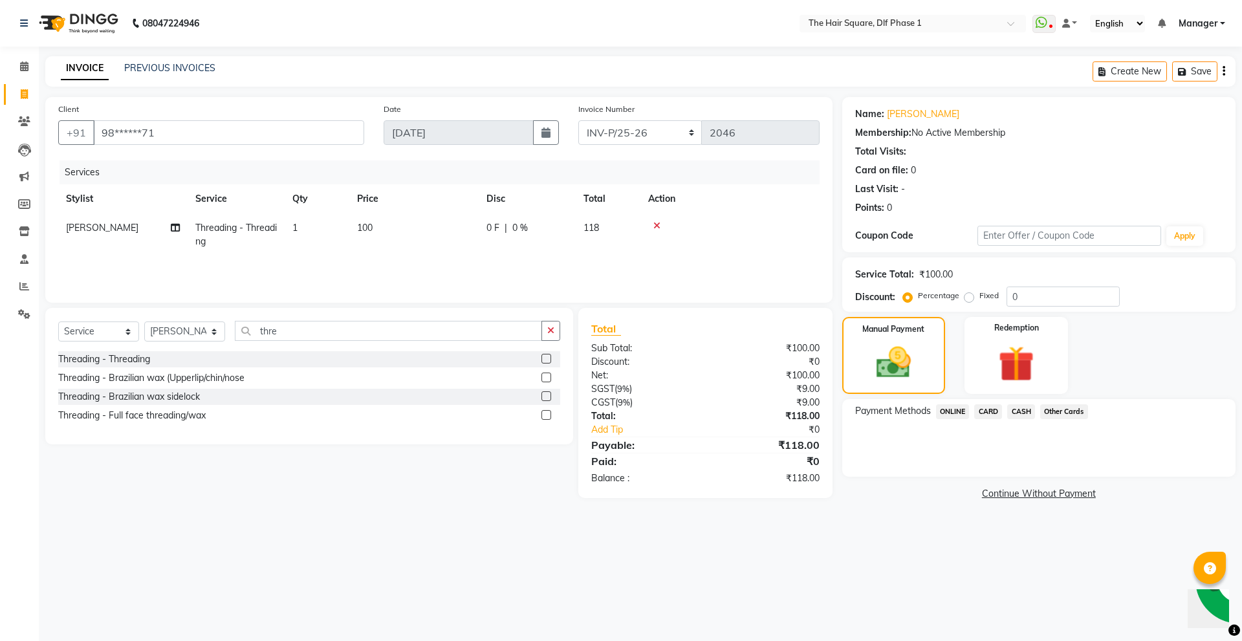
click at [1023, 413] on span "CASH" at bounding box center [1021, 411] width 28 height 15
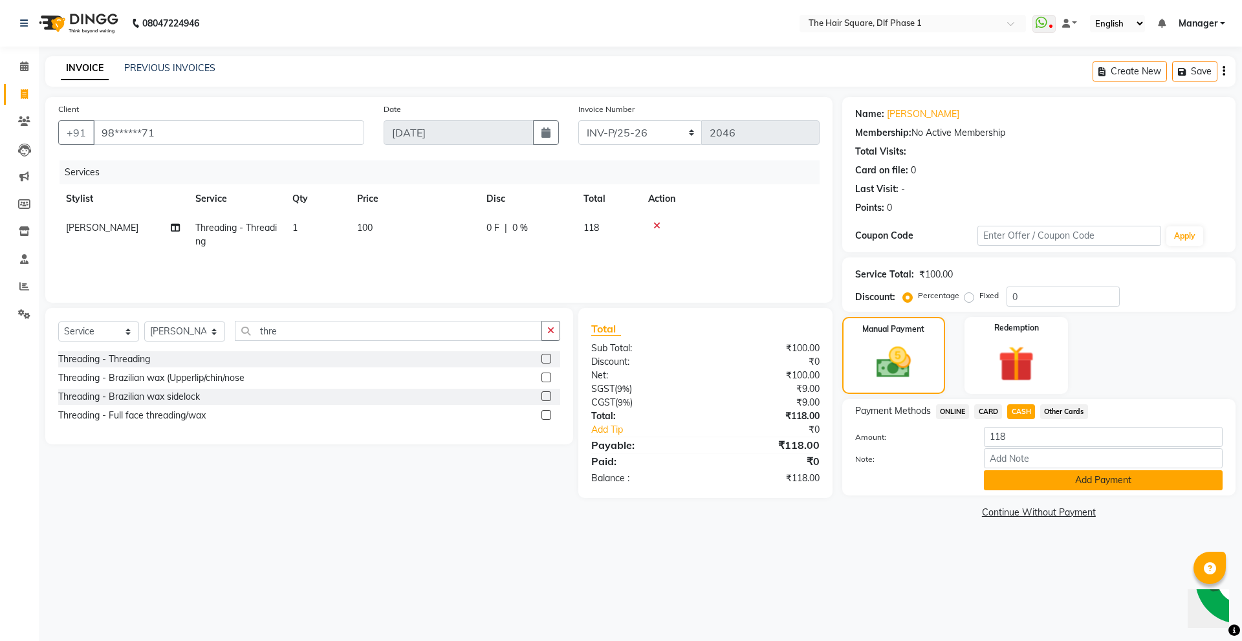
click at [1022, 478] on button "Add Payment" at bounding box center [1103, 480] width 239 height 20
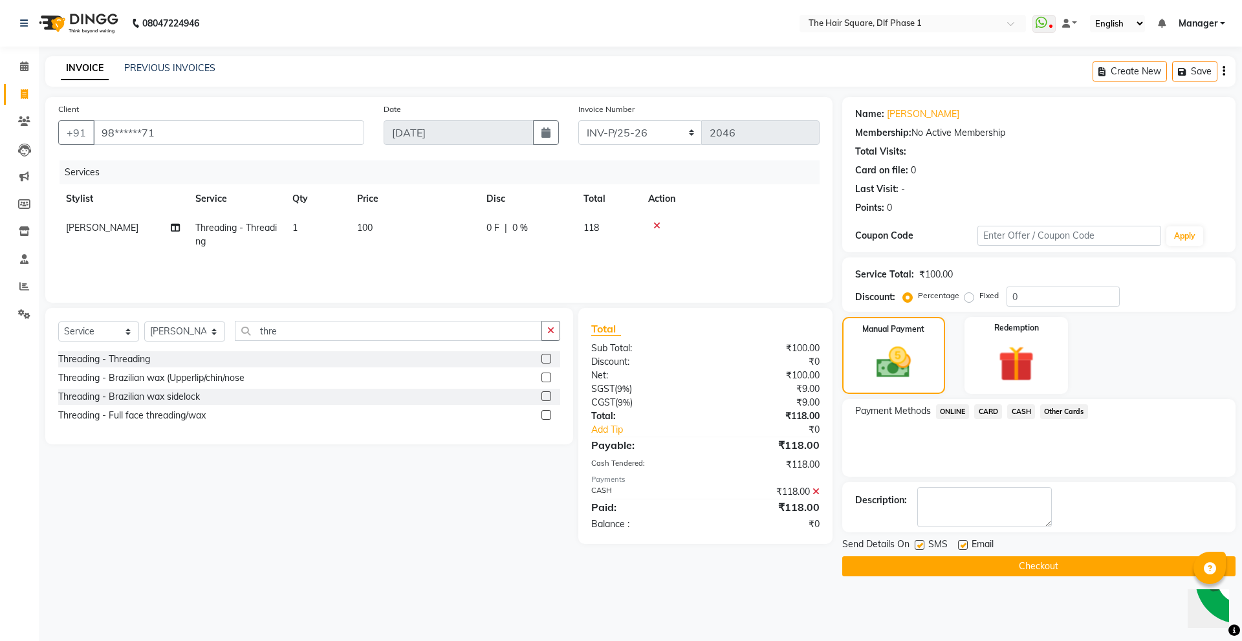
click at [336, 236] on td "1" at bounding box center [317, 235] width 65 height 43
select select "39747"
drag, startPoint x: 347, startPoint y: 243, endPoint x: 335, endPoint y: 247, distance: 13.1
click at [335, 247] on tr "[PERSON_NAME] [PERSON_NAME] [PERSON_NAME] [PERSON_NAME] Manager [PERSON_NAME] […" at bounding box center [439, 238] width 762 height 49
type input "2"
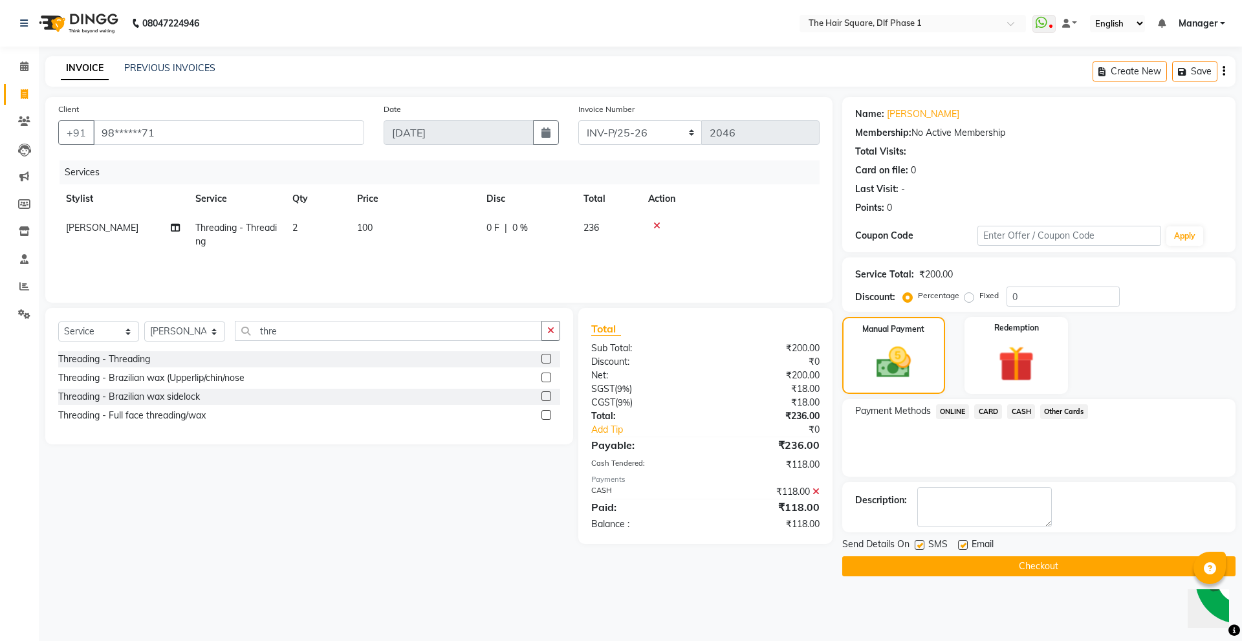
click at [459, 179] on div "Services" at bounding box center [445, 172] width 770 height 24
click at [1024, 414] on span "CASH" at bounding box center [1021, 411] width 28 height 15
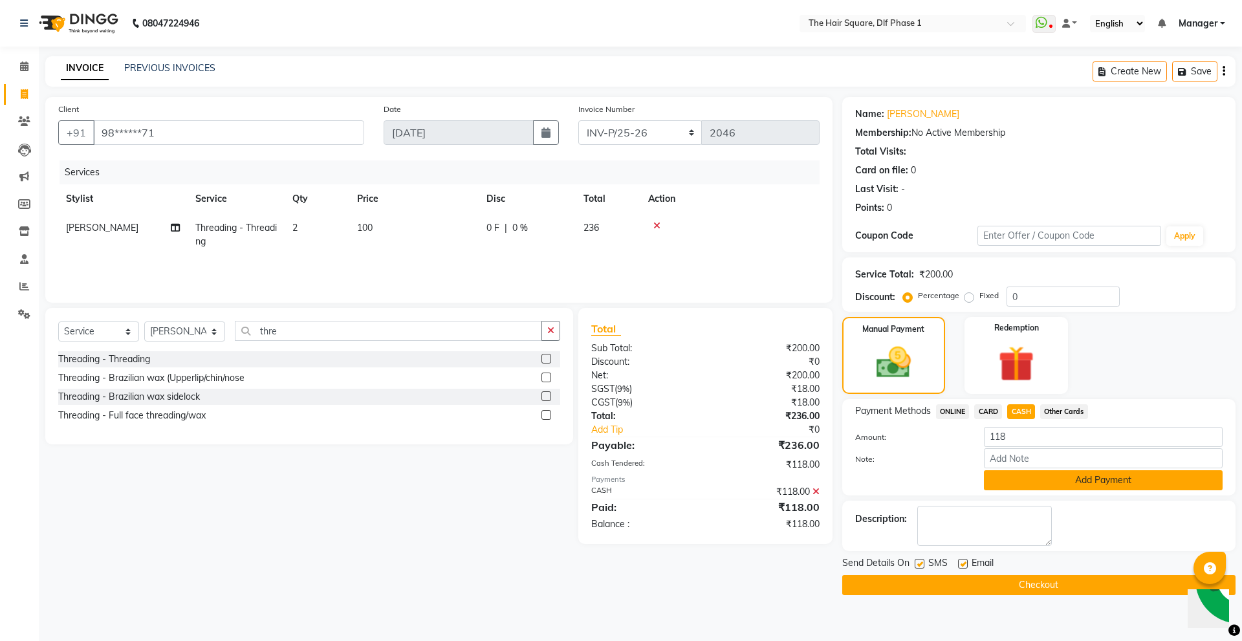
click at [1062, 471] on button "Add Payment" at bounding box center [1103, 480] width 239 height 20
